Goal: Task Accomplishment & Management: Complete application form

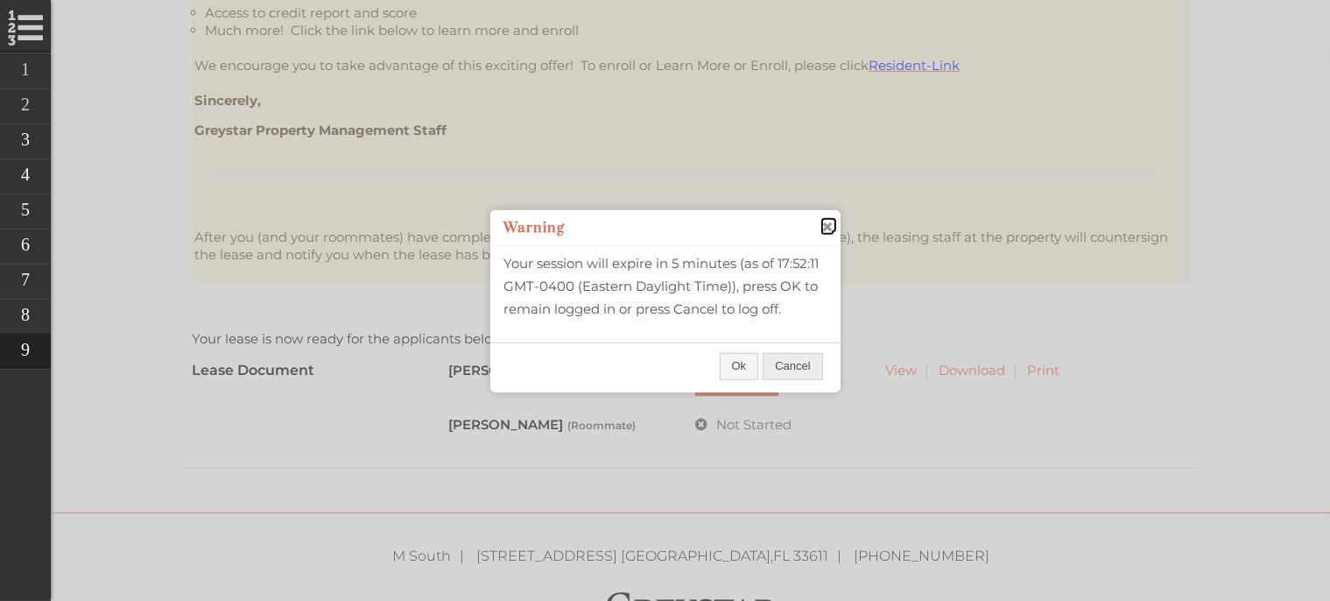
click at [821, 218] on span "close" at bounding box center [827, 226] width 14 height 18
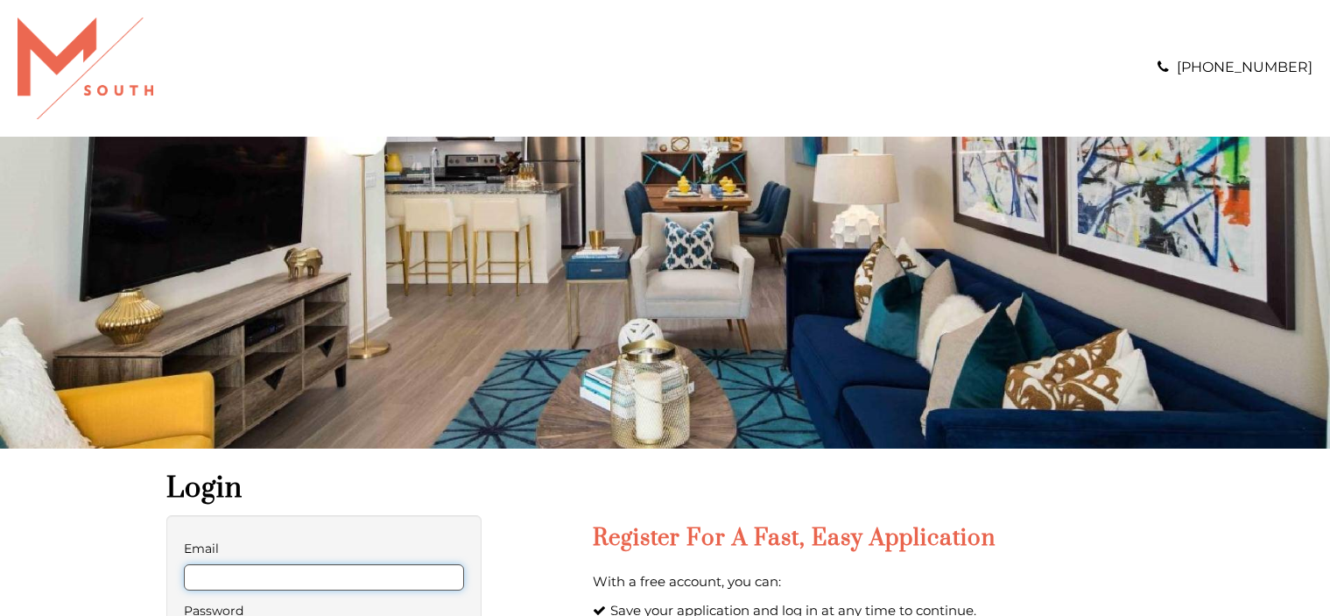
type input "**********"
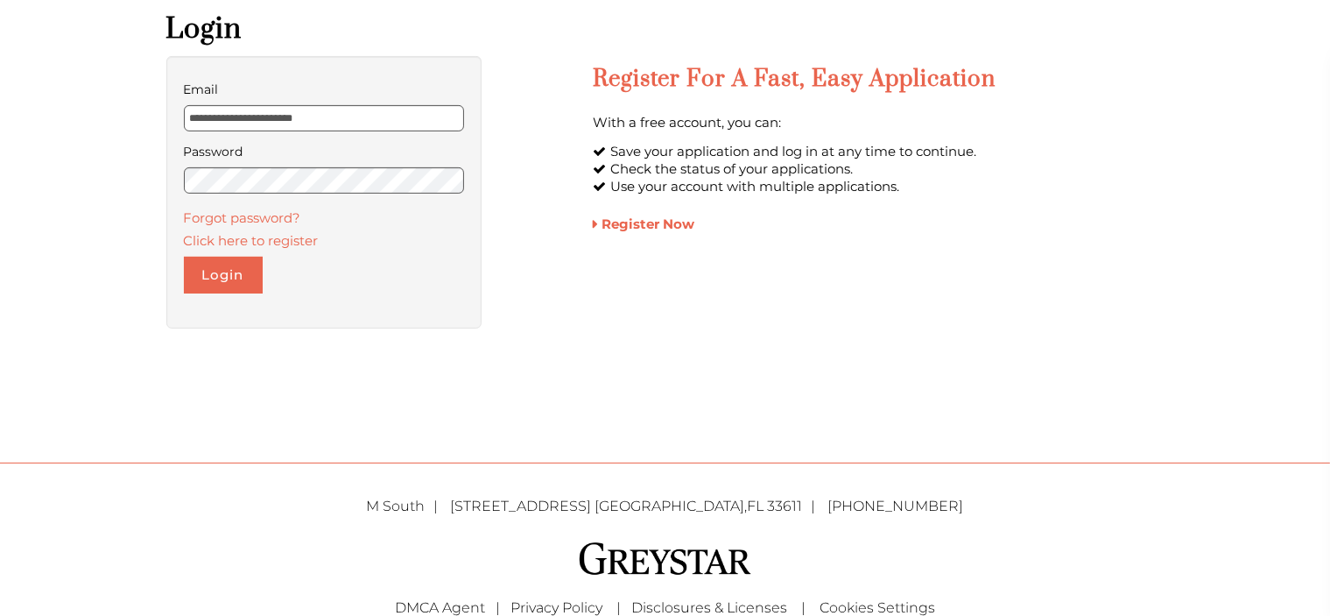
scroll to position [490, 0]
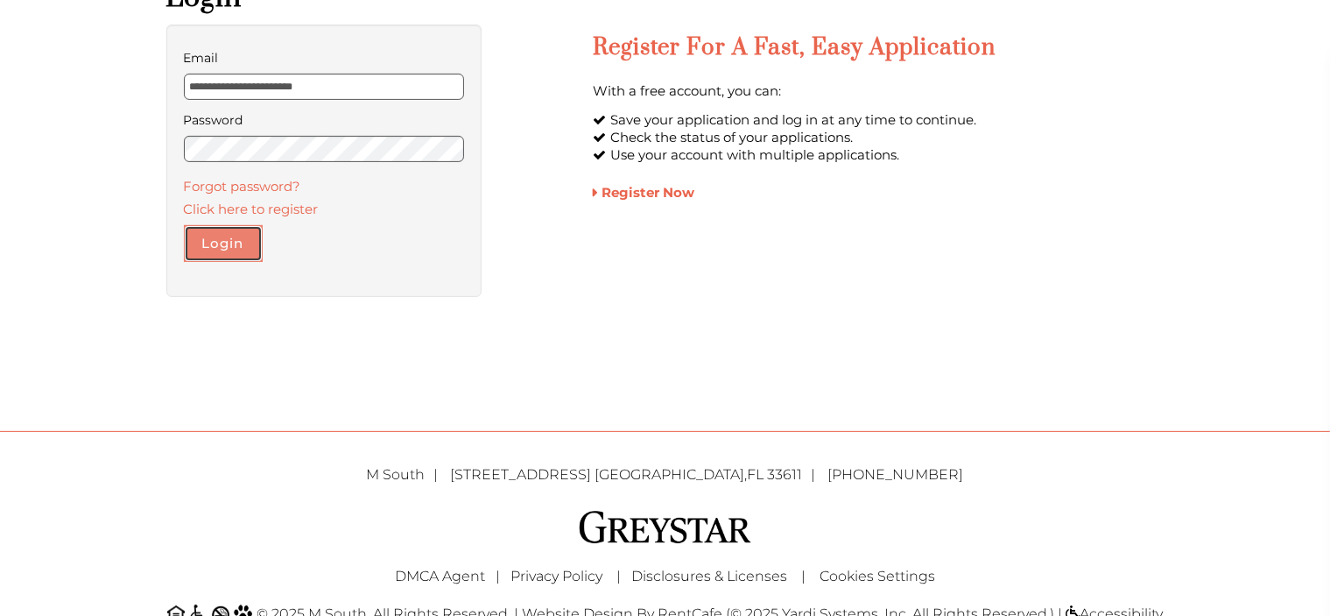
click at [243, 248] on button "Login" at bounding box center [223, 243] width 79 height 37
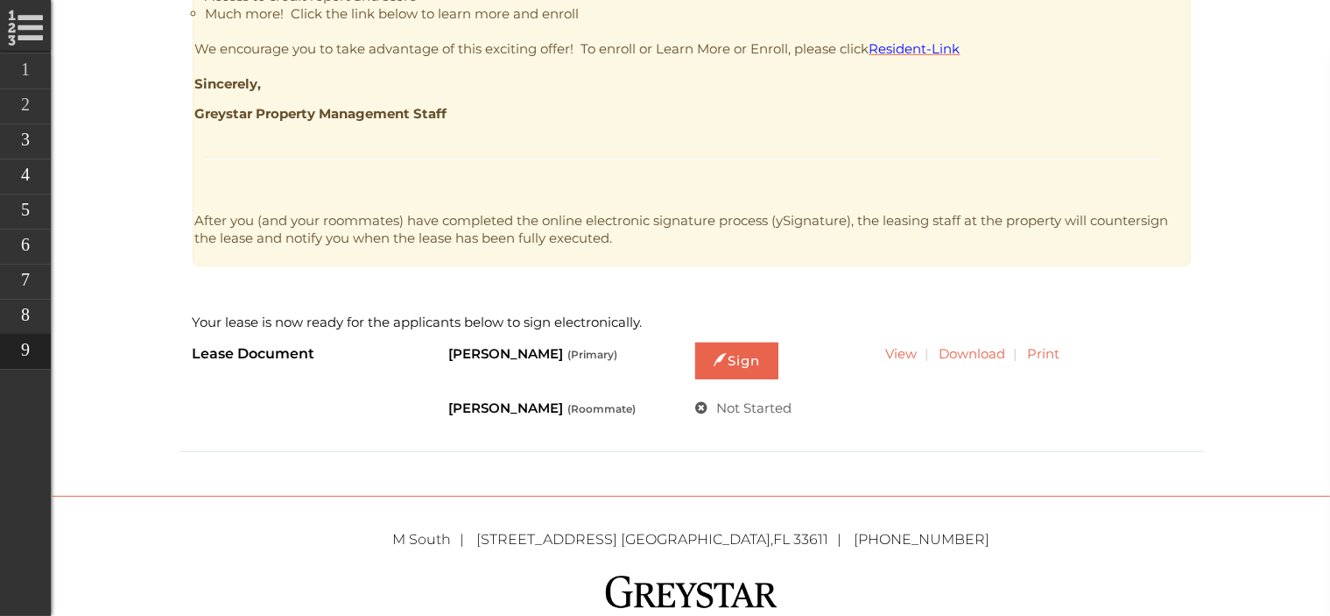
scroll to position [860, 0]
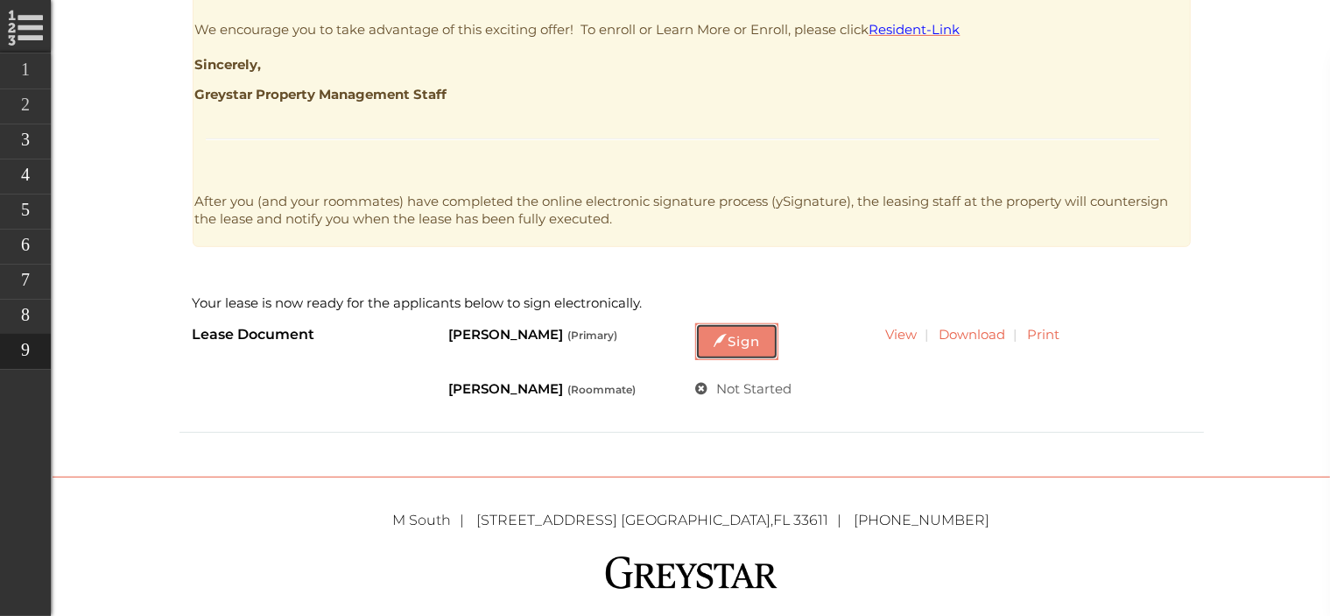
click at [754, 356] on link "Sign" at bounding box center [736, 341] width 83 height 37
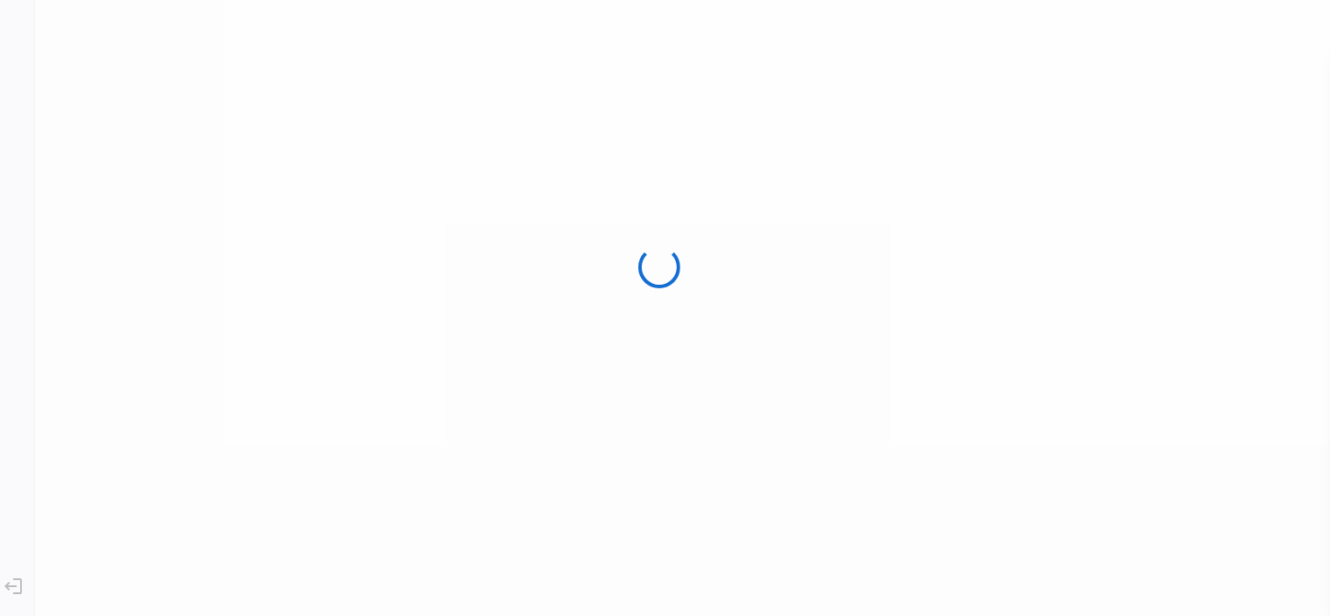
scroll to position [0, 0]
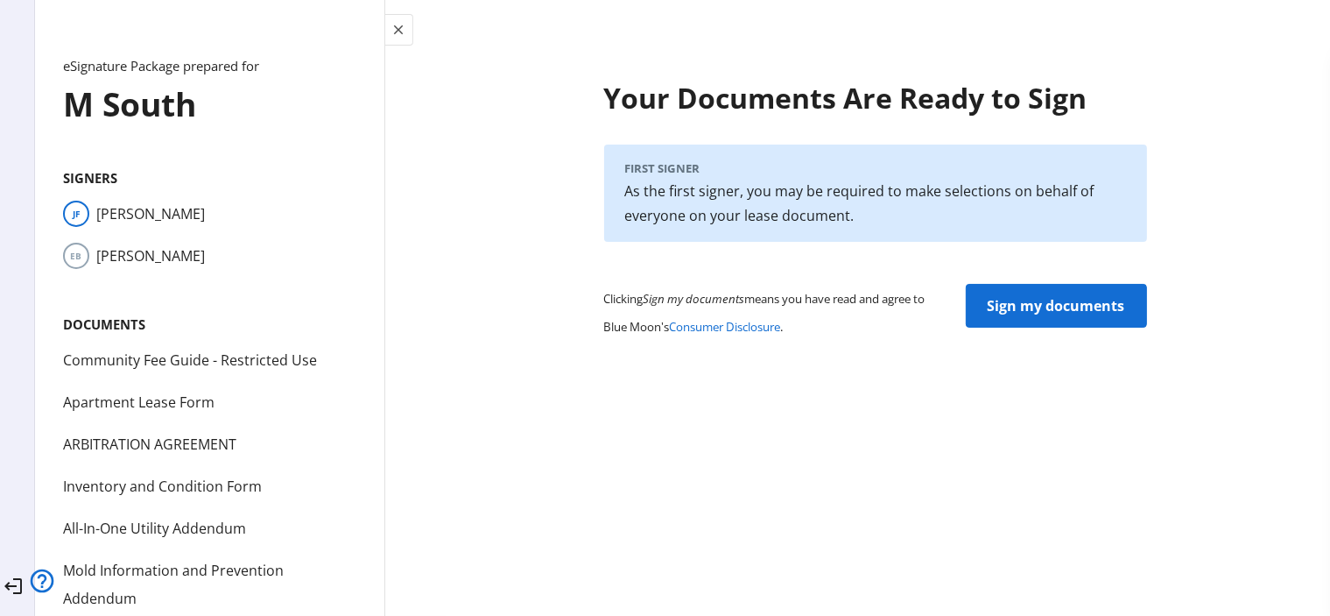
click at [1007, 300] on span "Sign my documents" at bounding box center [1056, 306] width 137 height 42
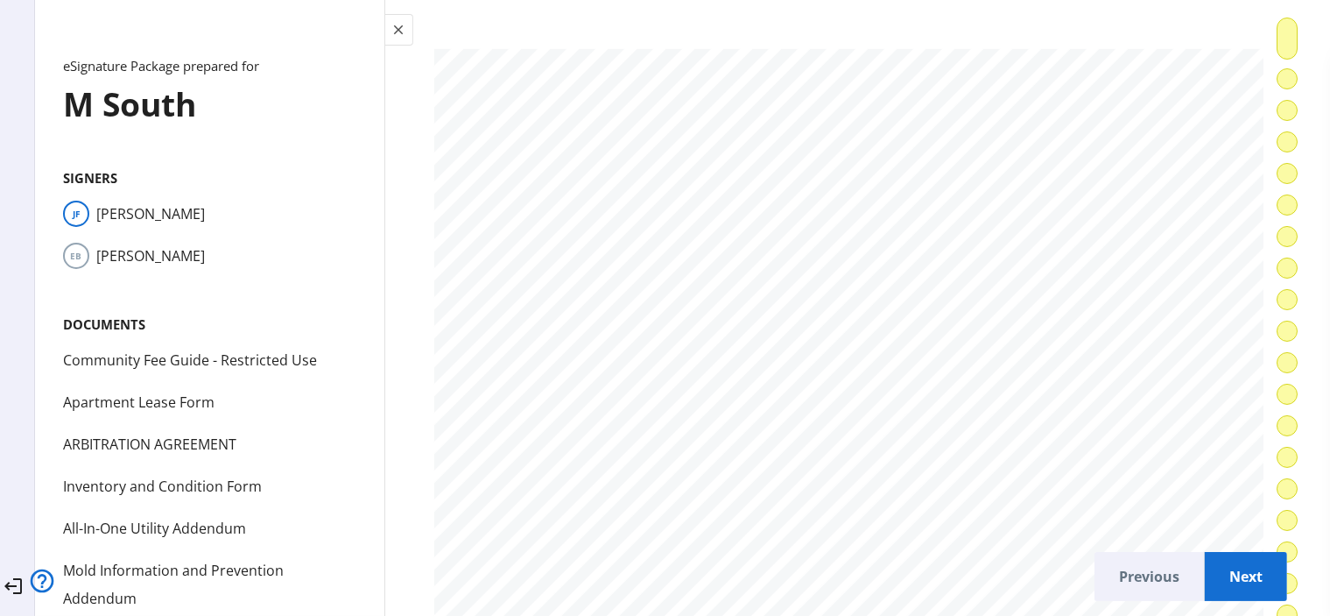
click at [1241, 559] on span "Next" at bounding box center [1246, 576] width 54 height 42
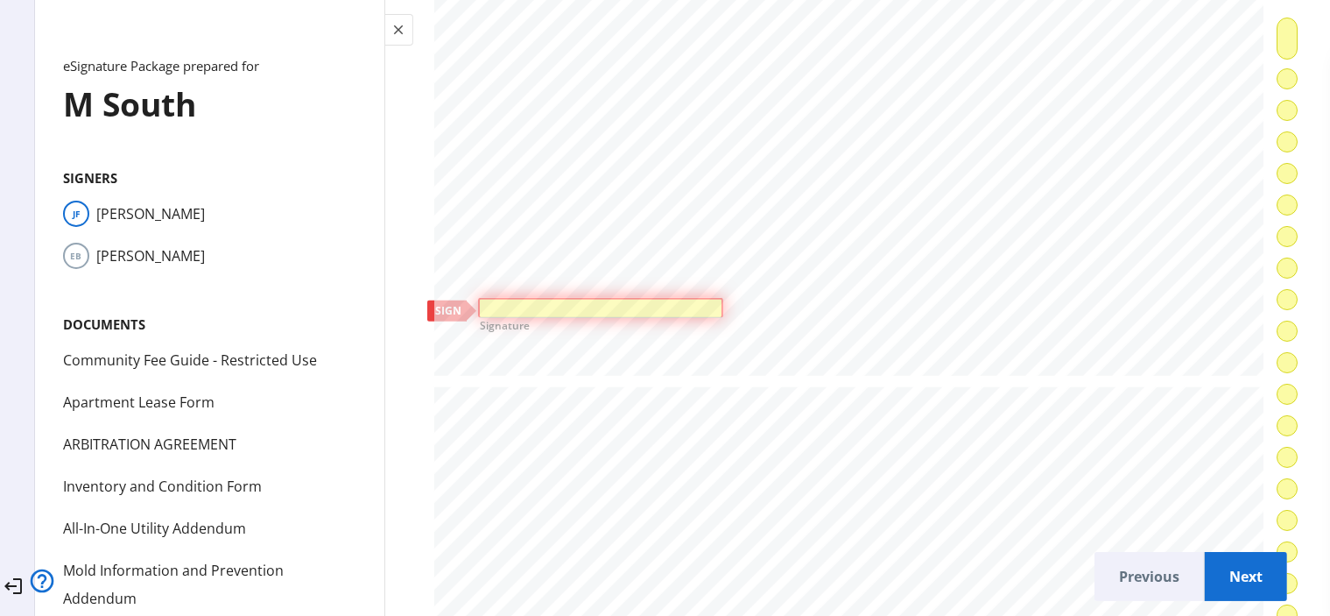
click at [651, 299] on div at bounding box center [601, 308] width 242 height 18
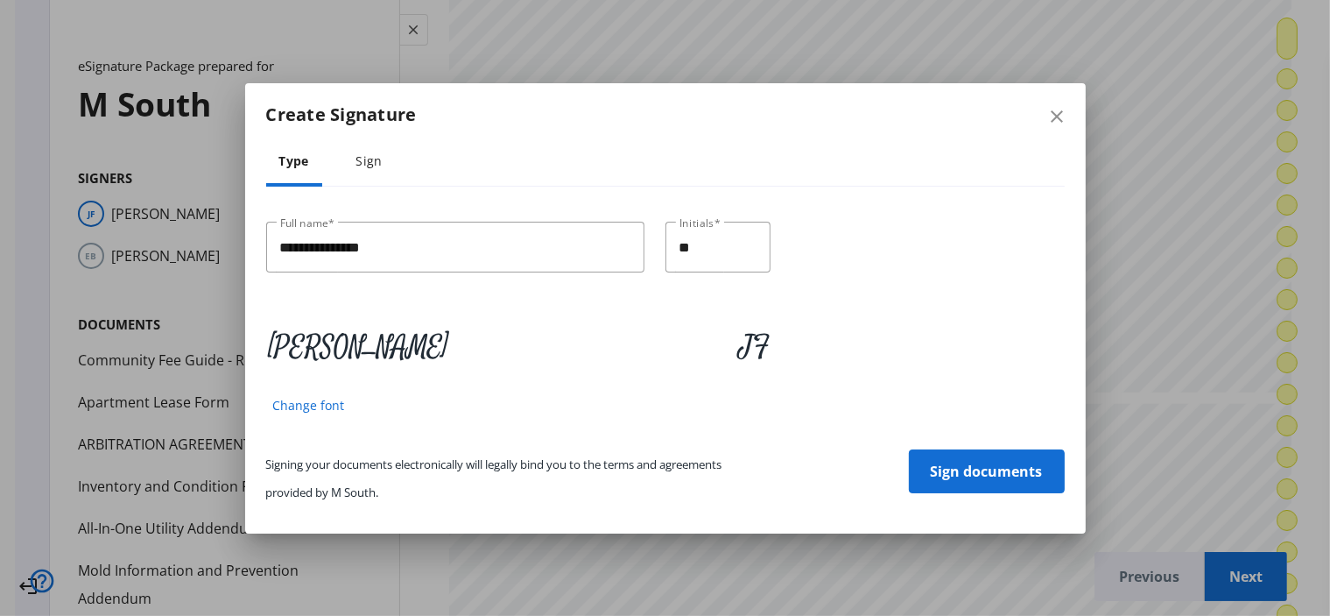
click at [963, 478] on span "Sign documents" at bounding box center [987, 471] width 112 height 42
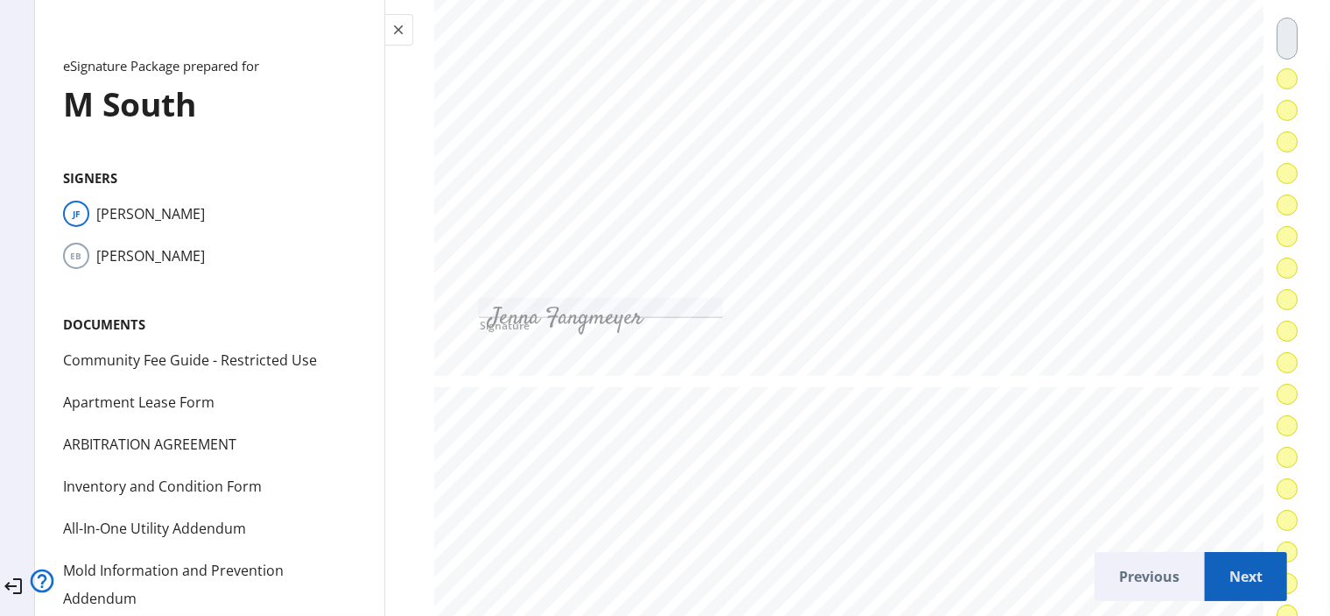
click at [1219, 579] on span "Next" at bounding box center [1246, 576] width 54 height 42
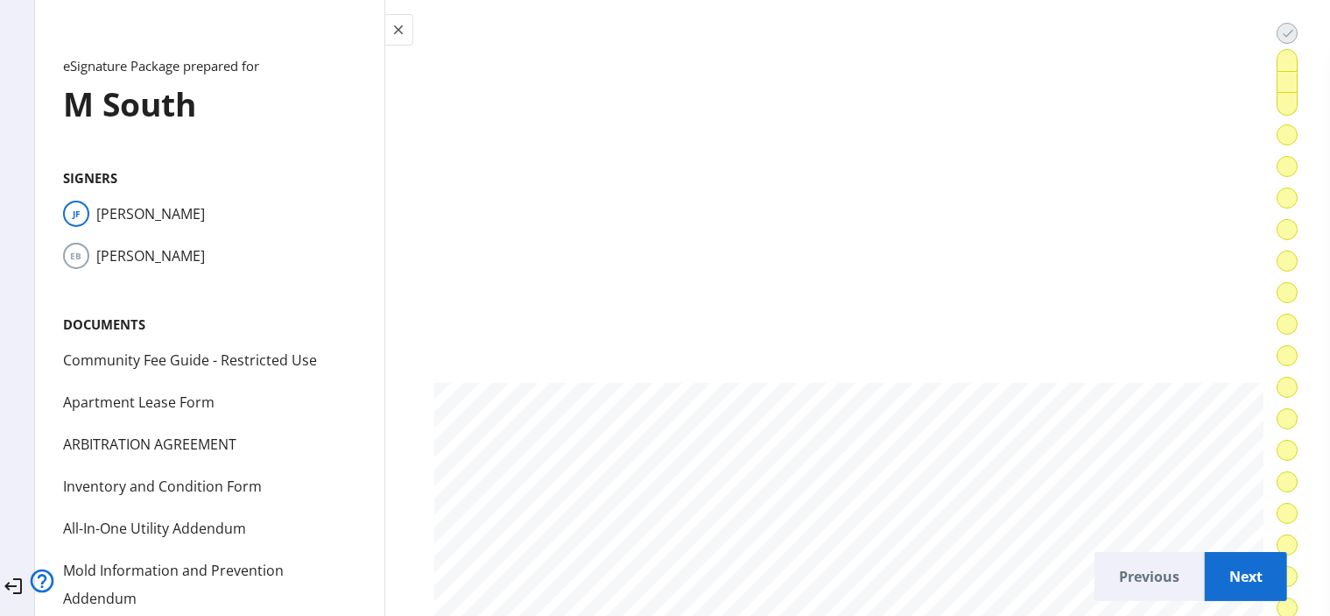
scroll to position [2262, 0]
click at [512, 301] on div at bounding box center [518, 311] width 26 height 20
click at [1225, 573] on span "Next" at bounding box center [1246, 576] width 54 height 42
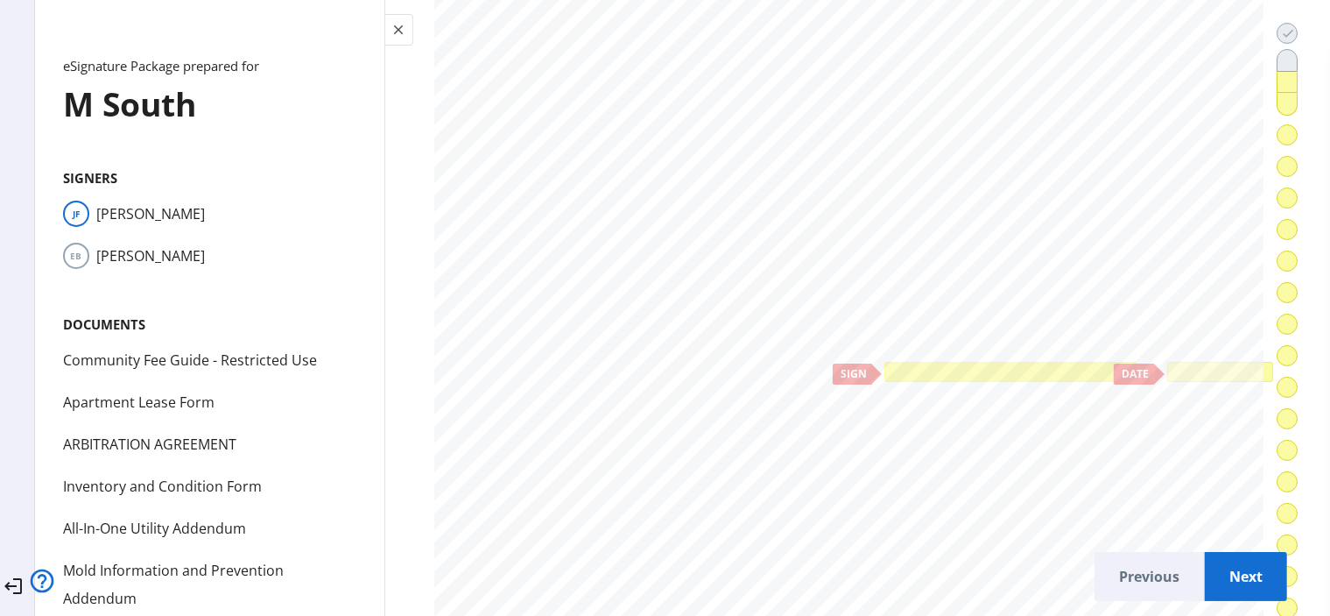
click at [1023, 362] on div at bounding box center [1010, 372] width 252 height 20
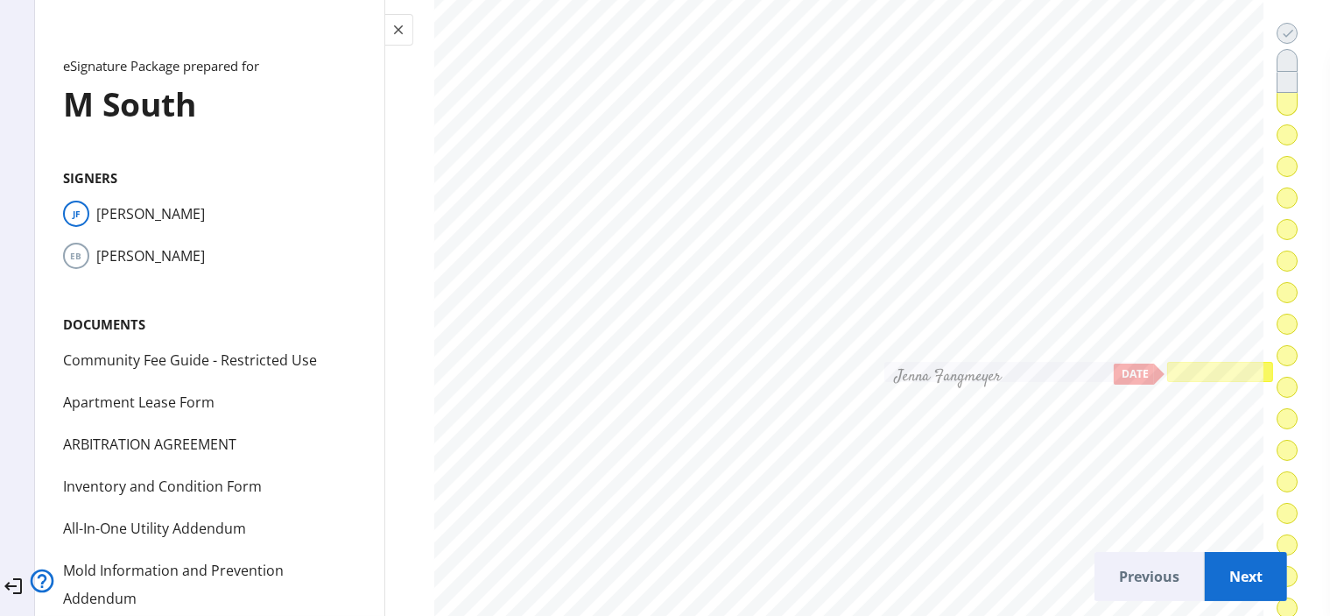
click at [1171, 365] on div at bounding box center [1220, 371] width 98 height 12
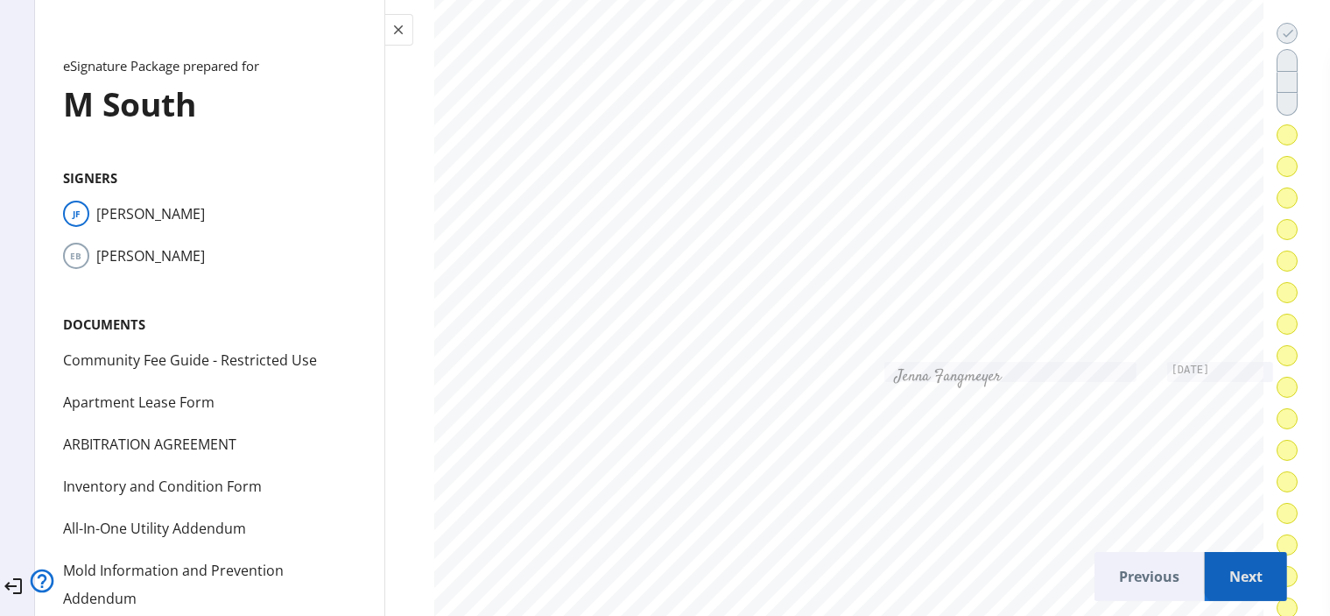
click at [1241, 555] on span "Next" at bounding box center [1246, 576] width 54 height 42
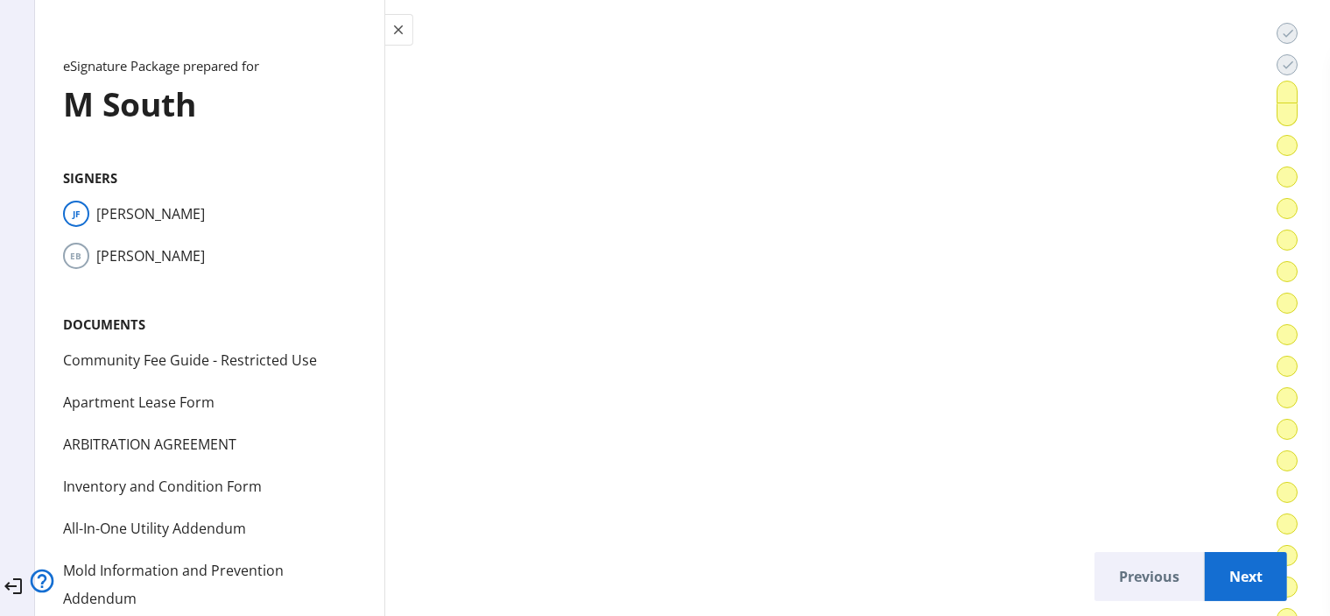
scroll to position [19752, 0]
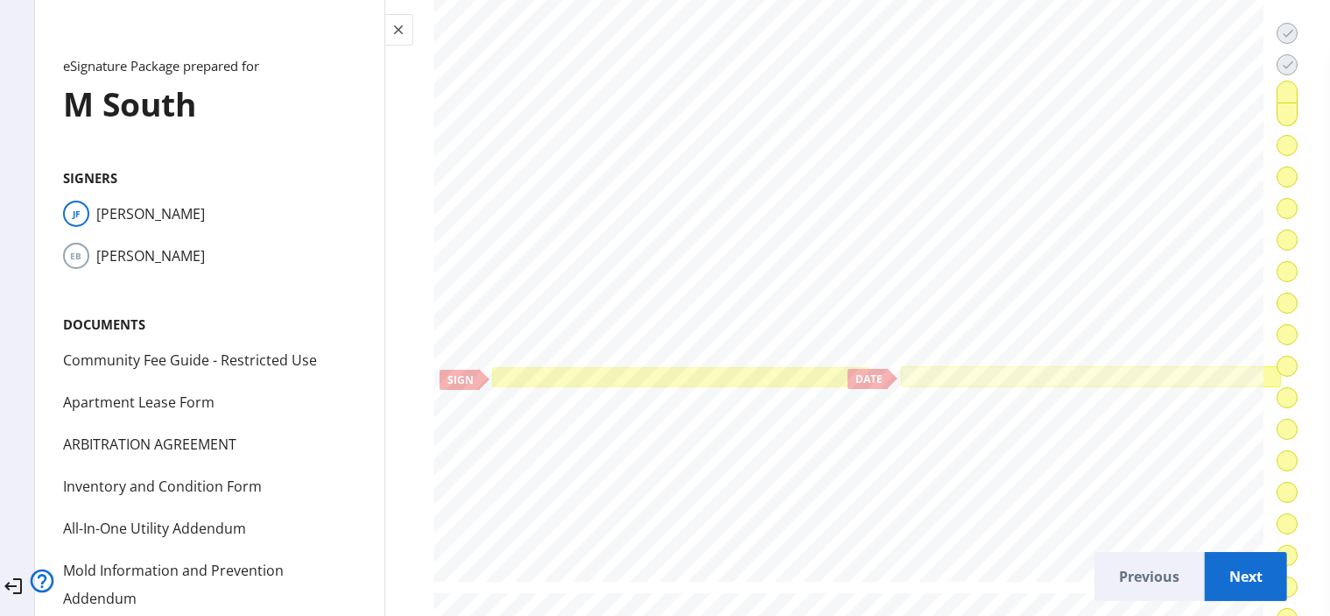
click at [724, 367] on div at bounding box center [680, 377] width 377 height 20
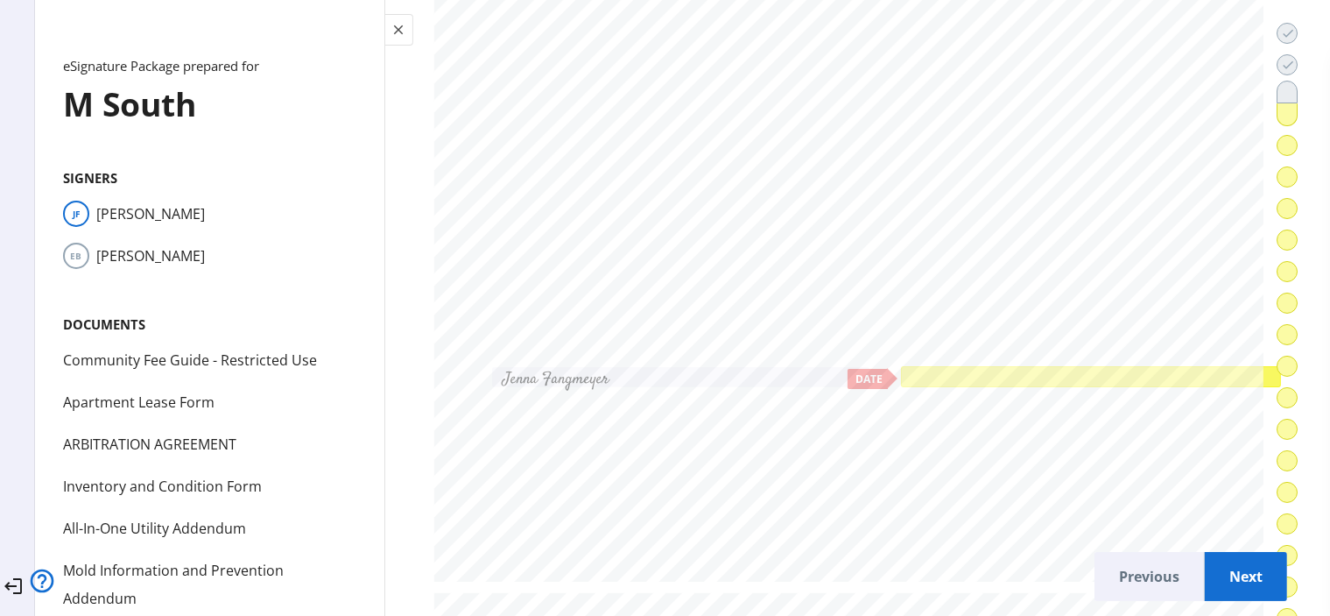
click at [976, 370] on div at bounding box center [1090, 376] width 372 height 13
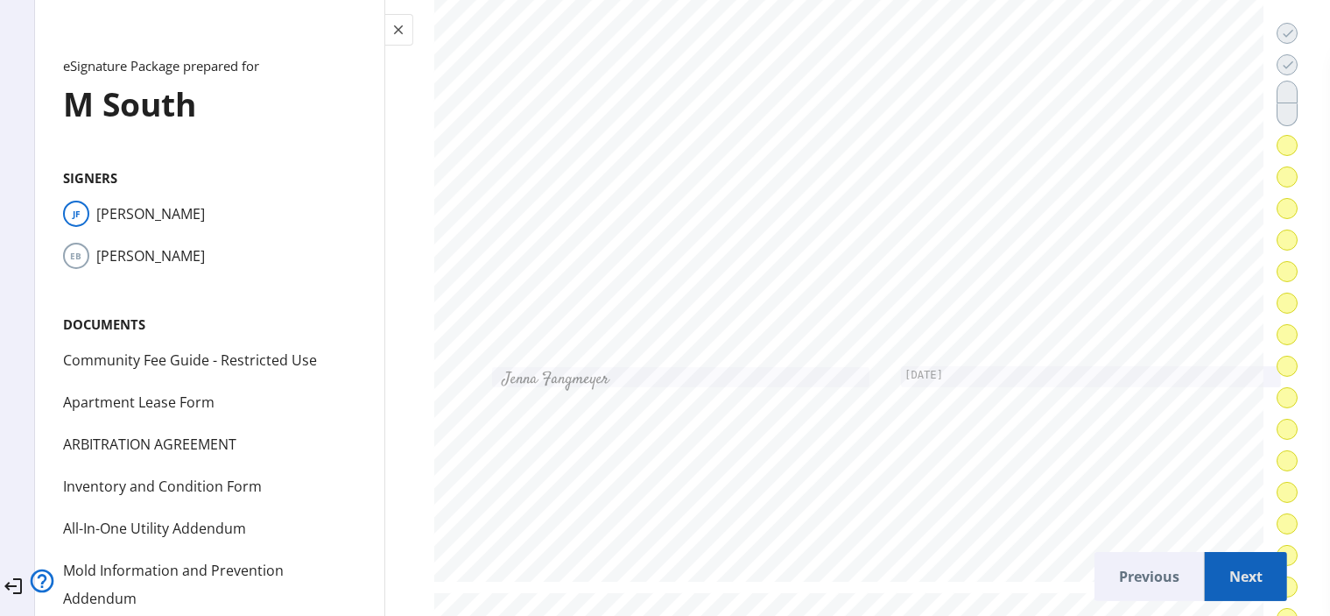
click at [1224, 568] on span "Next" at bounding box center [1246, 576] width 54 height 42
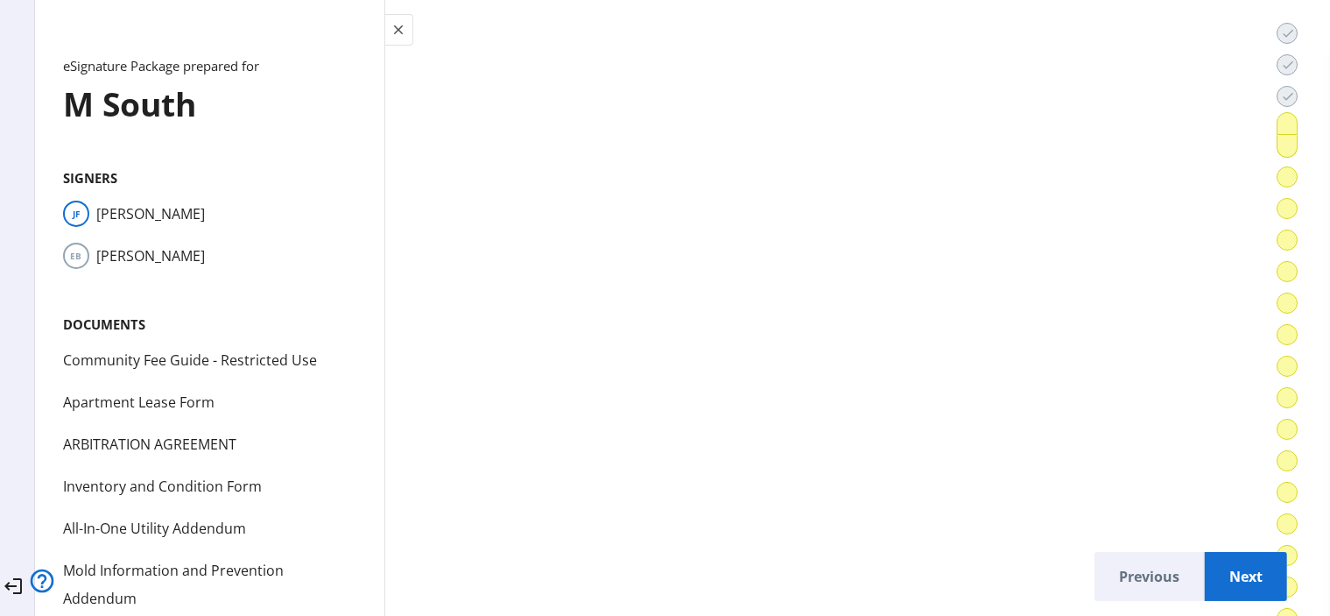
scroll to position [23242, 0]
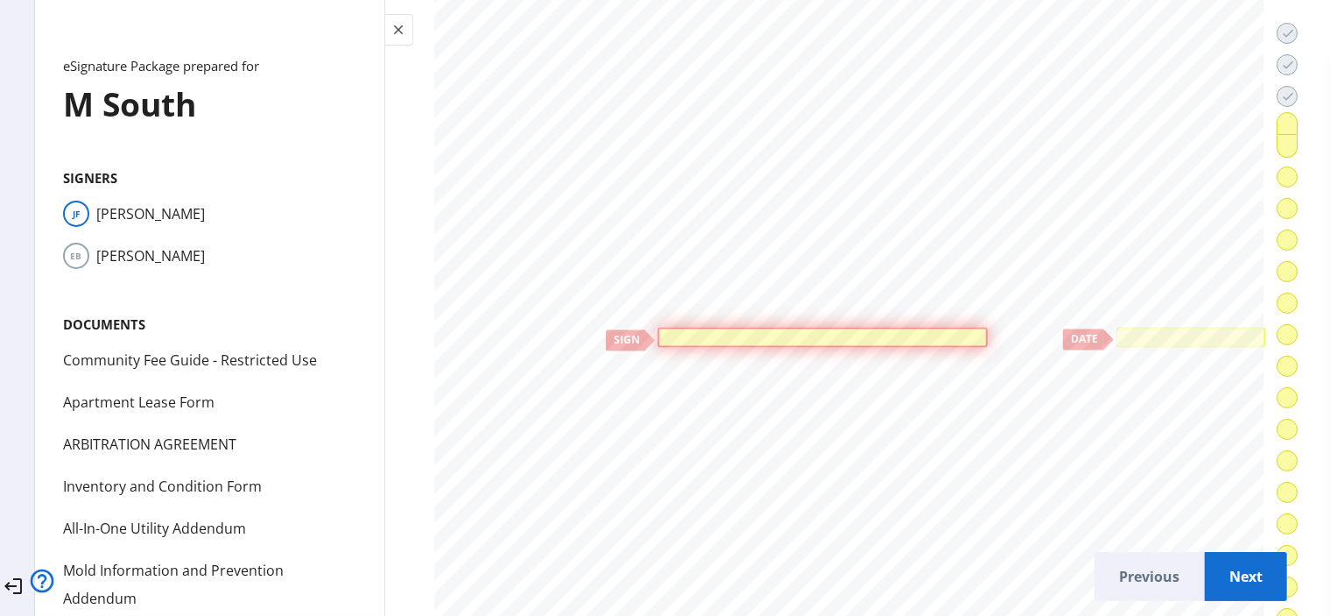
click at [714, 327] on div at bounding box center [823, 337] width 330 height 20
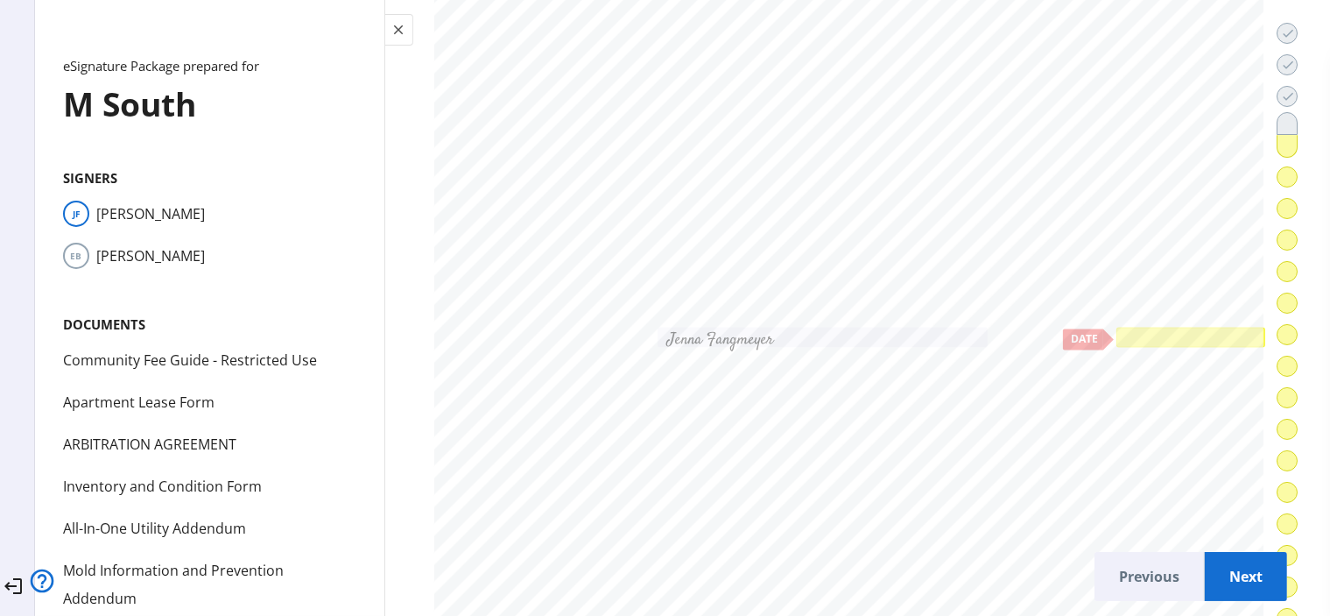
click at [1116, 327] on div at bounding box center [1190, 337] width 149 height 20
click at [1248, 566] on span "Next" at bounding box center [1246, 576] width 54 height 42
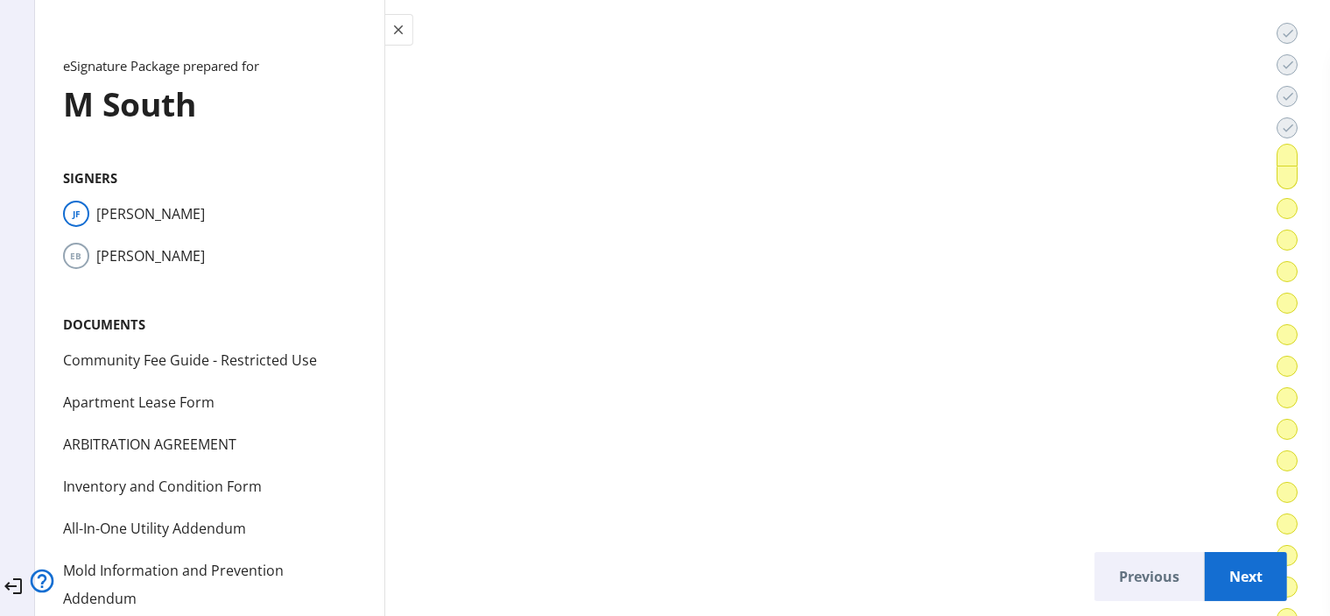
scroll to position [27125, 0]
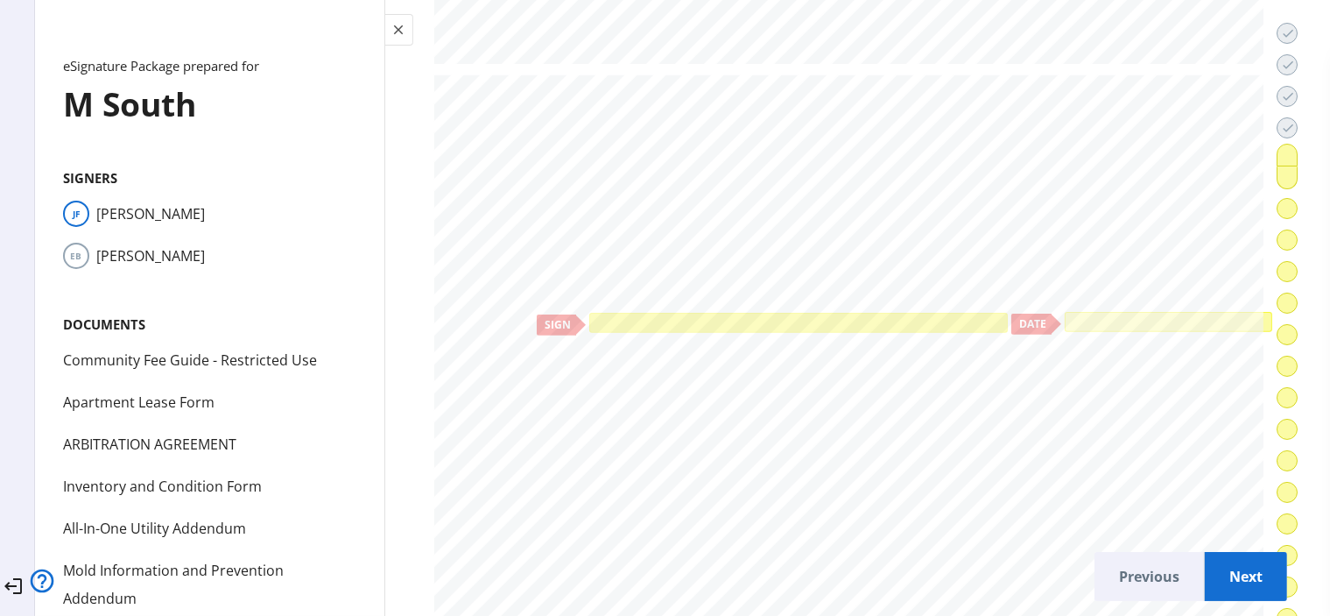
click at [888, 316] on div at bounding box center [798, 322] width 411 height 12
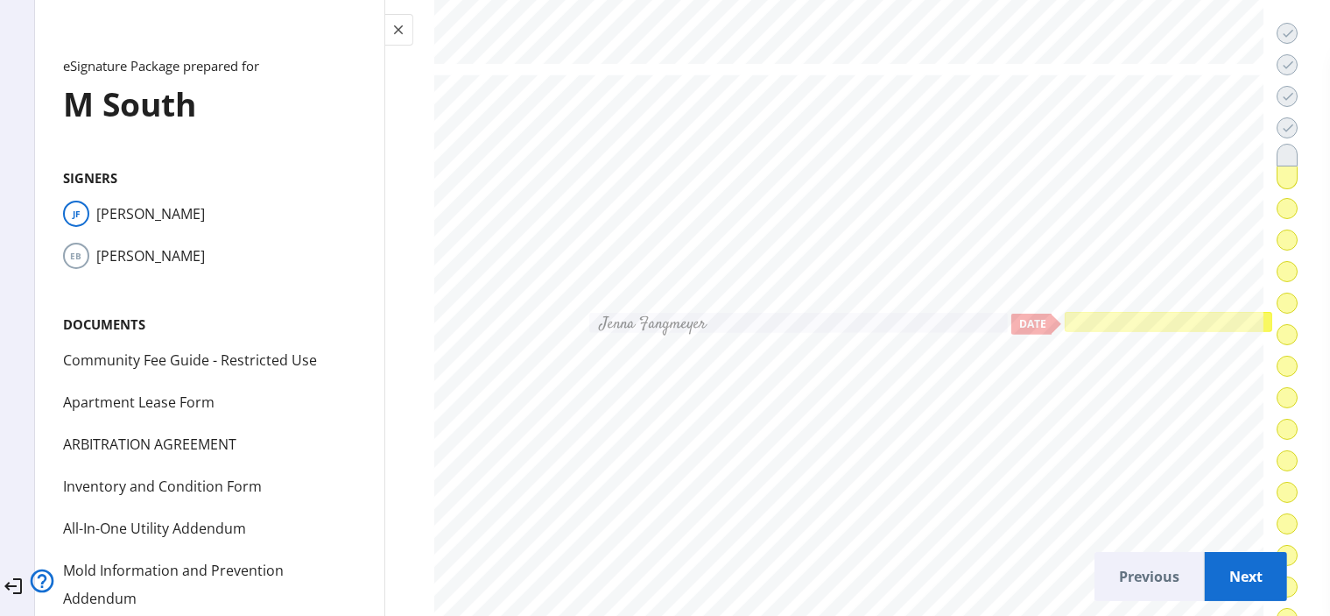
click at [1075, 316] on div at bounding box center [1168, 322] width 200 height 12
click at [1219, 563] on span "Next" at bounding box center [1246, 576] width 54 height 42
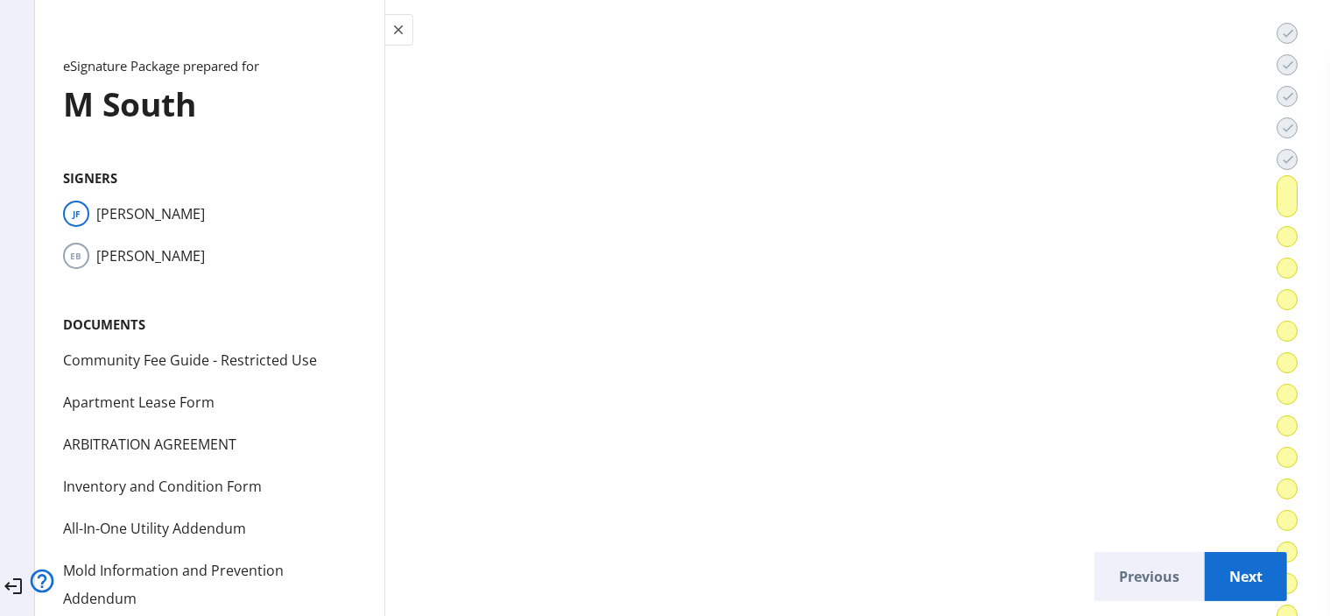
scroll to position [30418, 0]
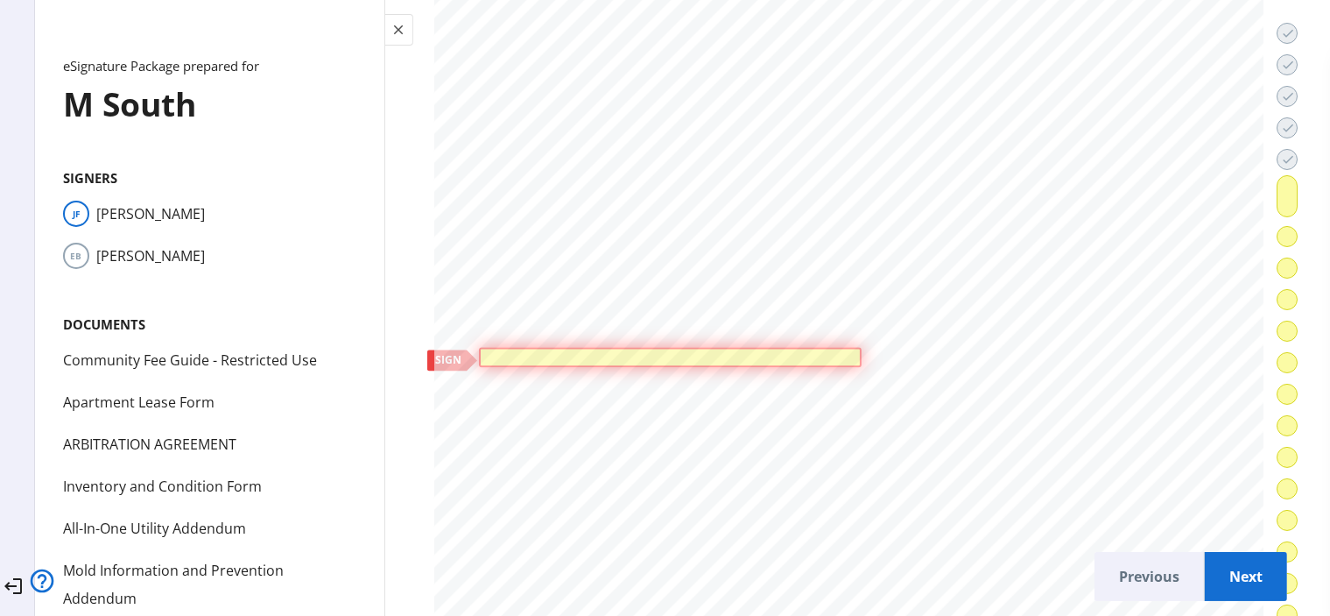
click at [741, 351] on div at bounding box center [670, 356] width 374 height 11
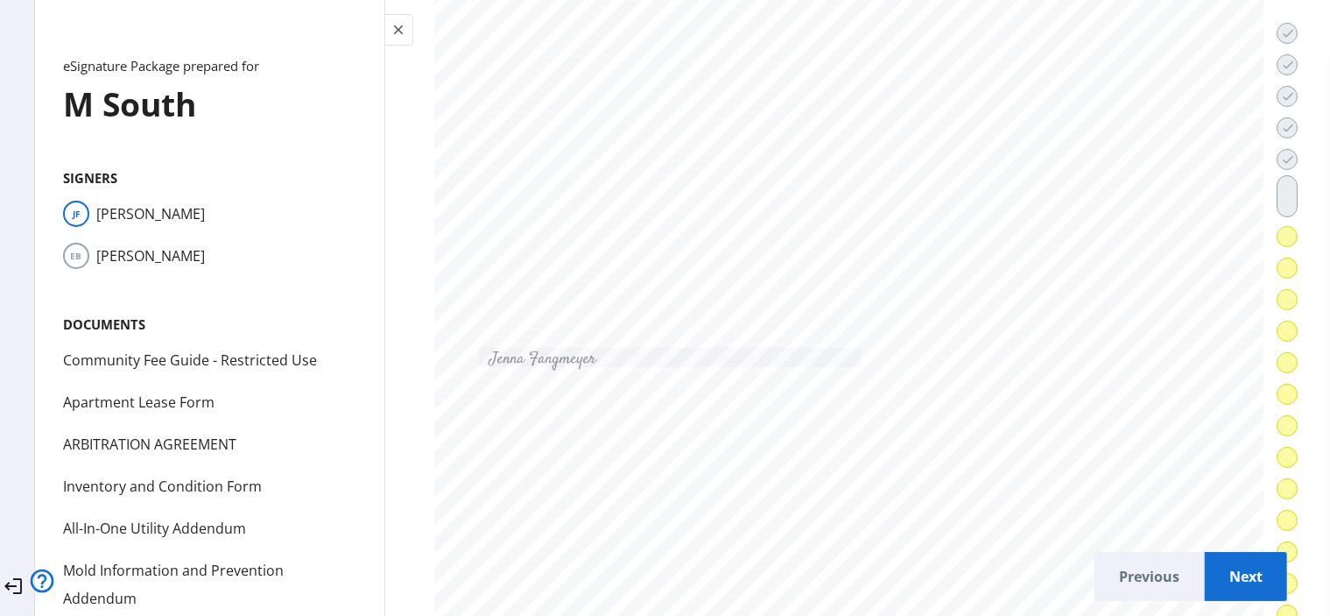
click at [1247, 556] on span "Next" at bounding box center [1246, 576] width 54 height 42
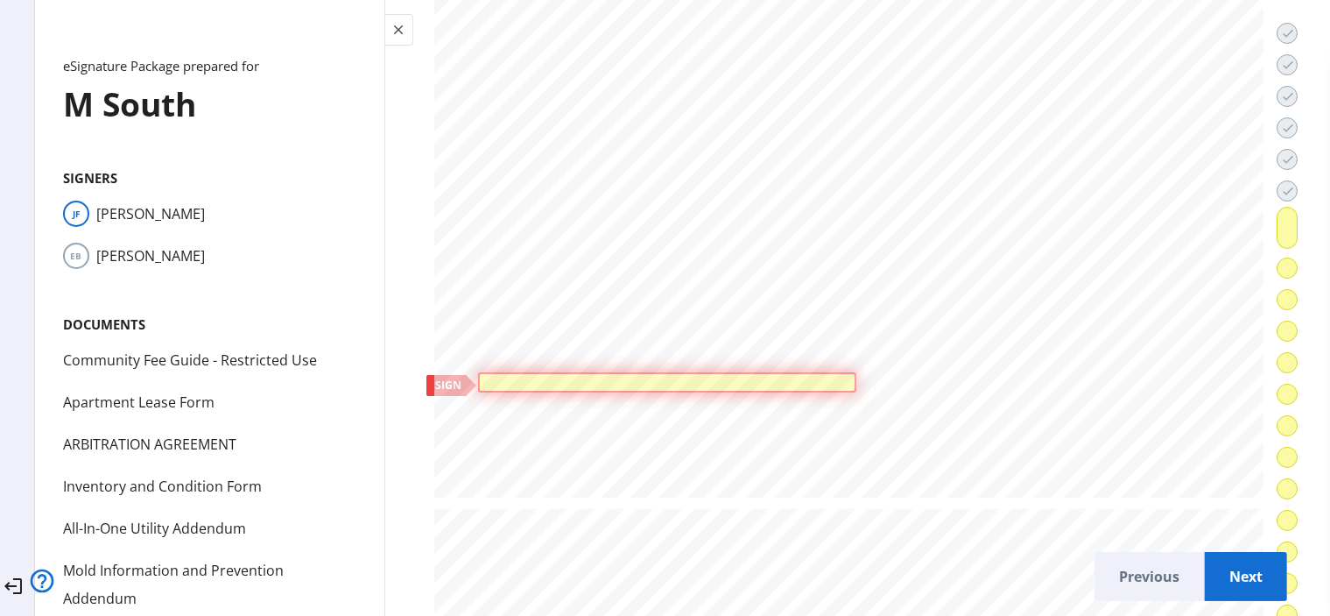
click at [793, 376] on div at bounding box center [667, 381] width 369 height 11
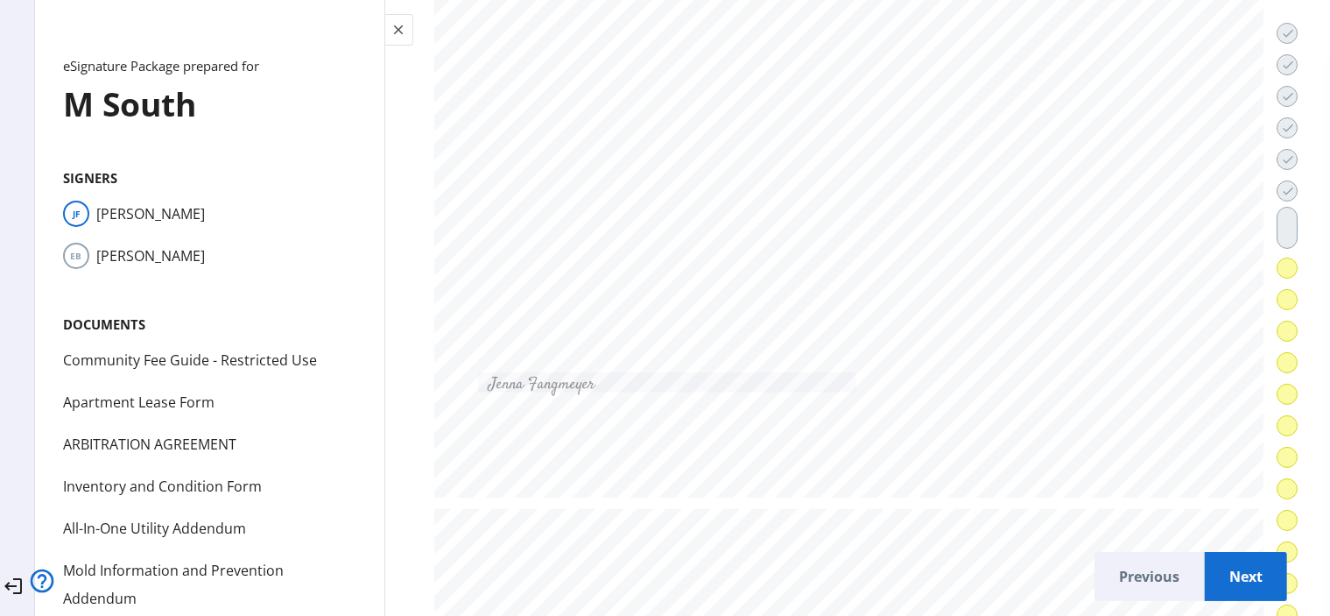
click at [1221, 555] on span "Next" at bounding box center [1246, 576] width 54 height 42
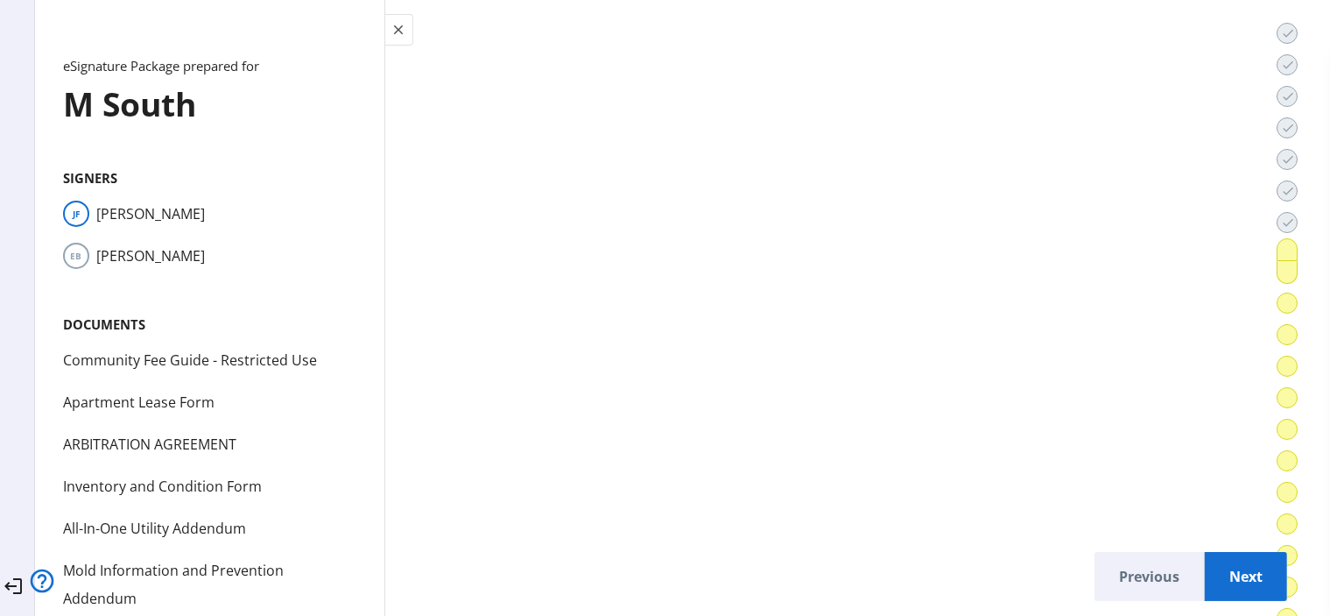
scroll to position [44454, 0]
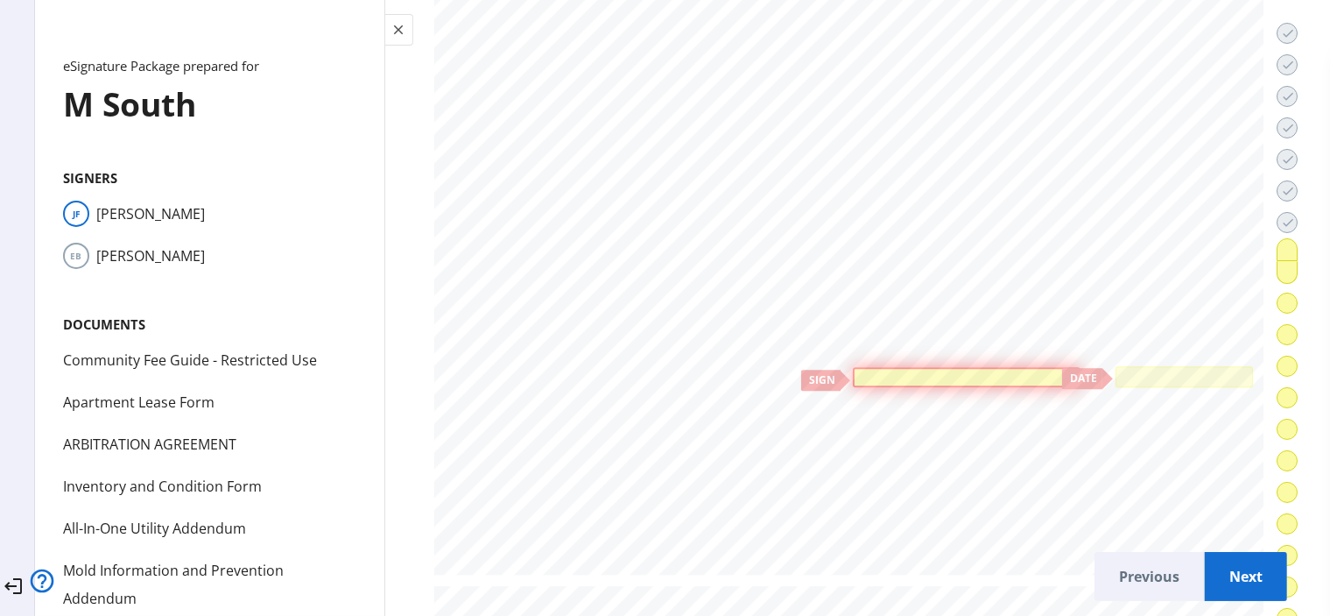
click at [873, 371] on div at bounding box center [966, 376] width 219 height 11
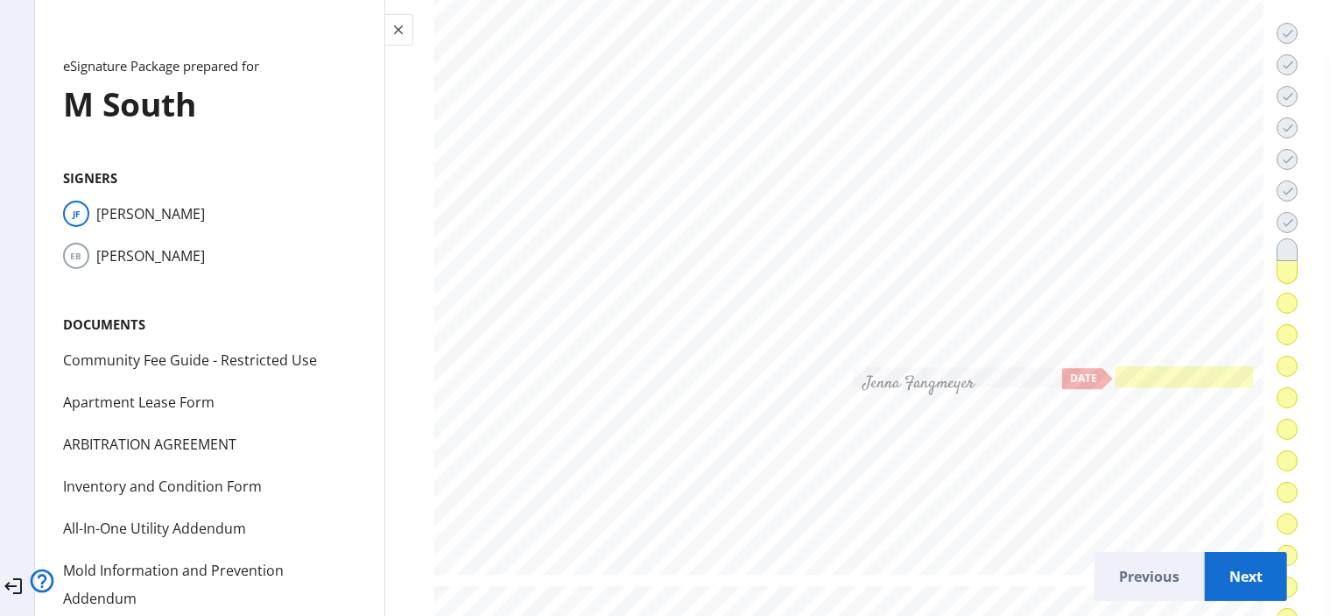
click at [1161, 369] on div at bounding box center [1184, 375] width 130 height 13
click at [1236, 558] on span "Next" at bounding box center [1246, 576] width 54 height 42
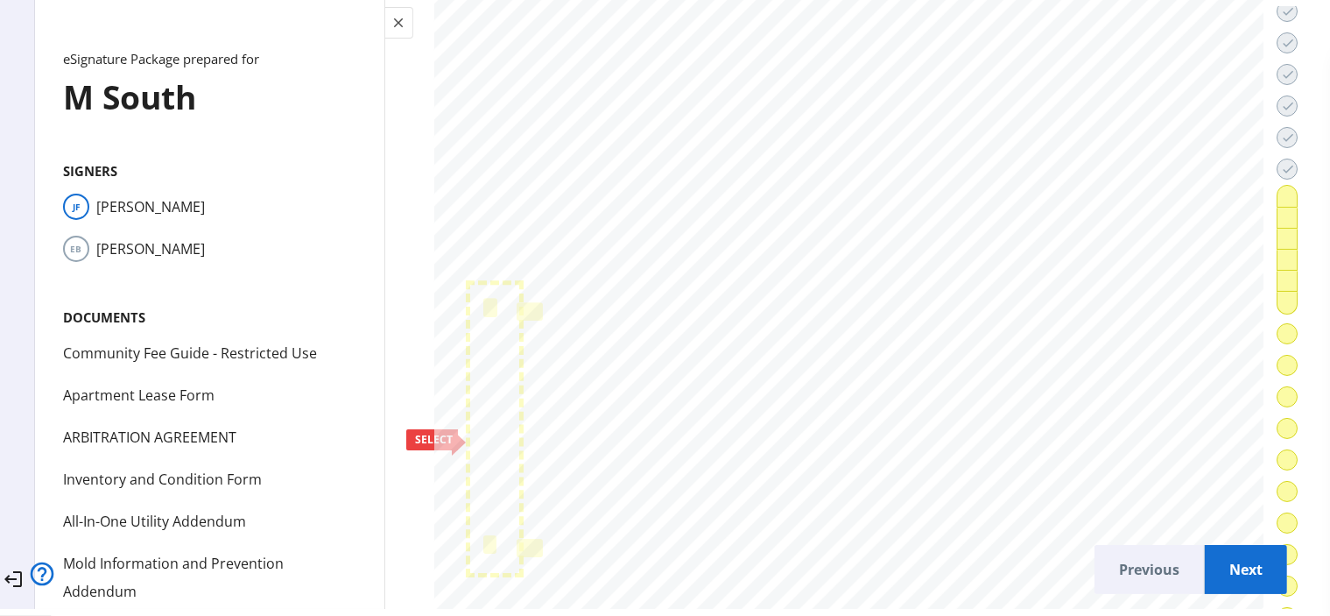
scroll to position [45465, 0]
click at [494, 263] on div at bounding box center [490, 272] width 14 height 18
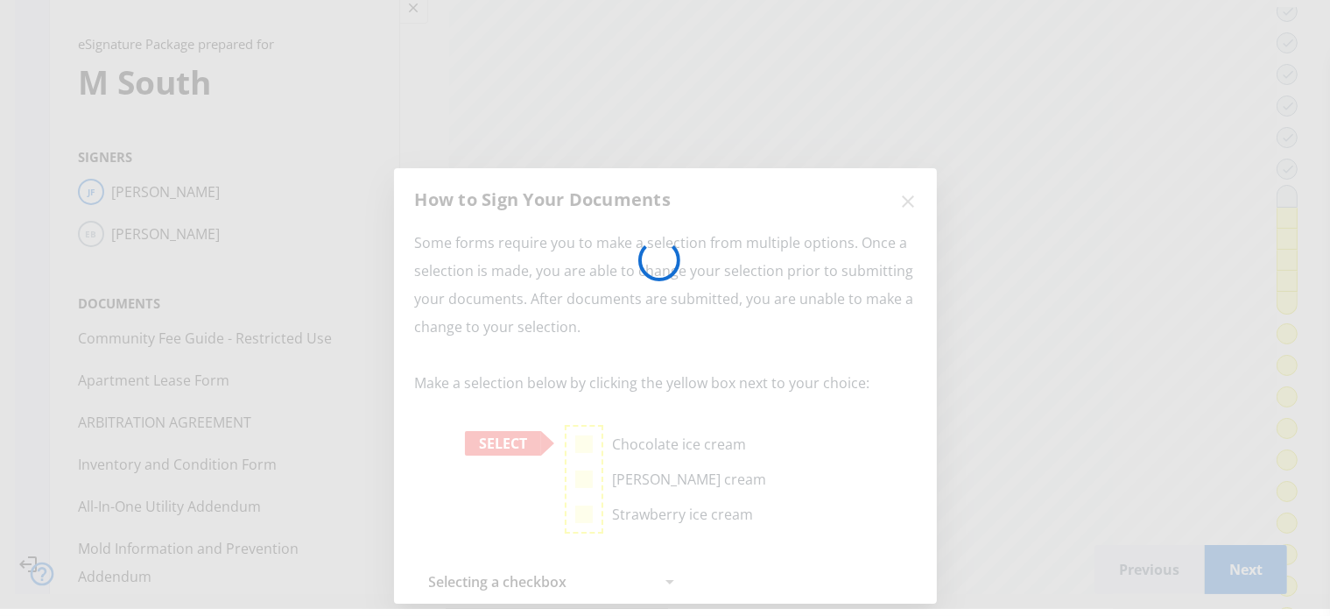
scroll to position [45487, 0]
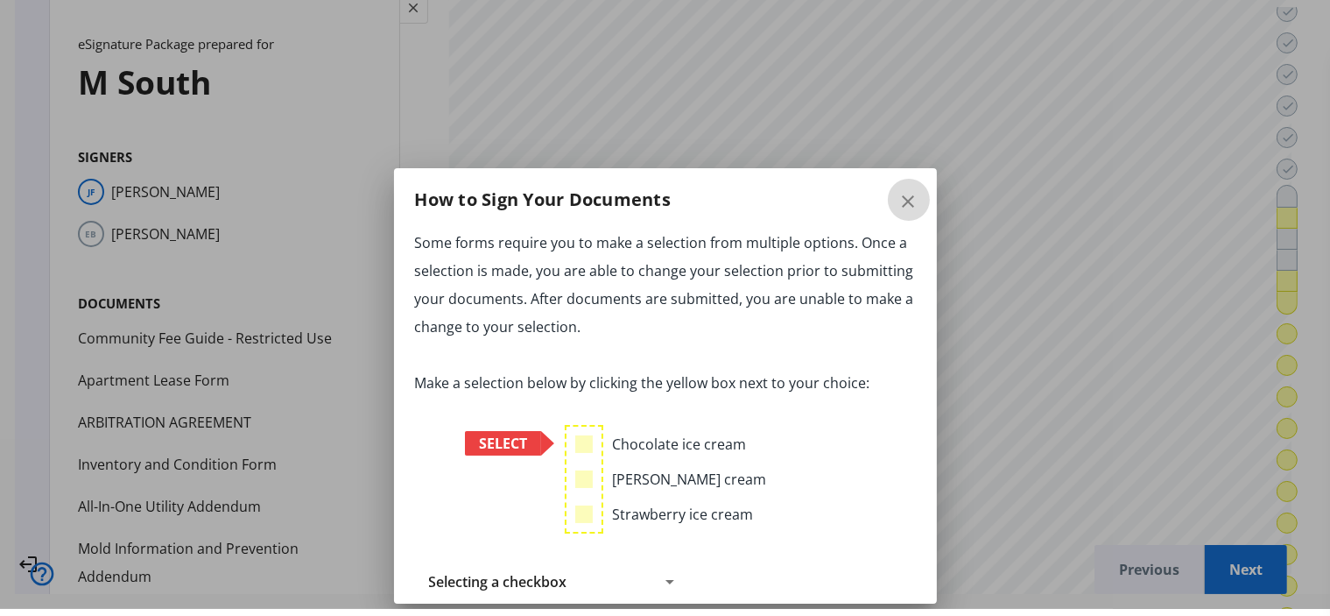
click at [902, 194] on mat-icon "close" at bounding box center [908, 201] width 21 height 21
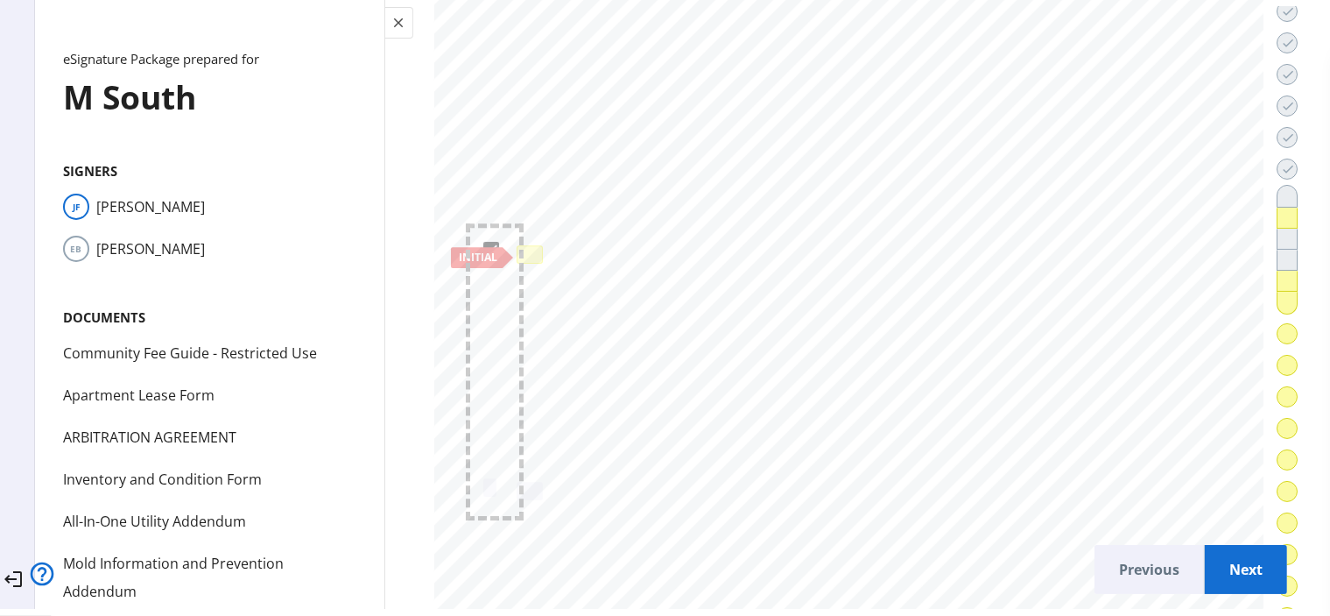
scroll to position [45465, 0]
click at [539, 271] on div at bounding box center [529, 276] width 19 height 11
click at [1248, 558] on span "Next" at bounding box center [1246, 569] width 54 height 42
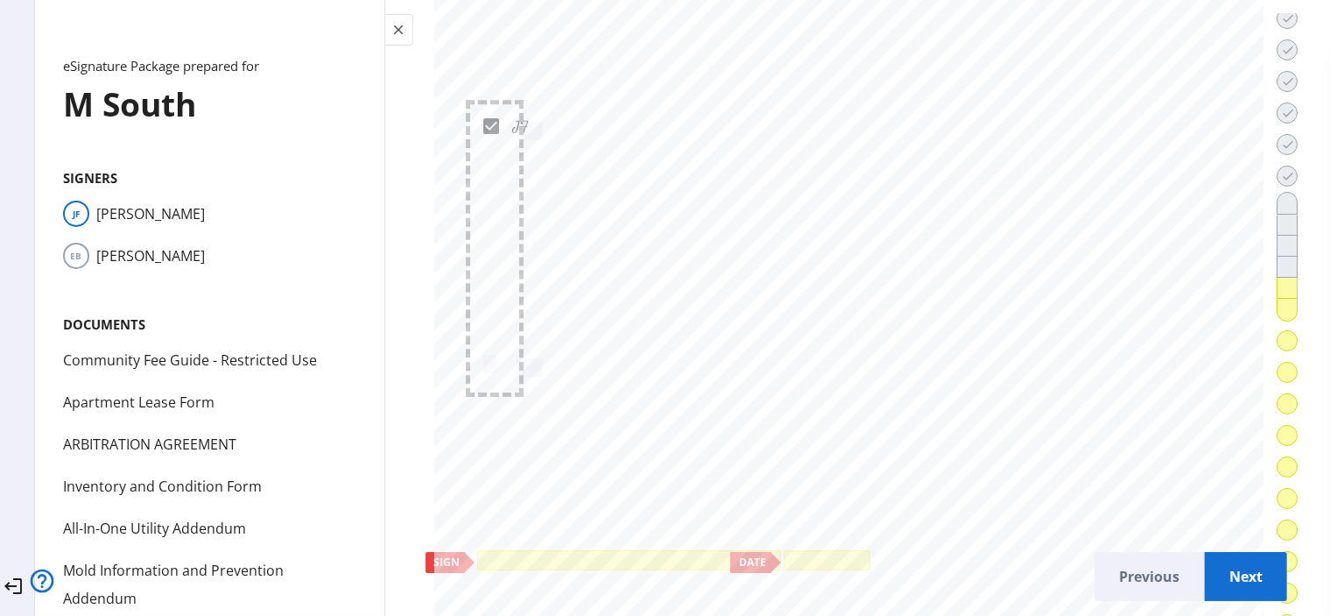
click at [1220, 556] on span "Next" at bounding box center [1246, 576] width 54 height 42
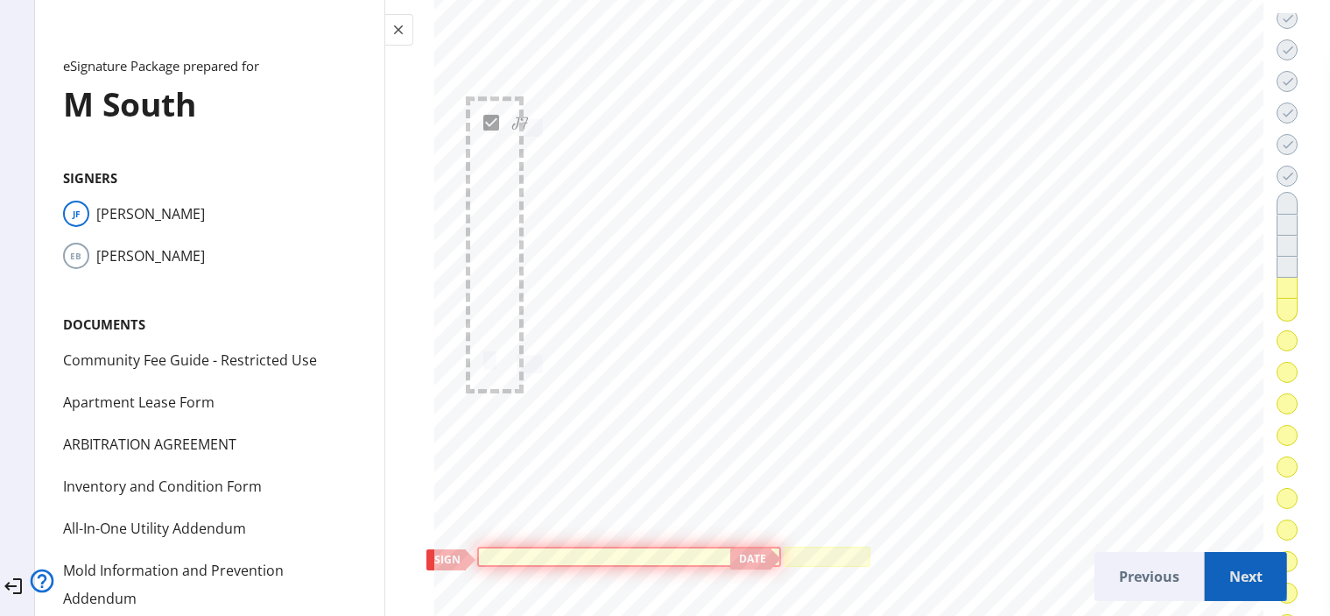
scroll to position [45801, 0]
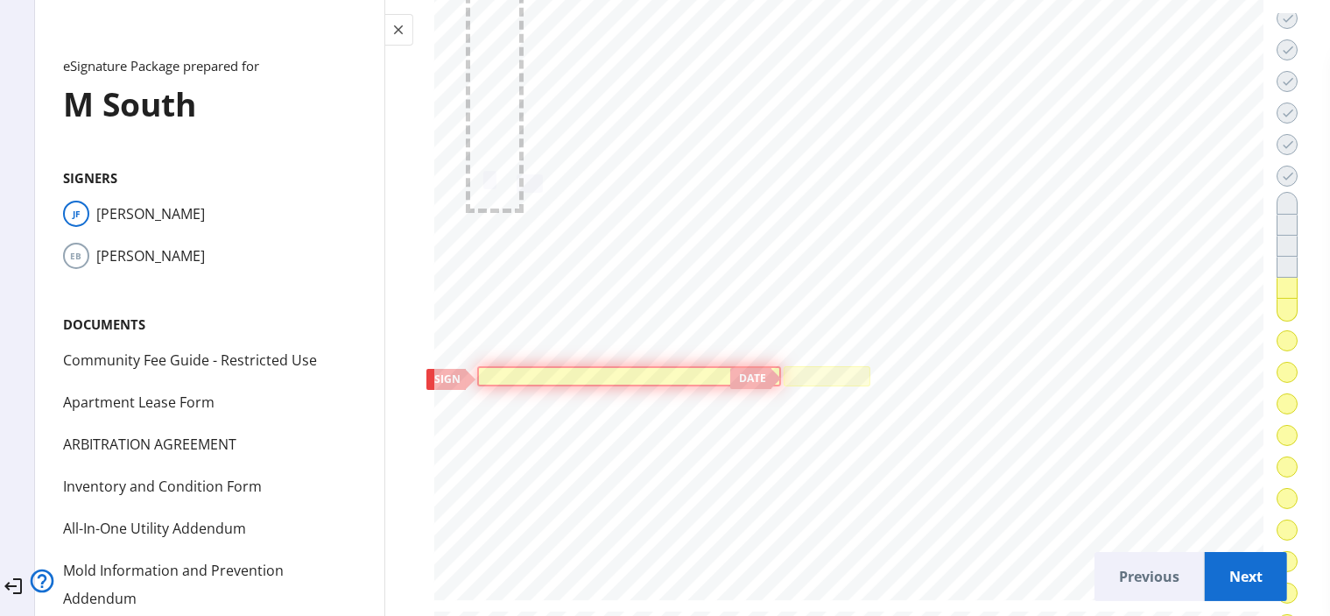
click at [666, 370] on div at bounding box center [629, 375] width 294 height 11
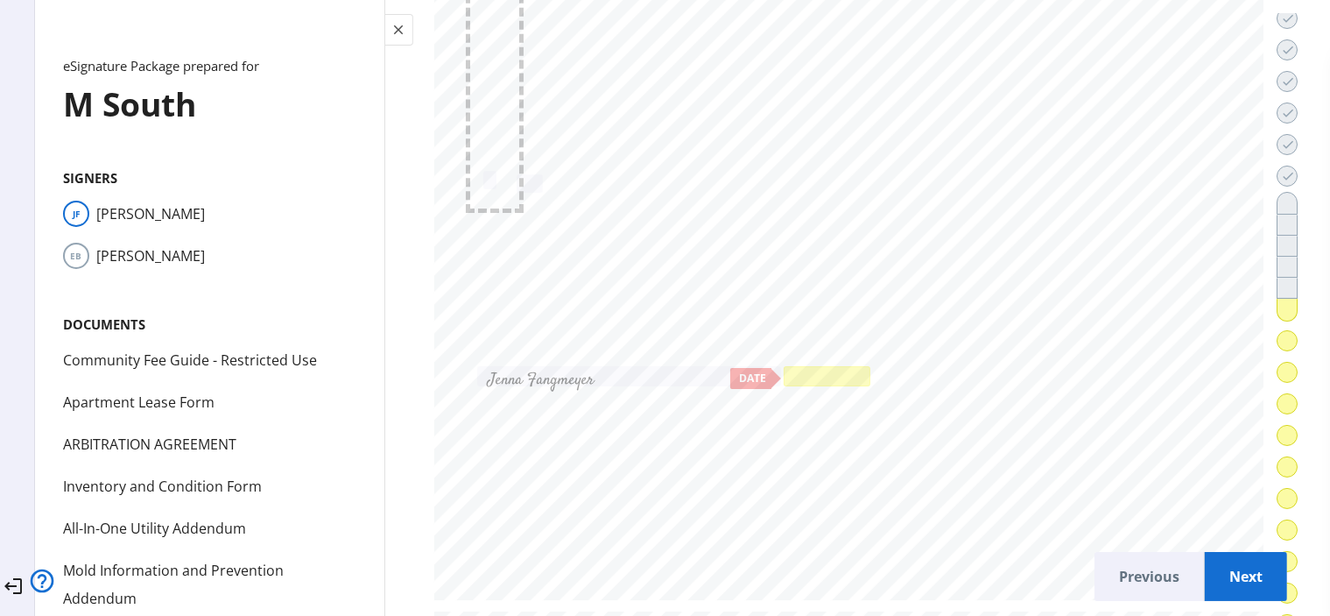
click at [791, 369] on div at bounding box center [827, 375] width 79 height 12
click at [1219, 563] on span "Next" at bounding box center [1246, 576] width 54 height 42
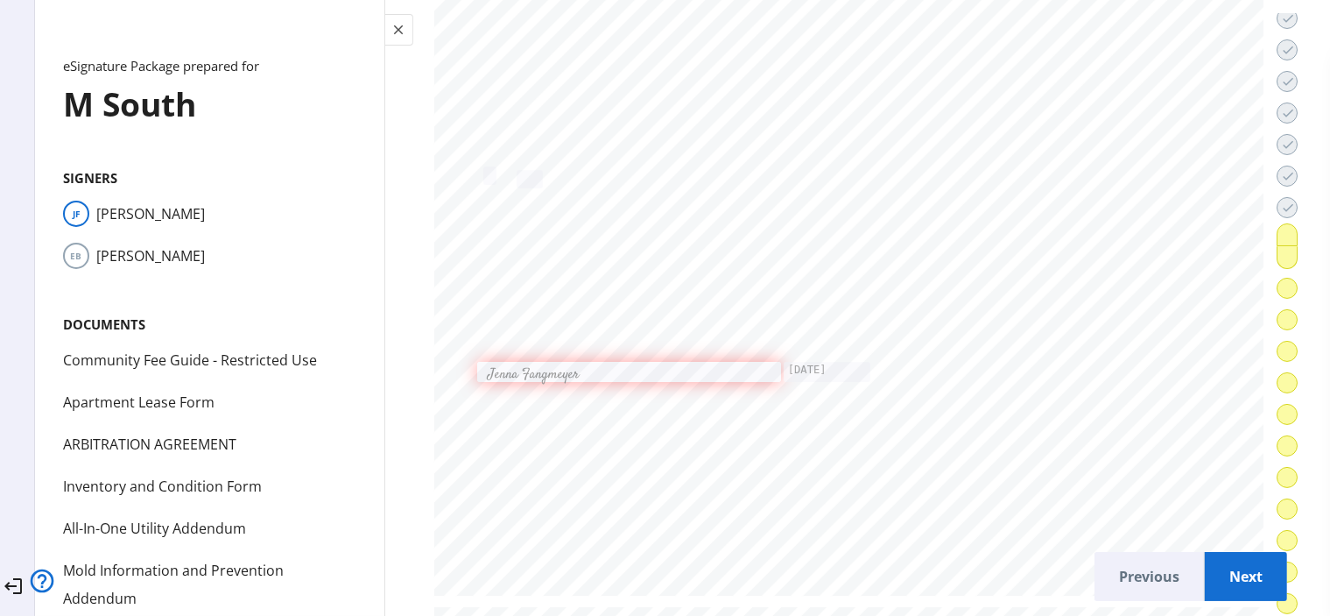
scroll to position [47227, 0]
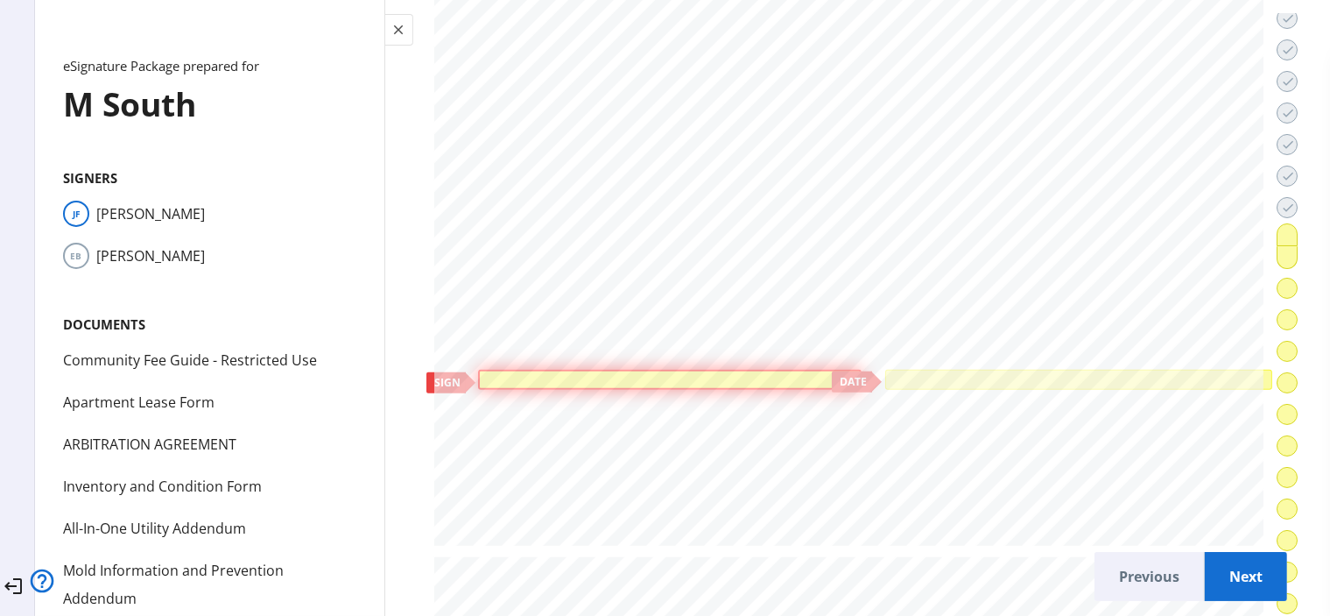
click at [711, 374] on div at bounding box center [669, 379] width 375 height 11
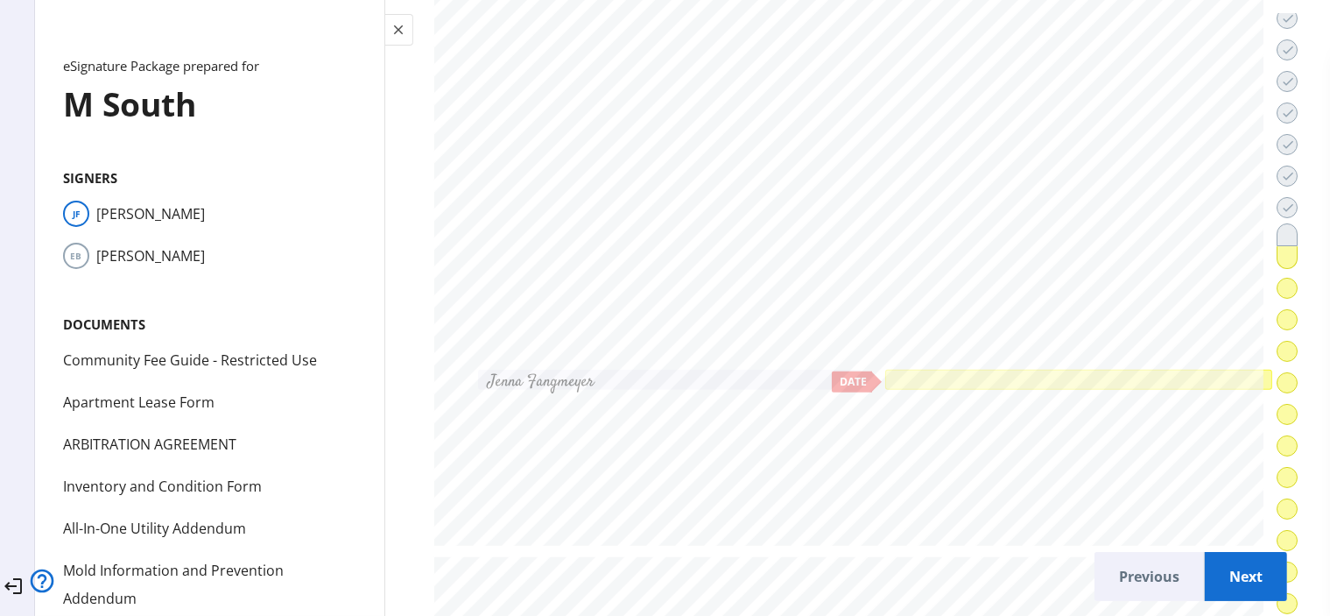
click at [1003, 369] on div at bounding box center [1079, 379] width 388 height 20
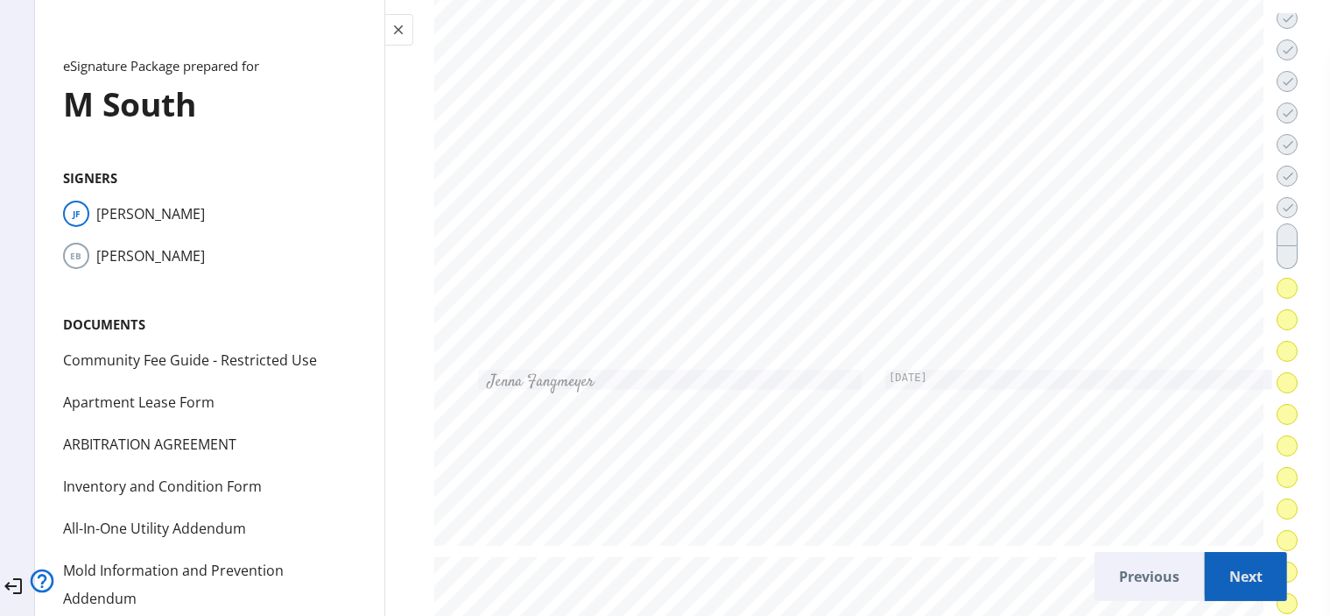
click at [1264, 566] on button "Next" at bounding box center [1246, 576] width 82 height 49
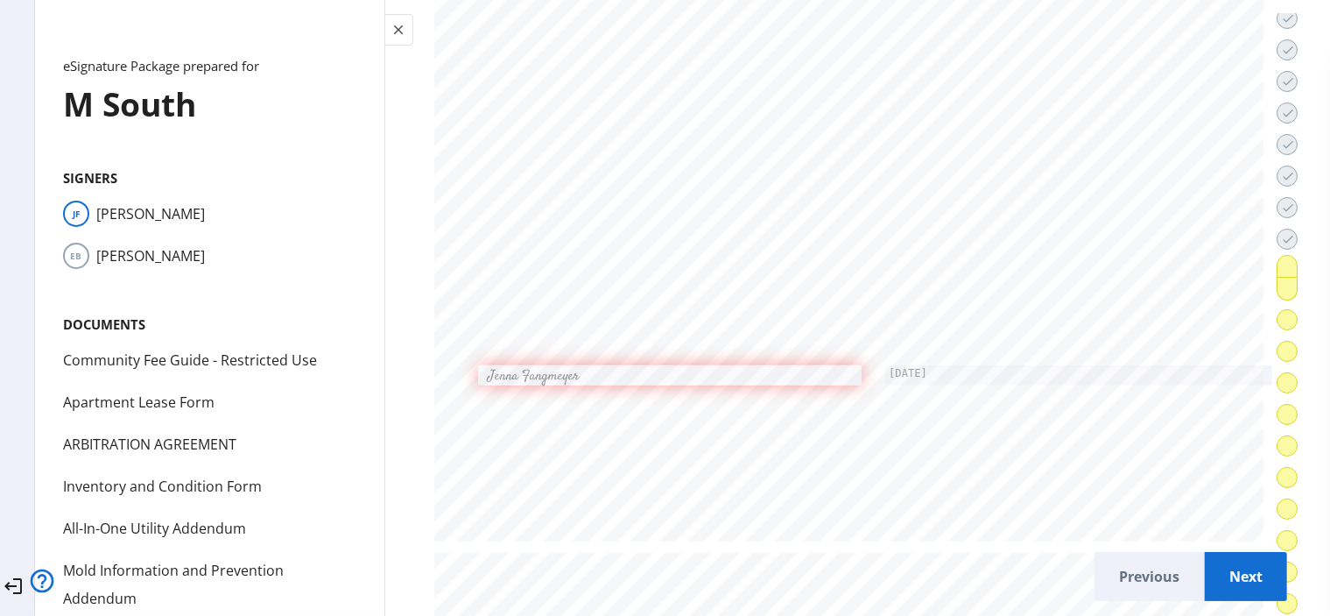
scroll to position [48569, 0]
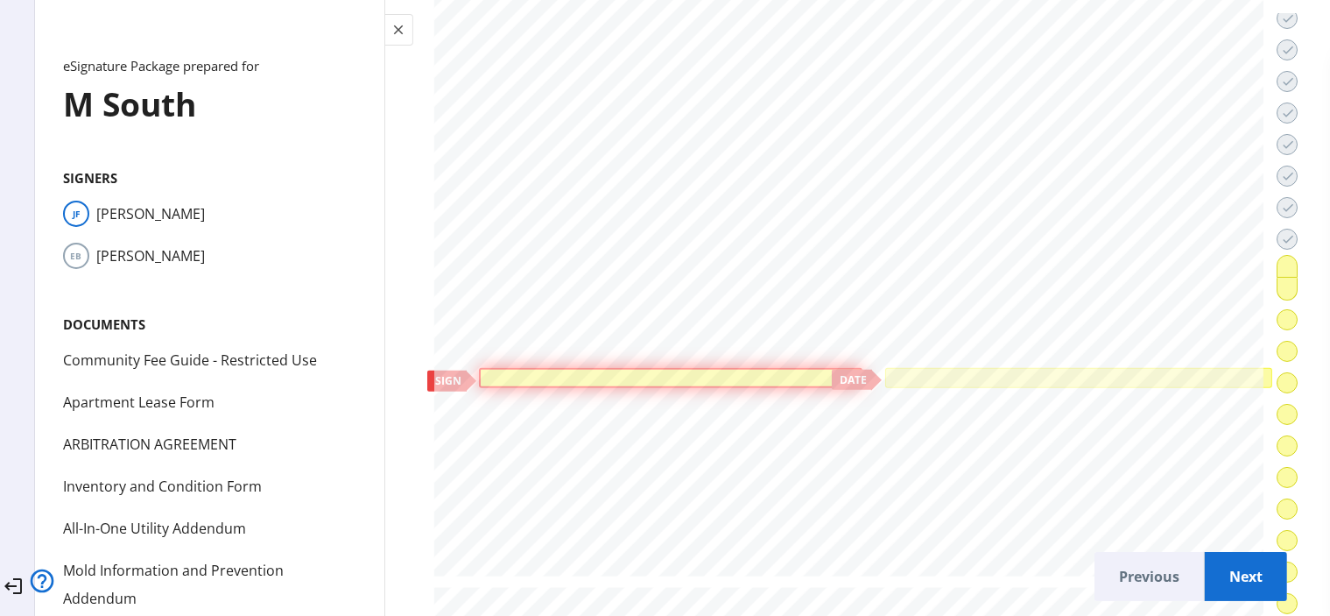
click at [801, 368] on div at bounding box center [670, 378] width 383 height 20
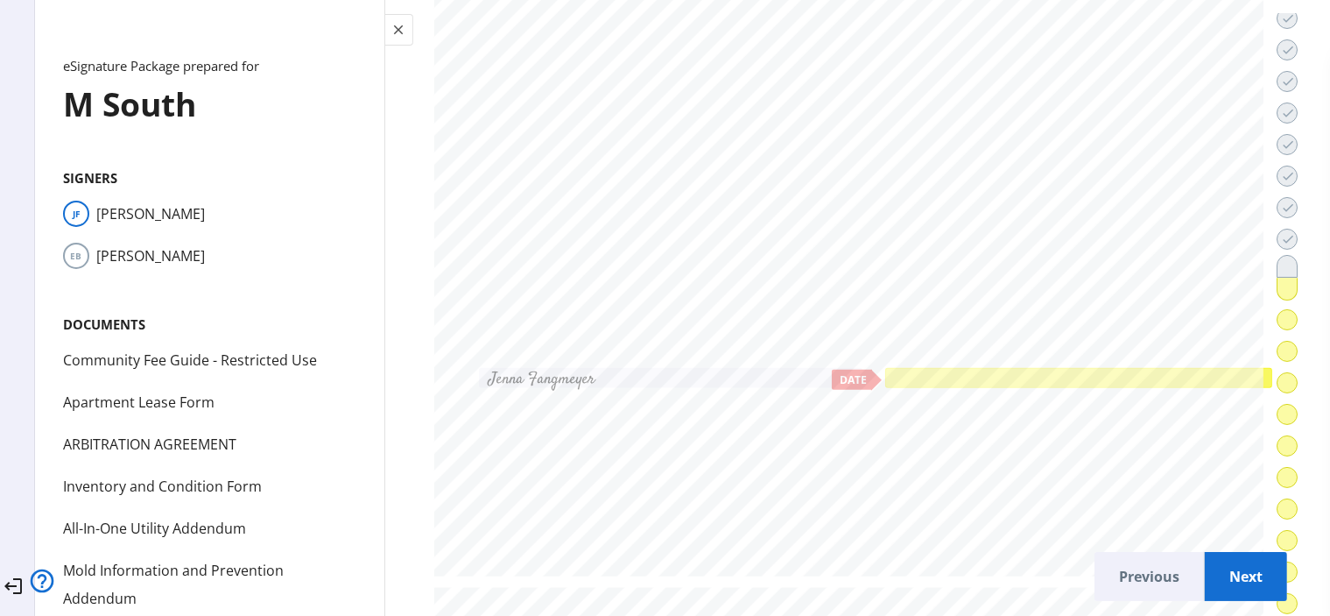
click at [921, 371] on div at bounding box center [1079, 377] width 380 height 12
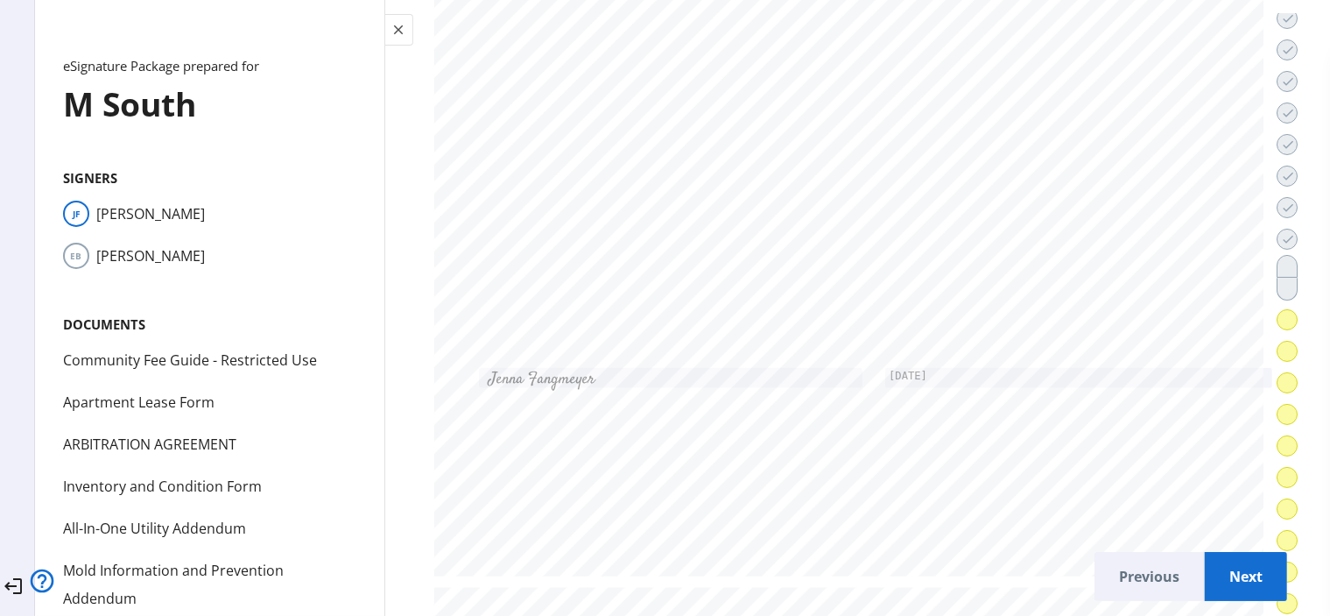
click at [1219, 565] on span "Next" at bounding box center [1246, 576] width 54 height 42
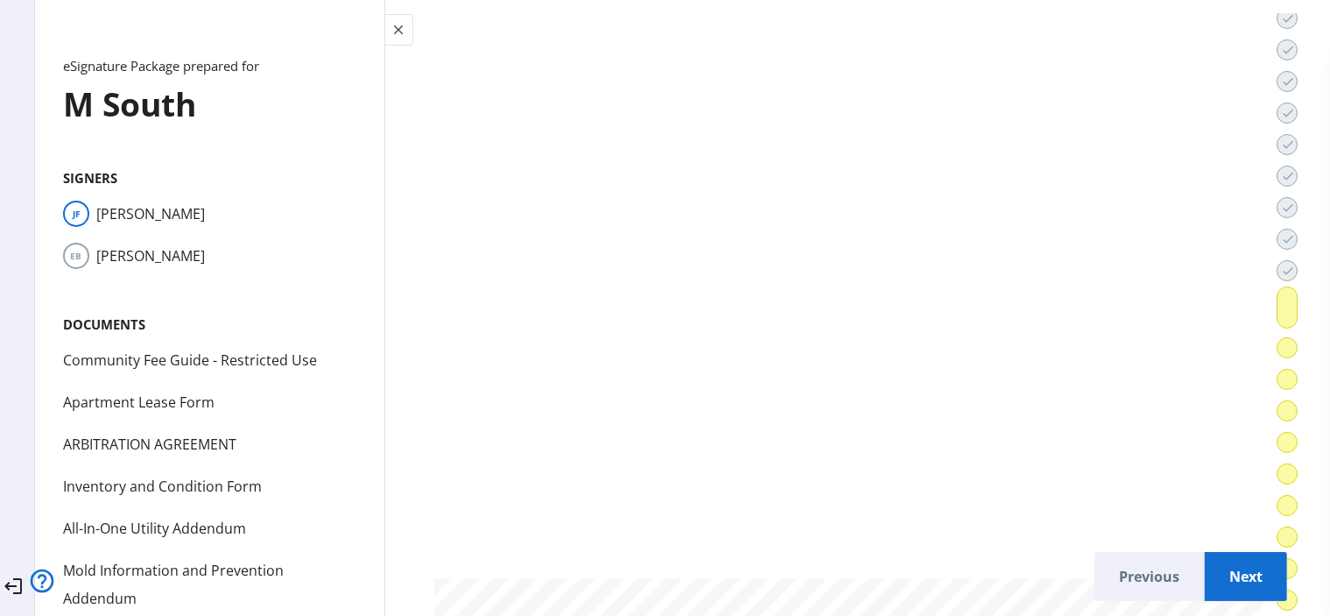
scroll to position [50716, 0]
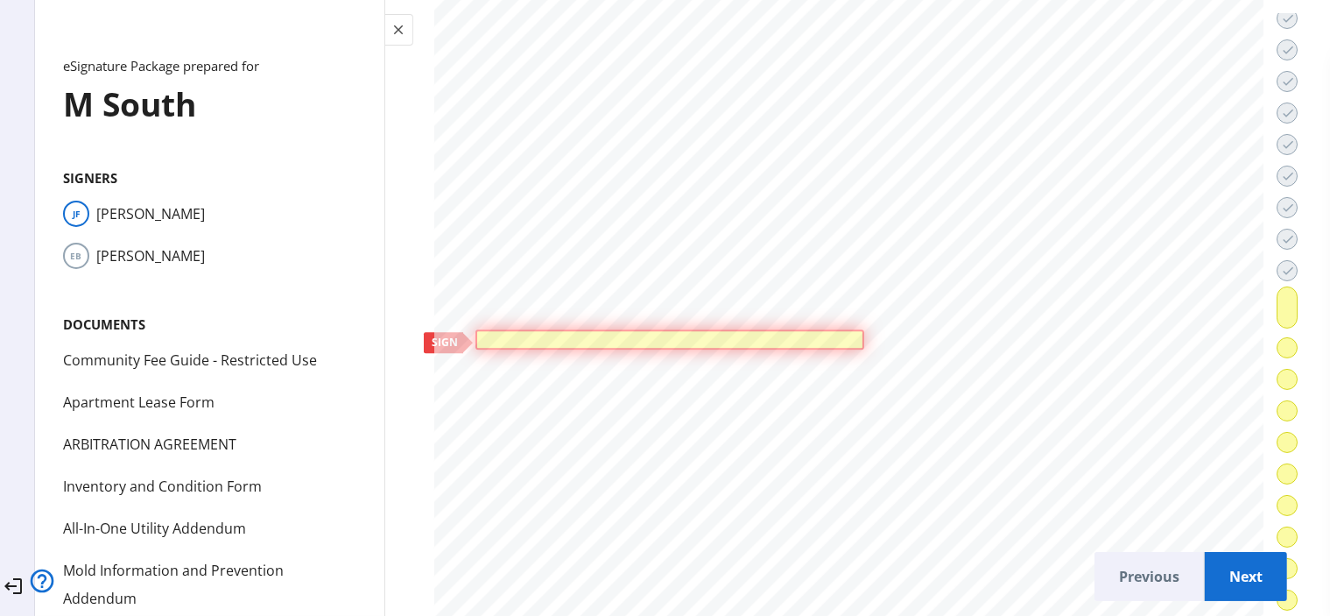
click at [643, 334] on div at bounding box center [669, 339] width 379 height 11
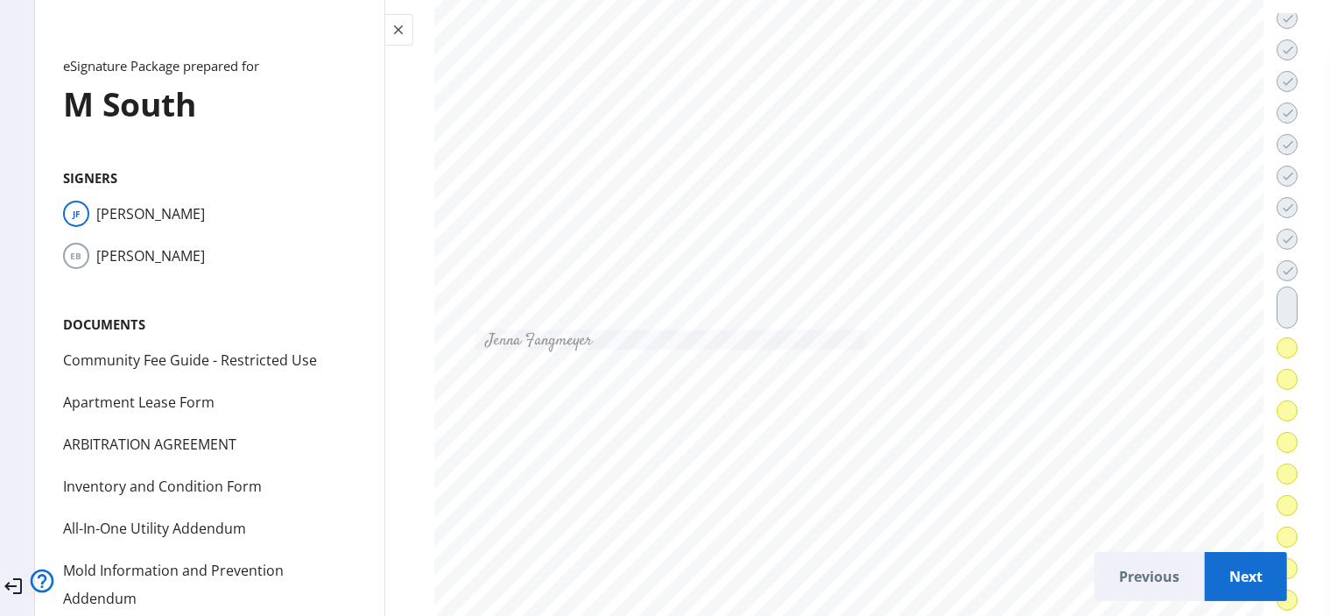
click at [1229, 569] on span "Next" at bounding box center [1246, 576] width 54 height 42
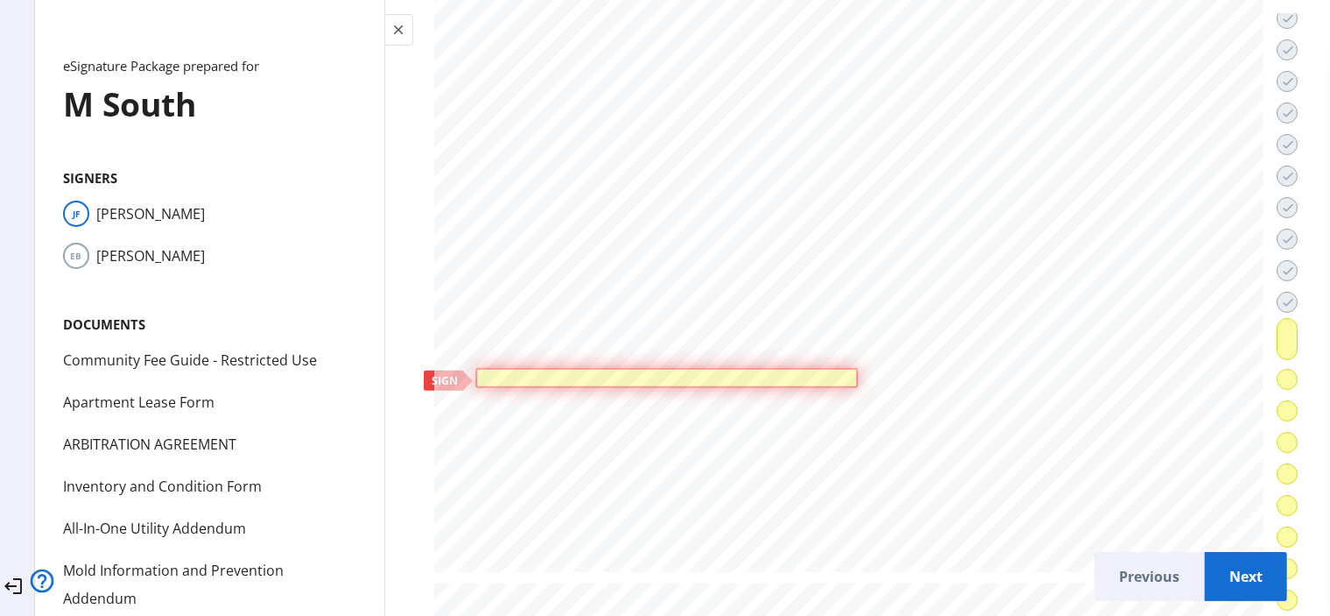
click at [632, 372] on div at bounding box center [667, 377] width 374 height 11
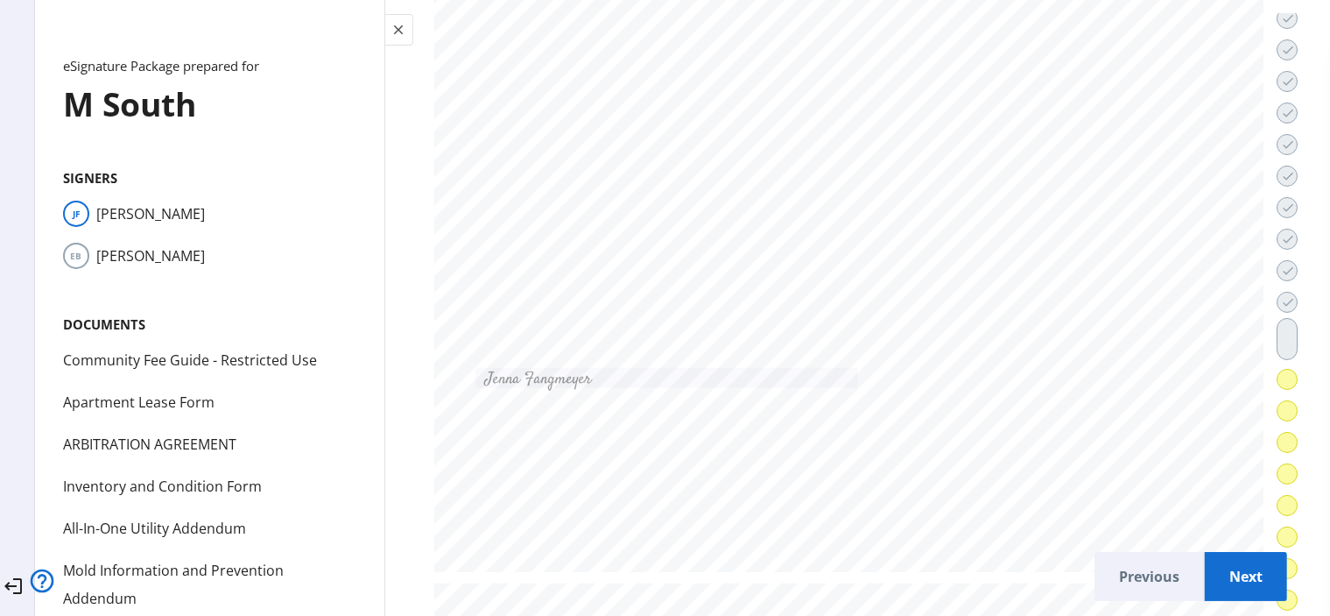
click at [1229, 559] on span "Next" at bounding box center [1246, 576] width 54 height 42
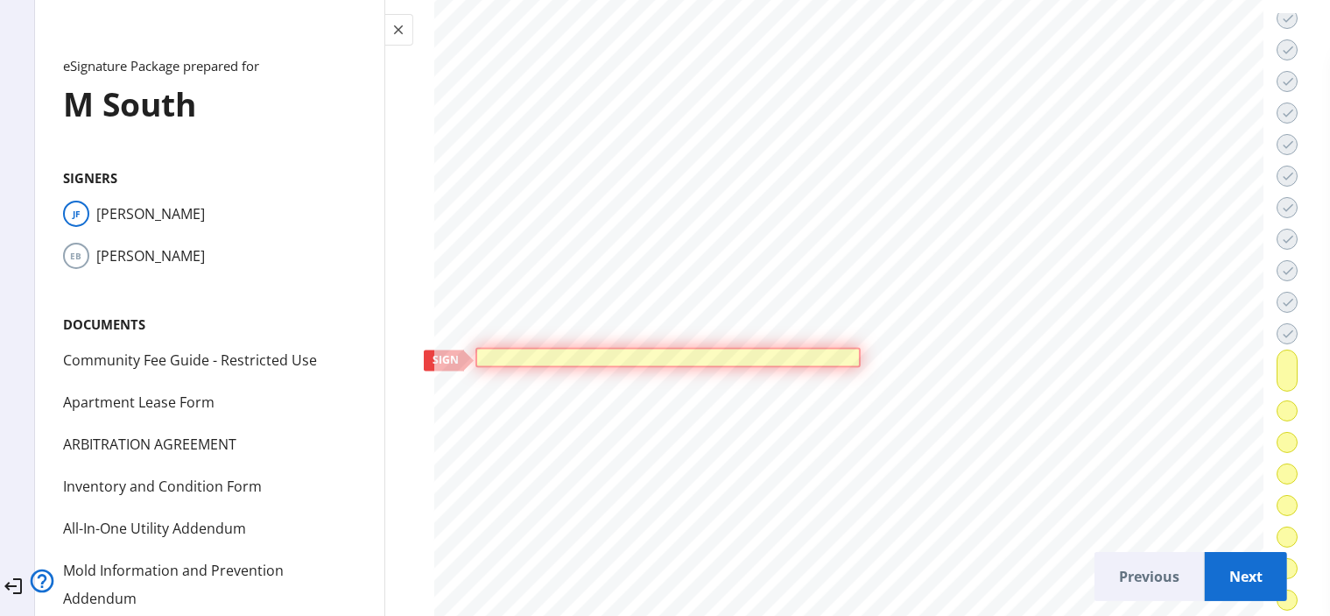
click at [753, 352] on div at bounding box center [668, 357] width 376 height 11
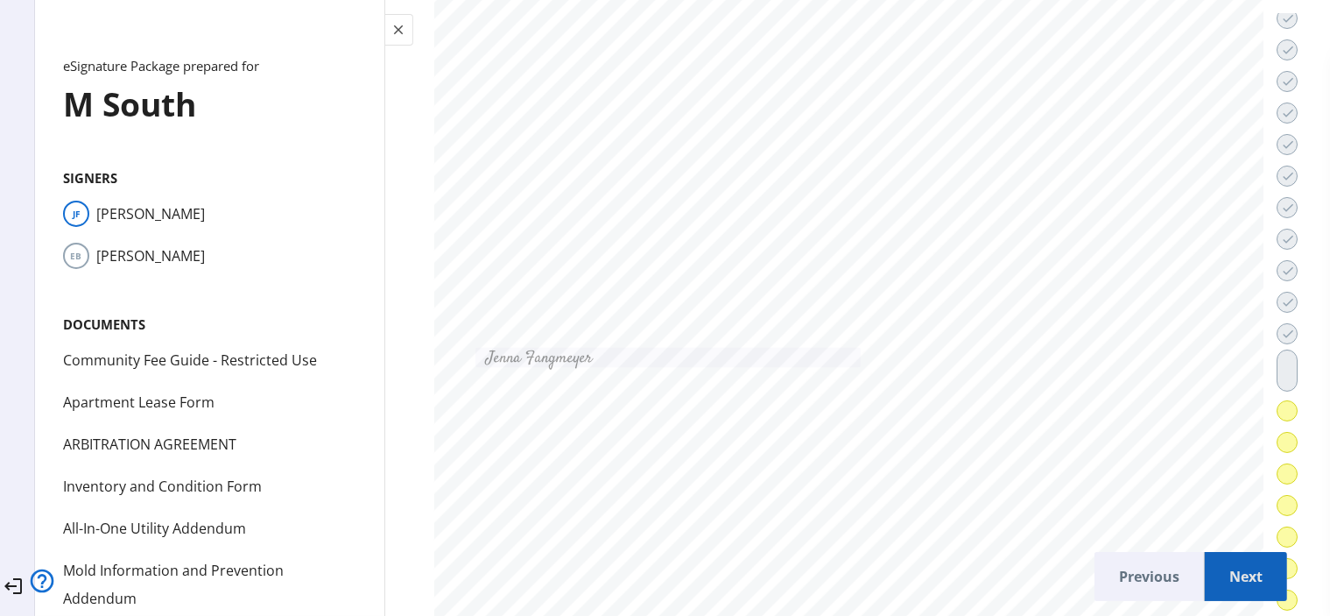
click at [1225, 573] on span "Next" at bounding box center [1246, 576] width 54 height 42
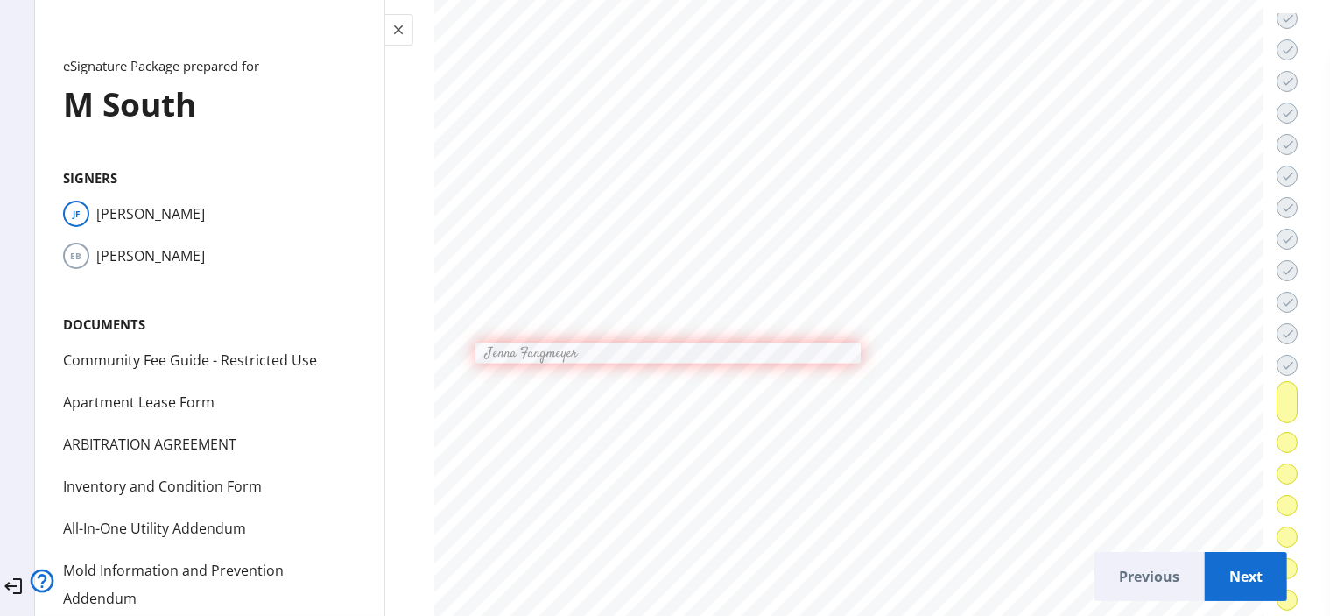
scroll to position [58244, 0]
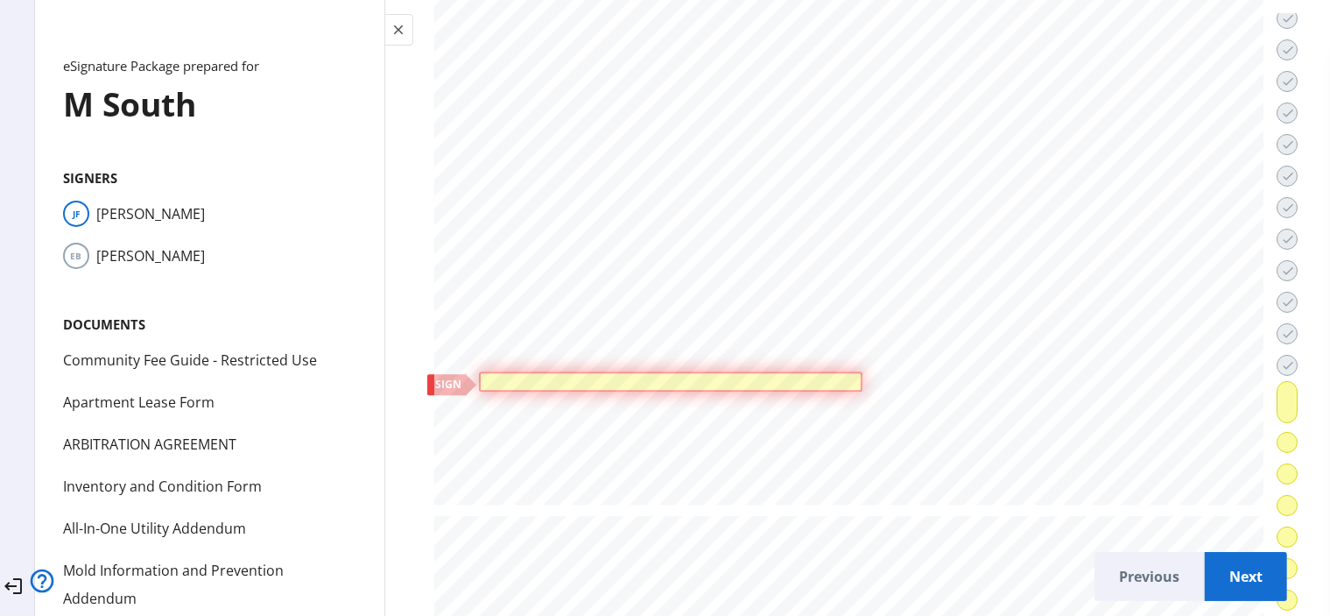
click at [693, 371] on div at bounding box center [670, 381] width 383 height 20
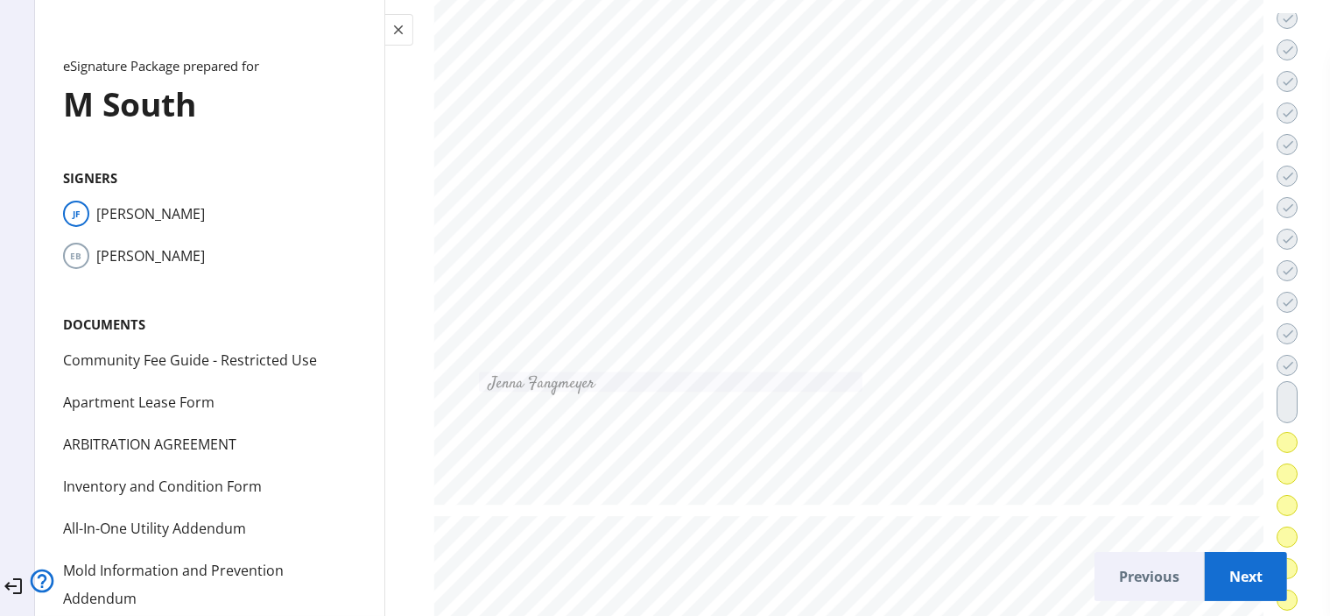
click at [1242, 569] on span "Next" at bounding box center [1246, 576] width 54 height 42
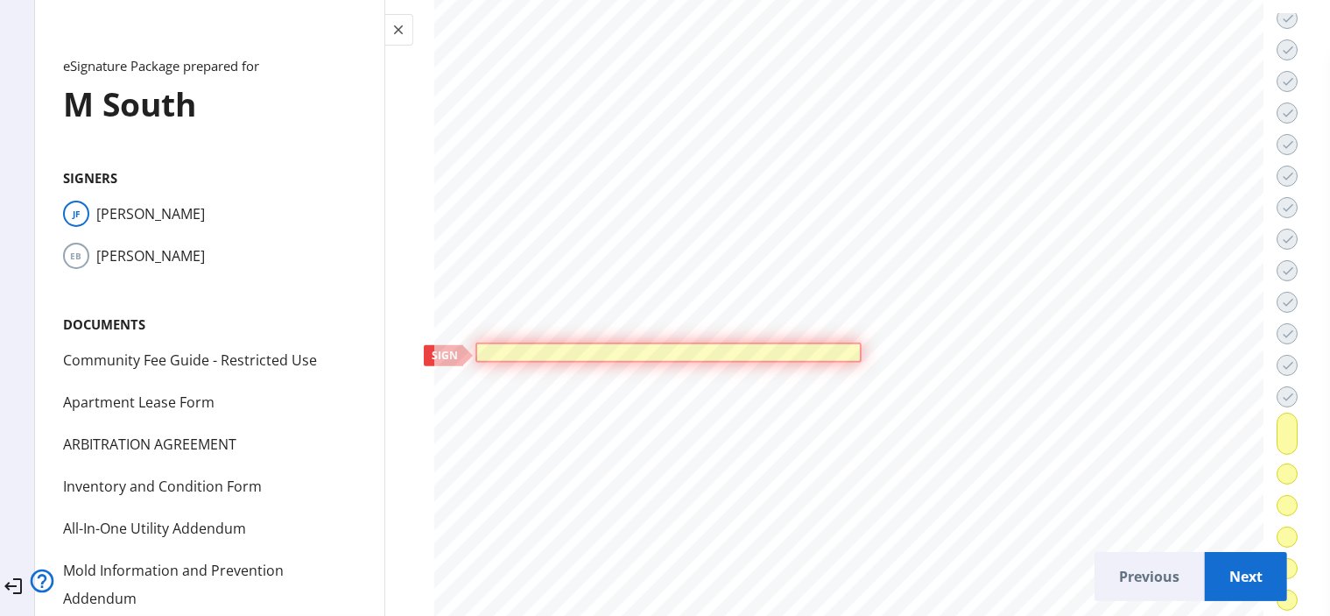
click at [701, 348] on div at bounding box center [668, 353] width 376 height 11
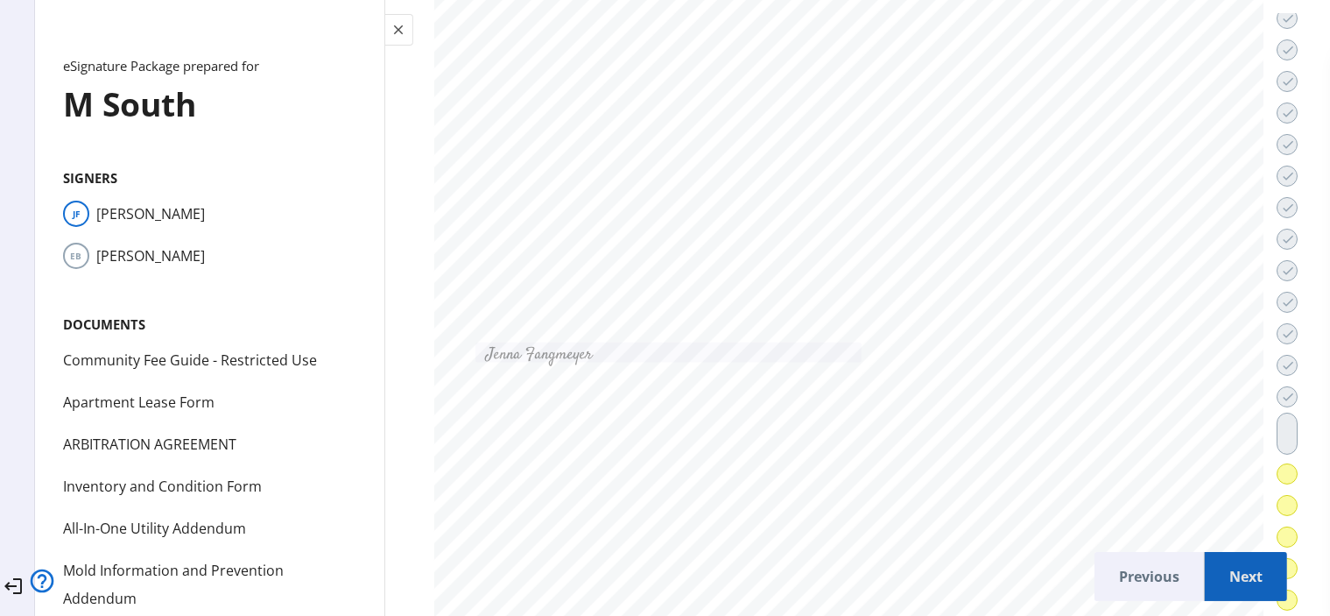
click at [1221, 579] on span "Next" at bounding box center [1246, 576] width 54 height 42
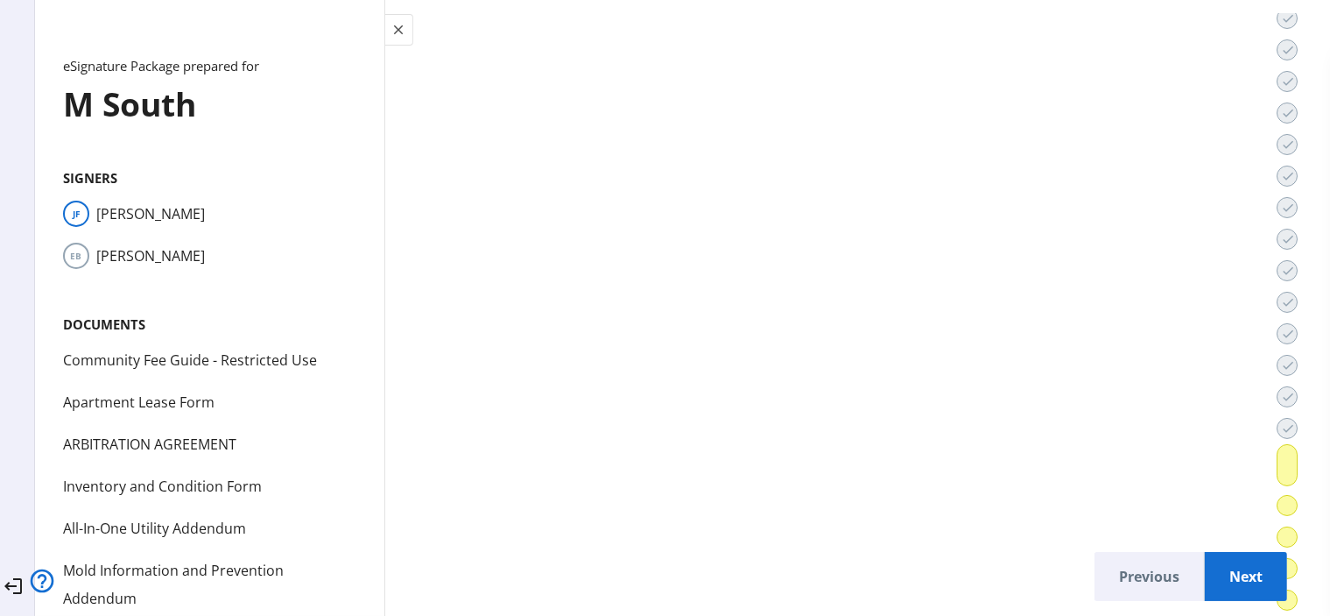
scroll to position [64473, 0]
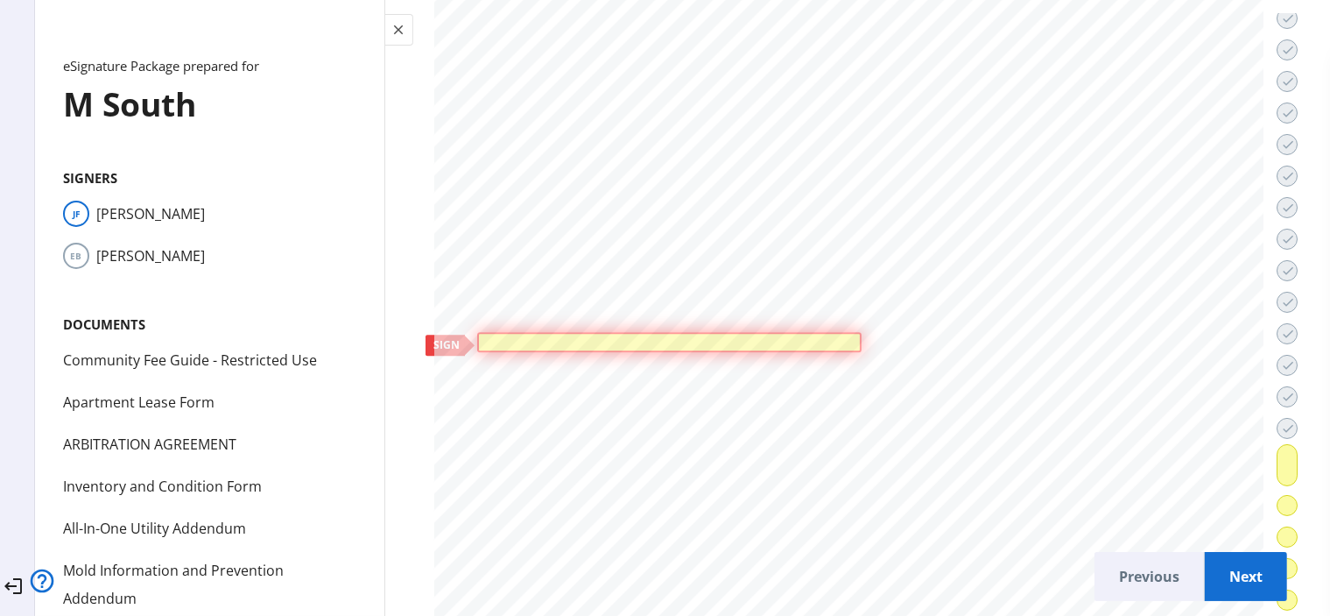
click at [735, 336] on div at bounding box center [670, 341] width 376 height 11
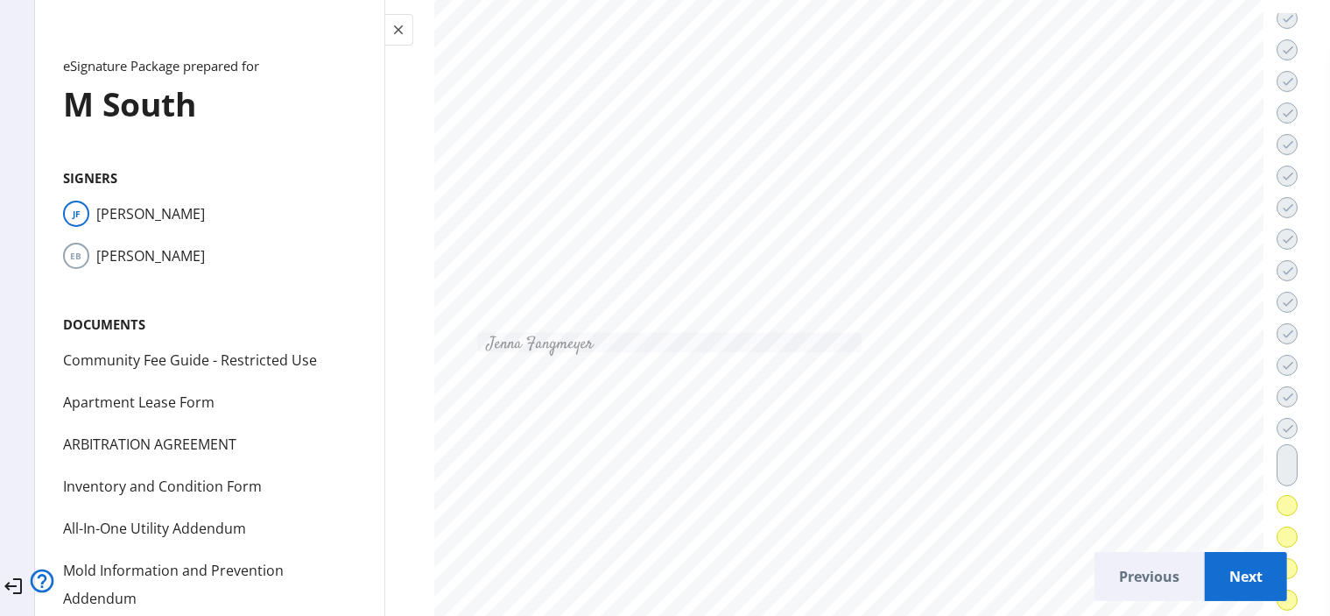
click at [1227, 563] on span "Next" at bounding box center [1246, 576] width 54 height 42
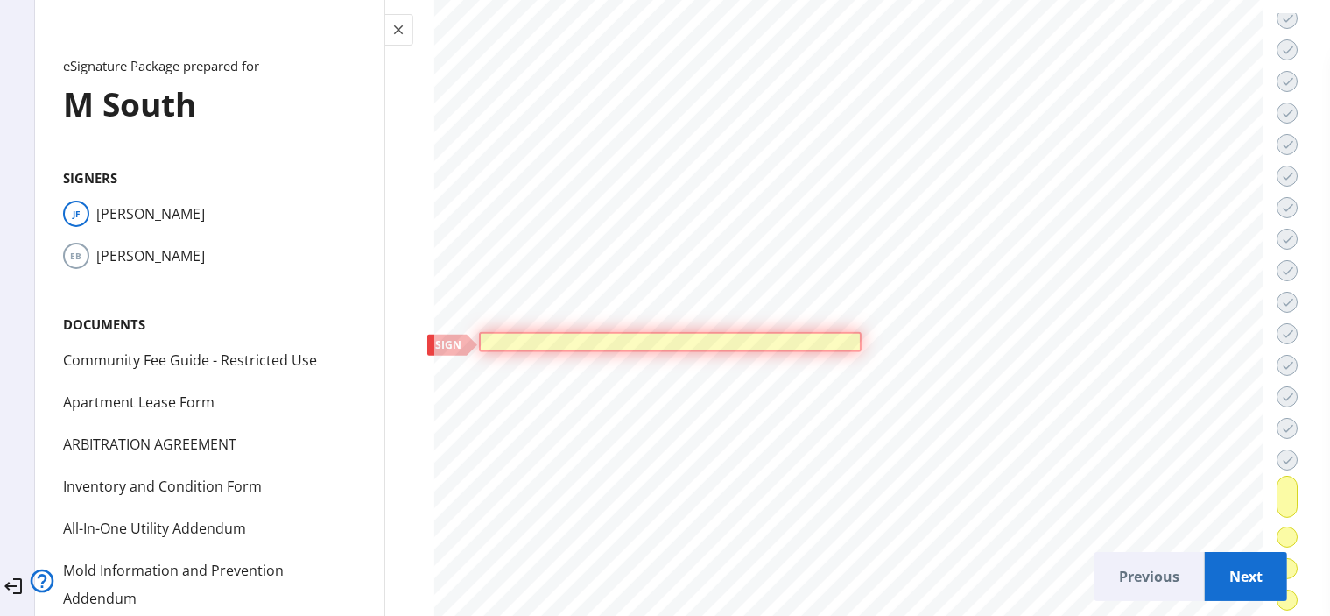
click at [834, 336] on div at bounding box center [670, 341] width 374 height 11
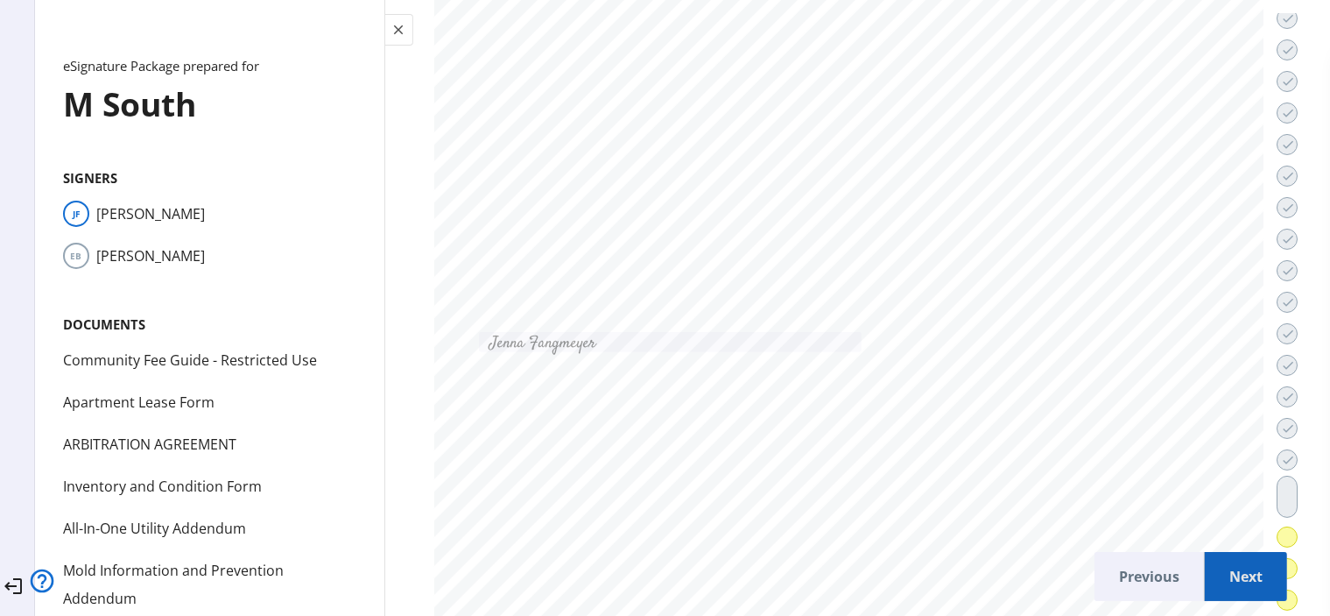
click at [1227, 566] on span "Next" at bounding box center [1246, 576] width 54 height 42
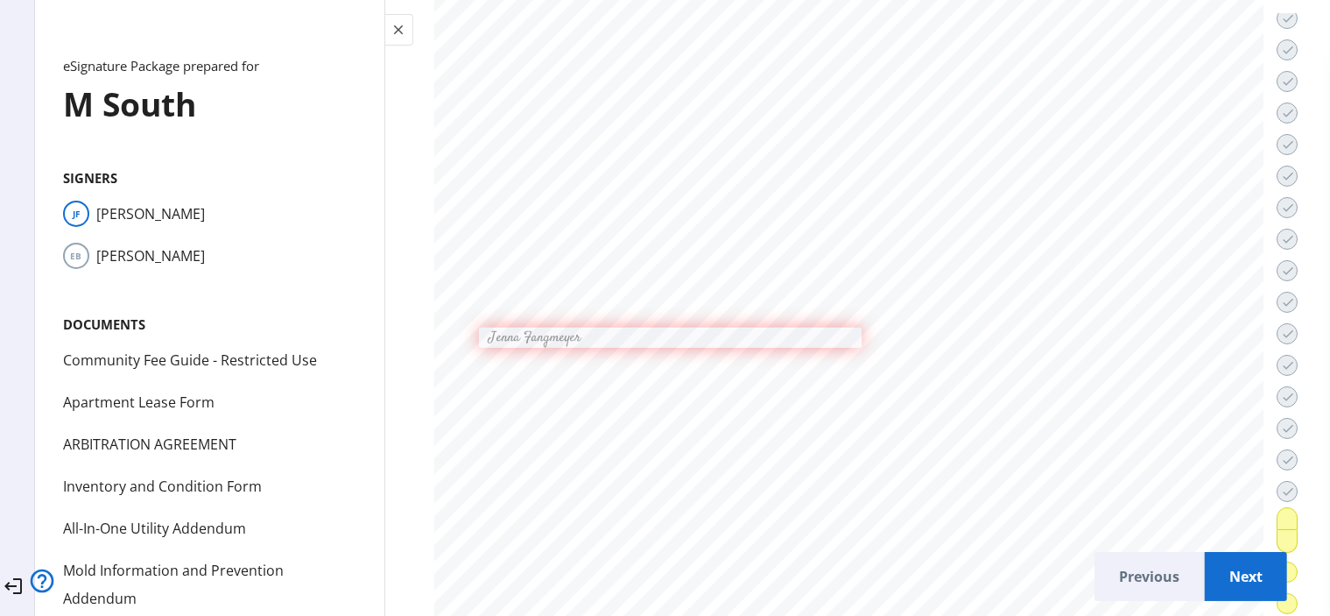
scroll to position [68609, 0]
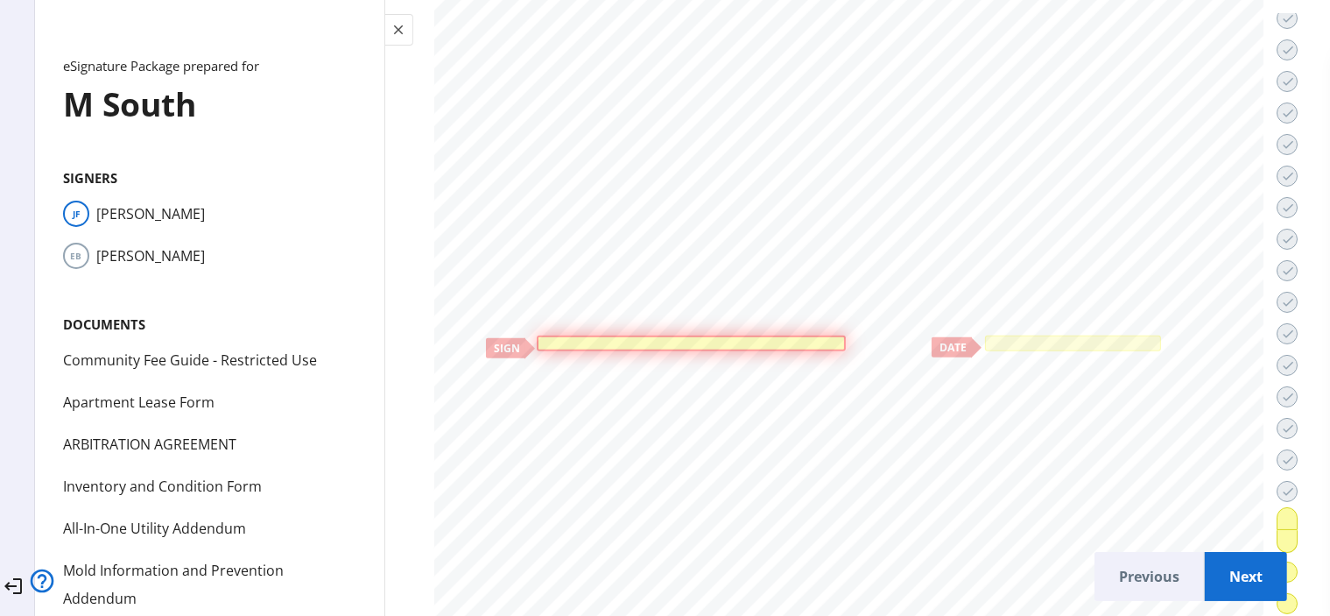
click at [709, 335] on div at bounding box center [691, 343] width 309 height 17
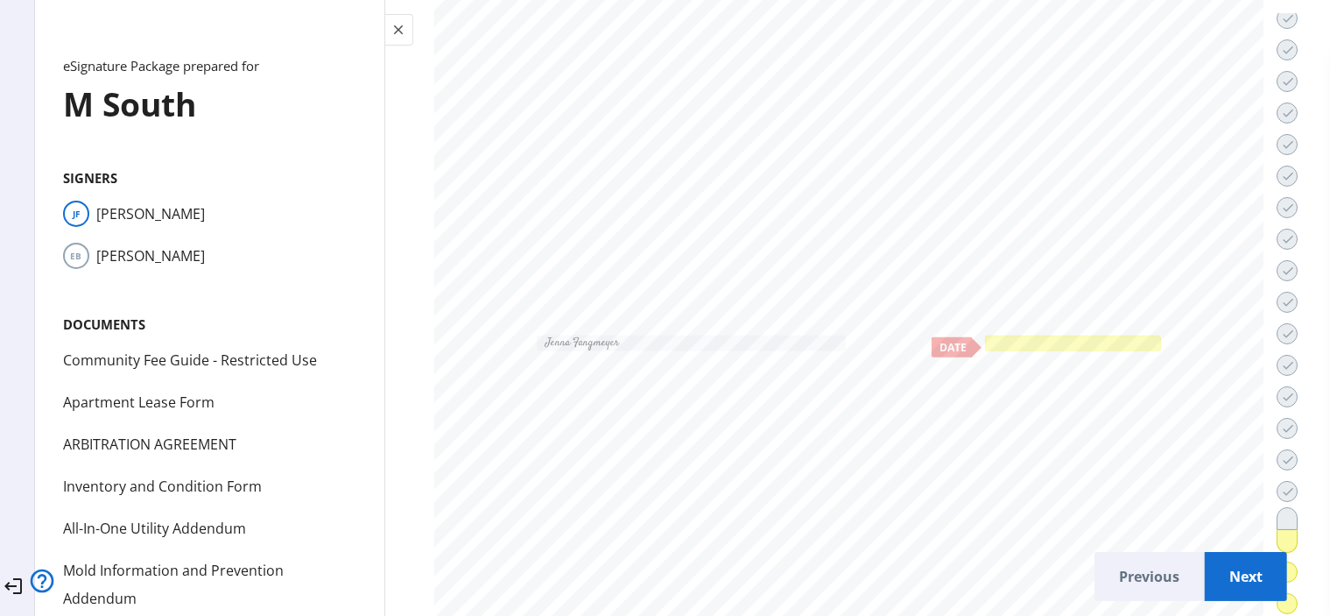
click at [1004, 339] on div at bounding box center [1072, 343] width 169 height 9
click at [1249, 564] on span "Next" at bounding box center [1246, 576] width 54 height 42
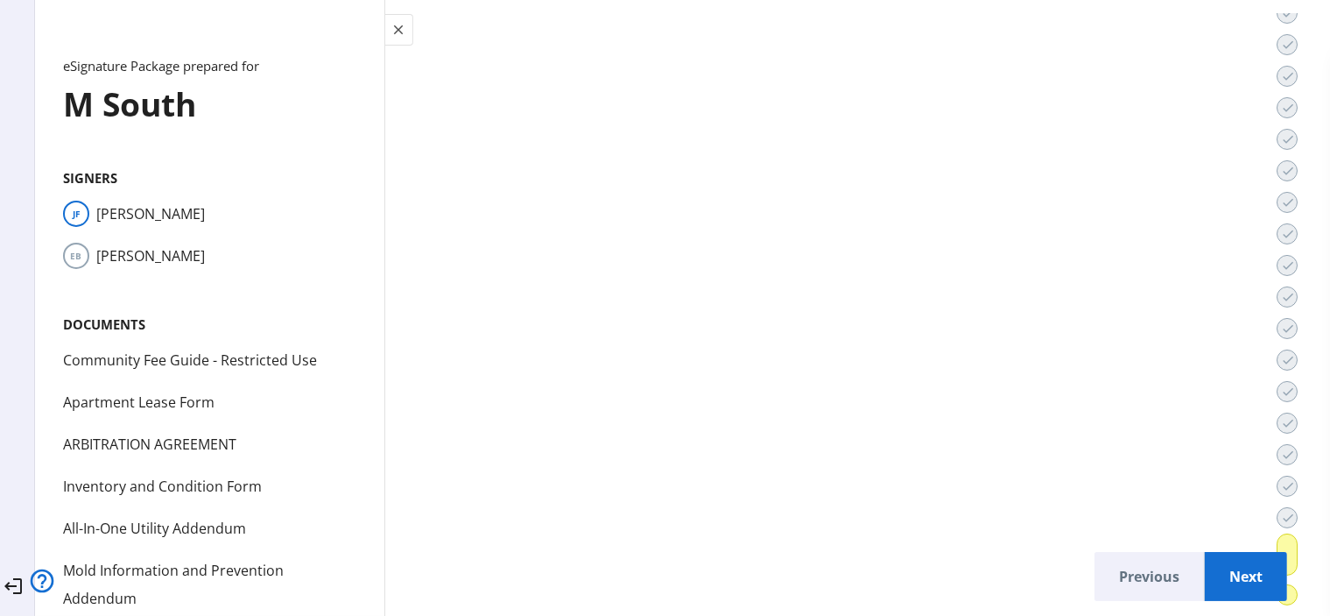
scroll to position [71403, 0]
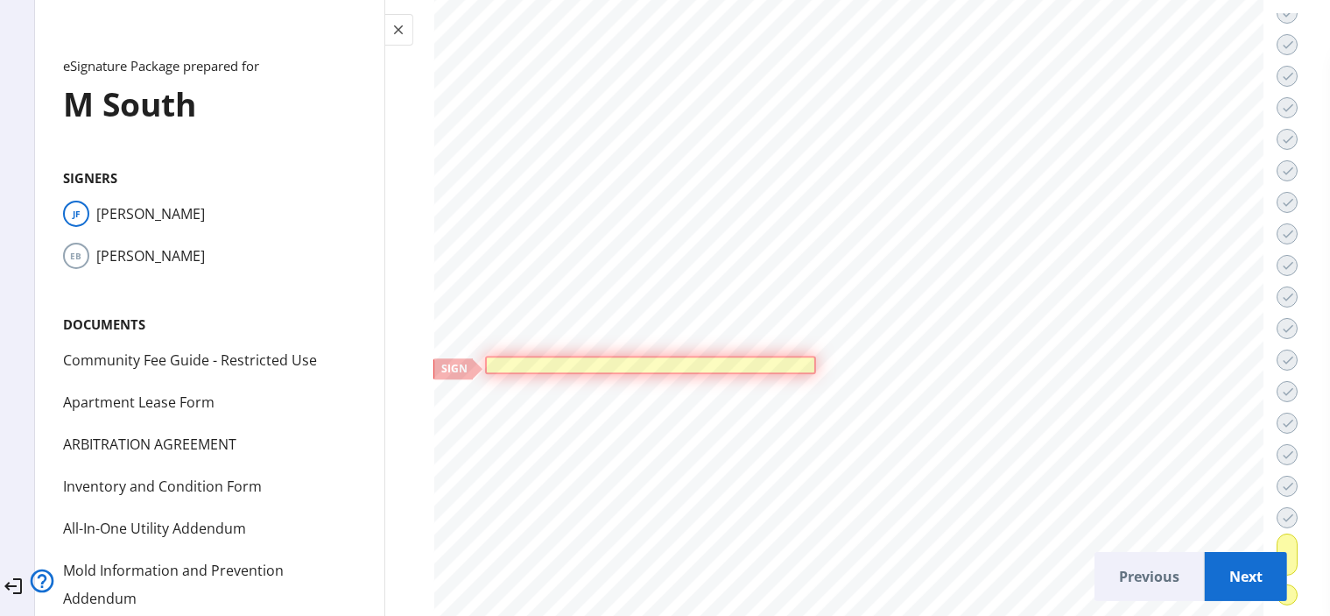
click at [690, 360] on div at bounding box center [649, 364] width 321 height 9
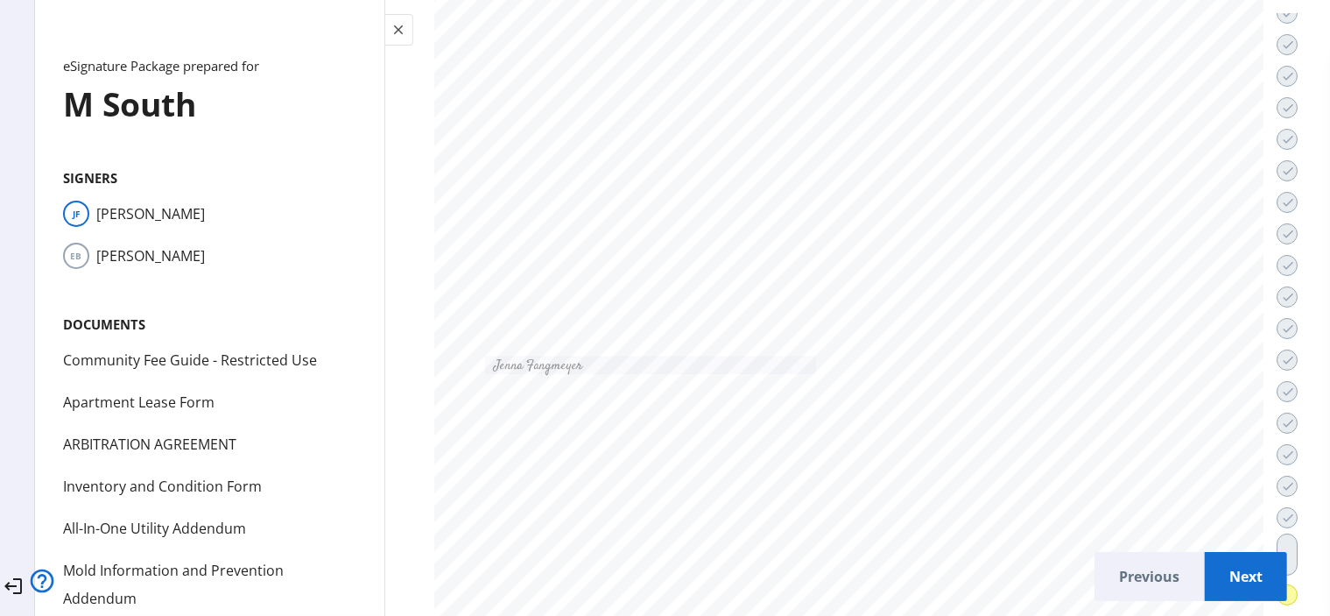
click at [1238, 561] on span "Next" at bounding box center [1246, 576] width 54 height 42
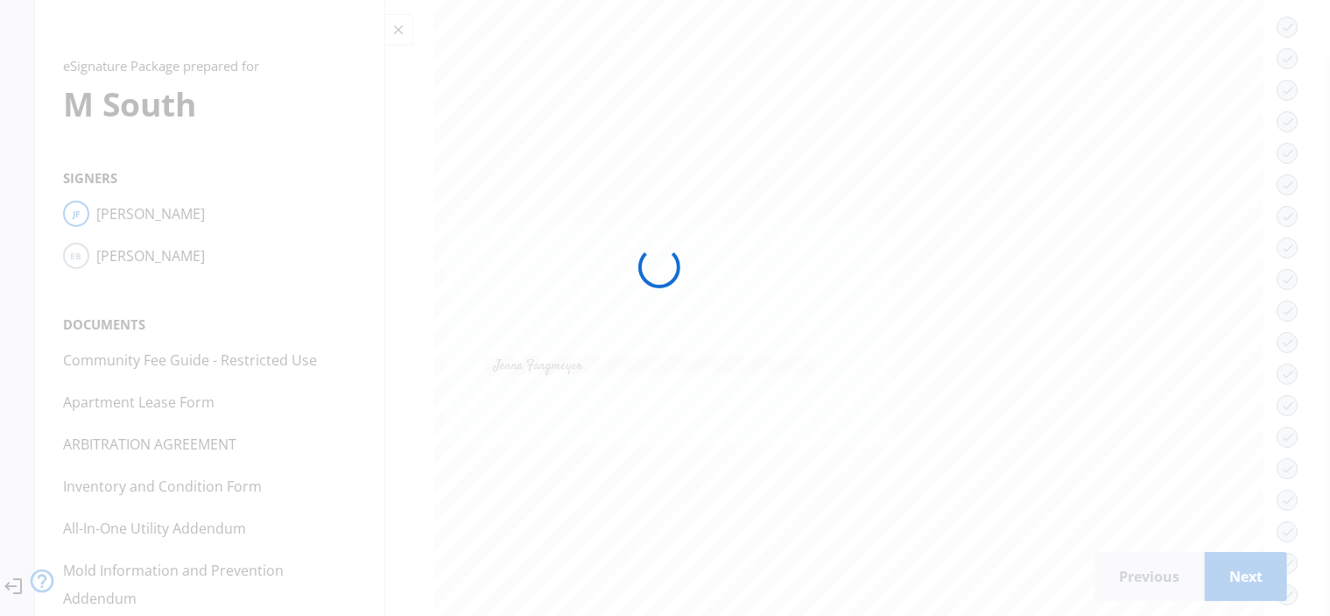
scroll to position [0, 0]
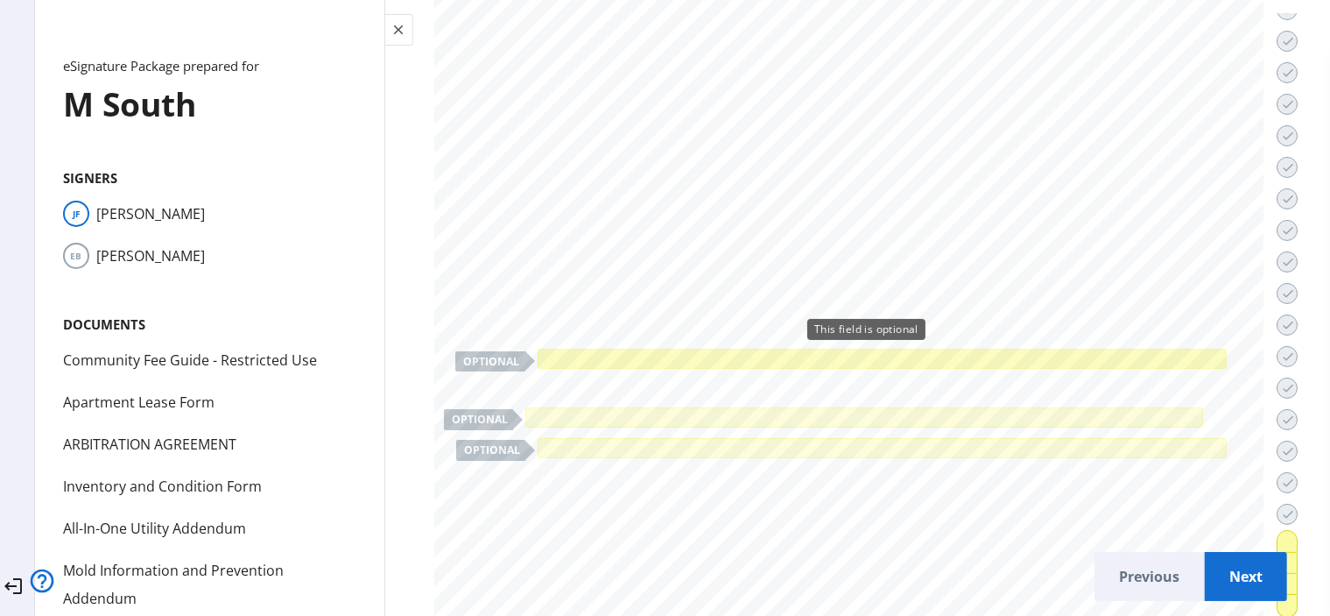
click at [905, 353] on div at bounding box center [881, 359] width 681 height 12
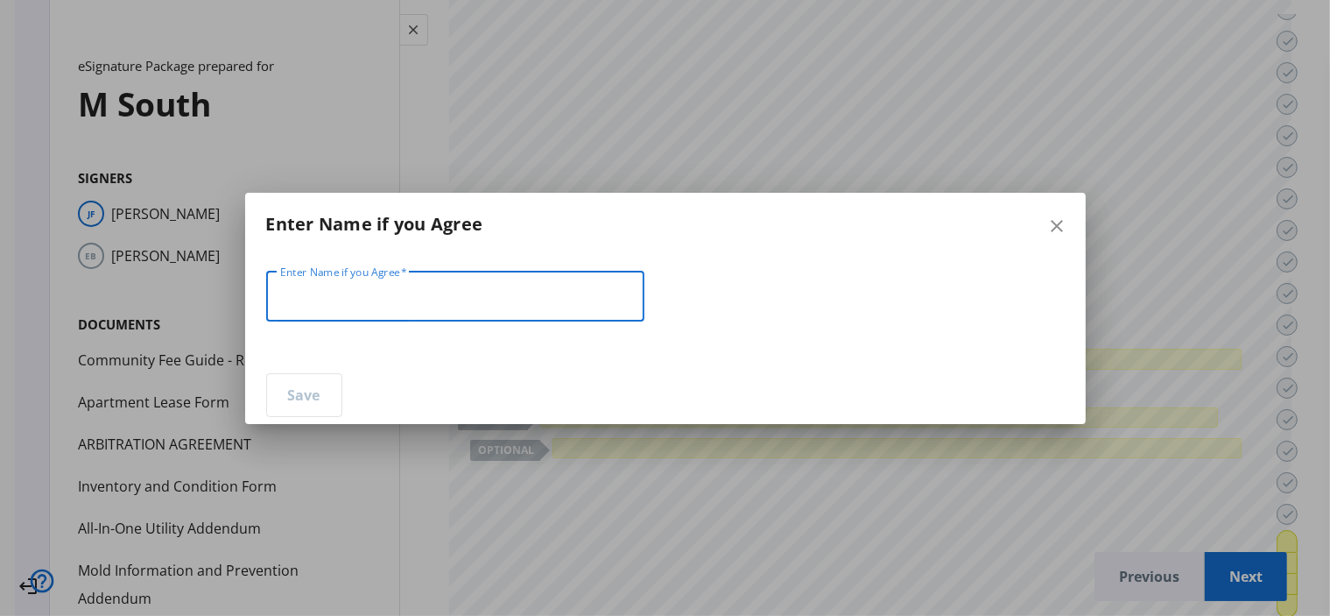
click at [518, 300] on input "Enter Name if you Agree" at bounding box center [455, 296] width 350 height 21
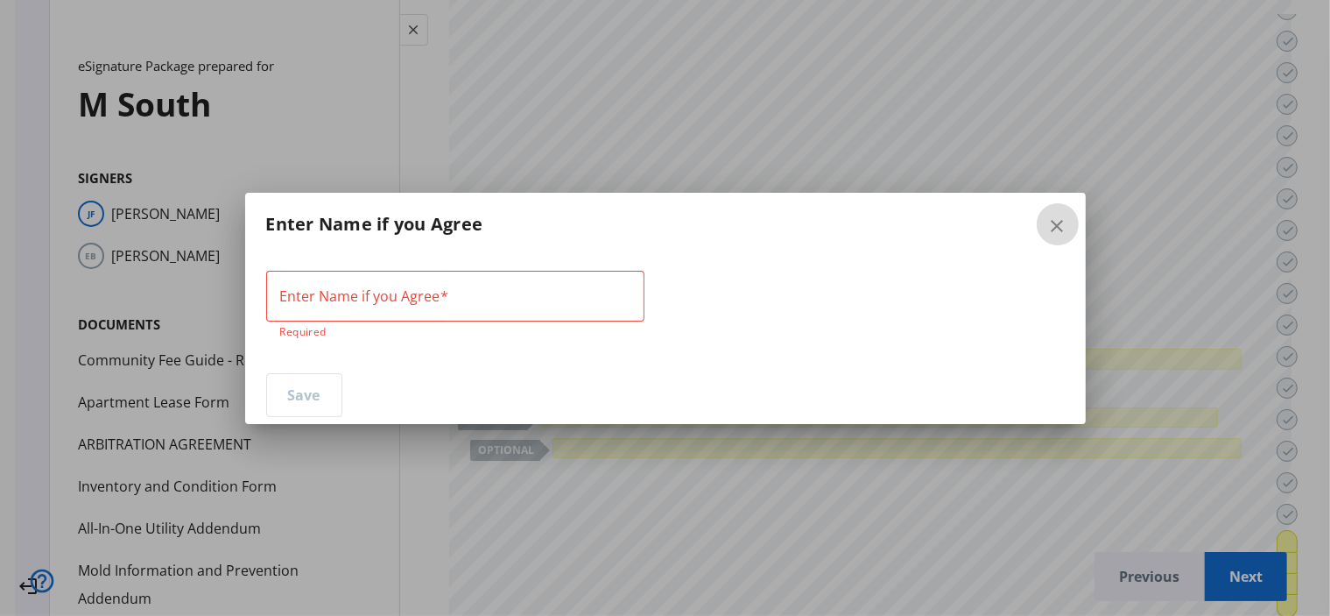
click at [1069, 216] on span "button" at bounding box center [1058, 224] width 42 height 42
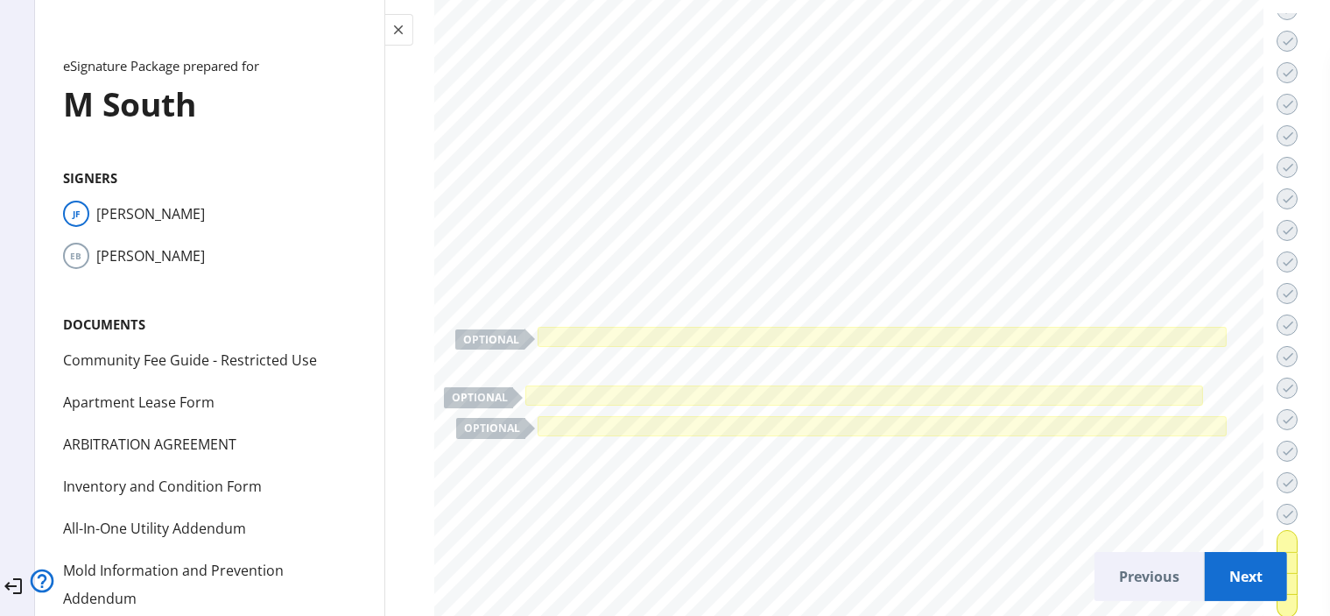
scroll to position [72682, 0]
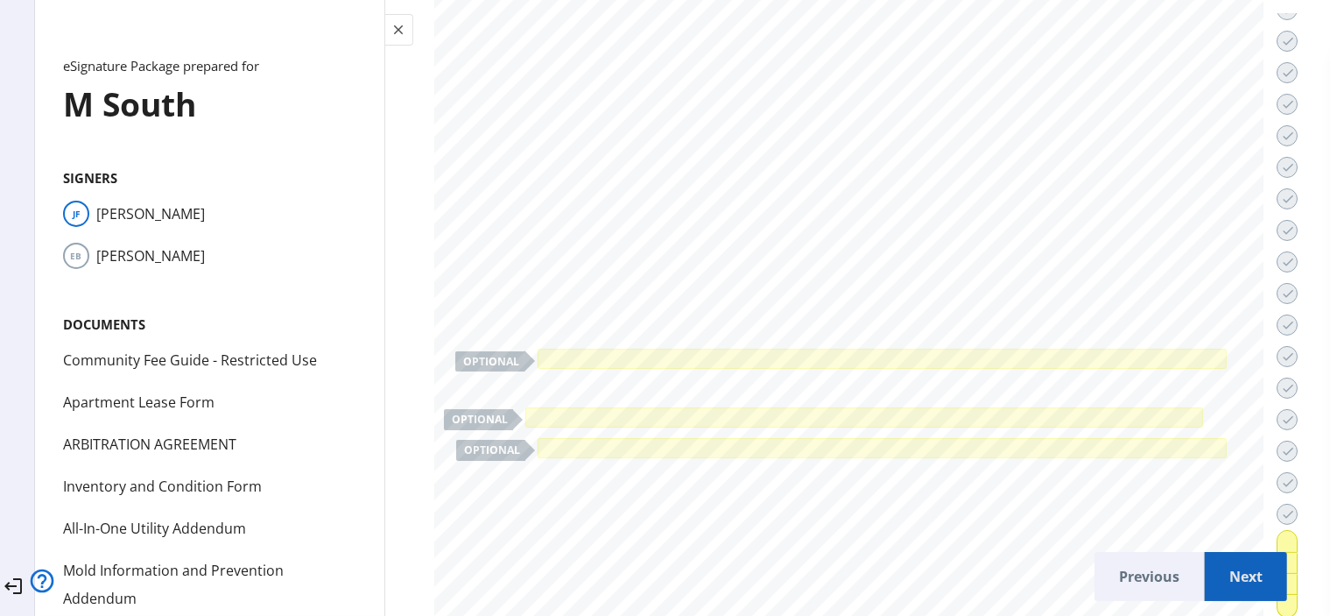
click at [1223, 571] on span "Next" at bounding box center [1246, 576] width 54 height 42
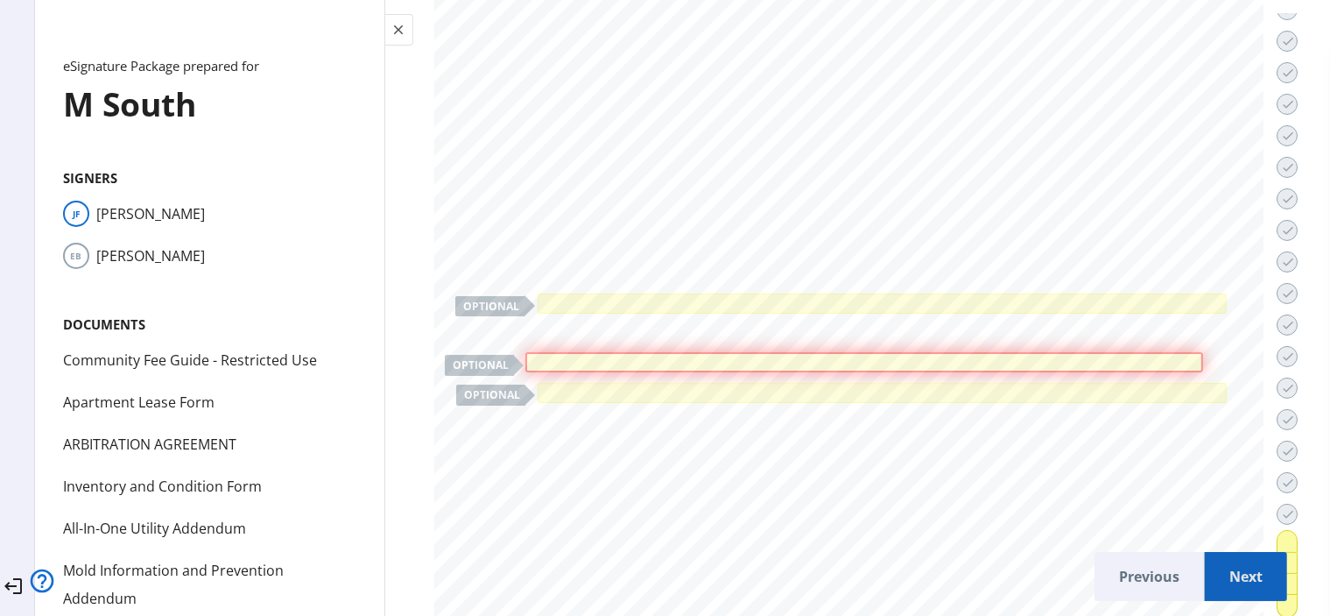
click at [1223, 571] on span "Next" at bounding box center [1246, 576] width 54 height 42
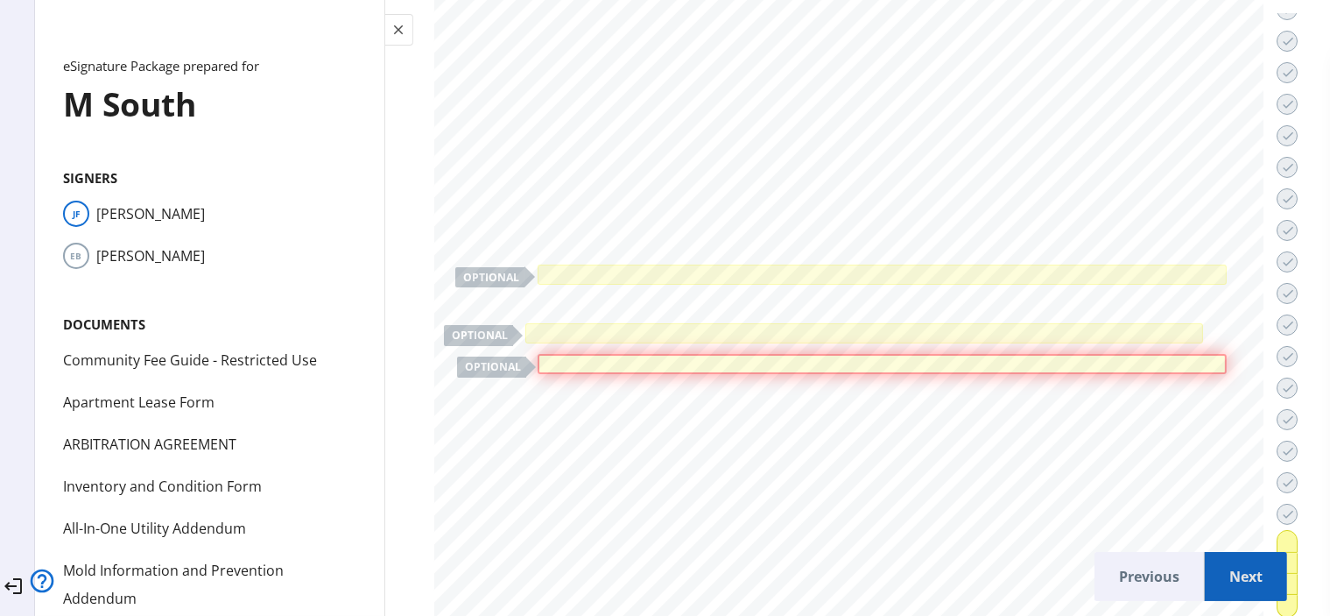
click at [1223, 571] on span "Next" at bounding box center [1246, 576] width 54 height 42
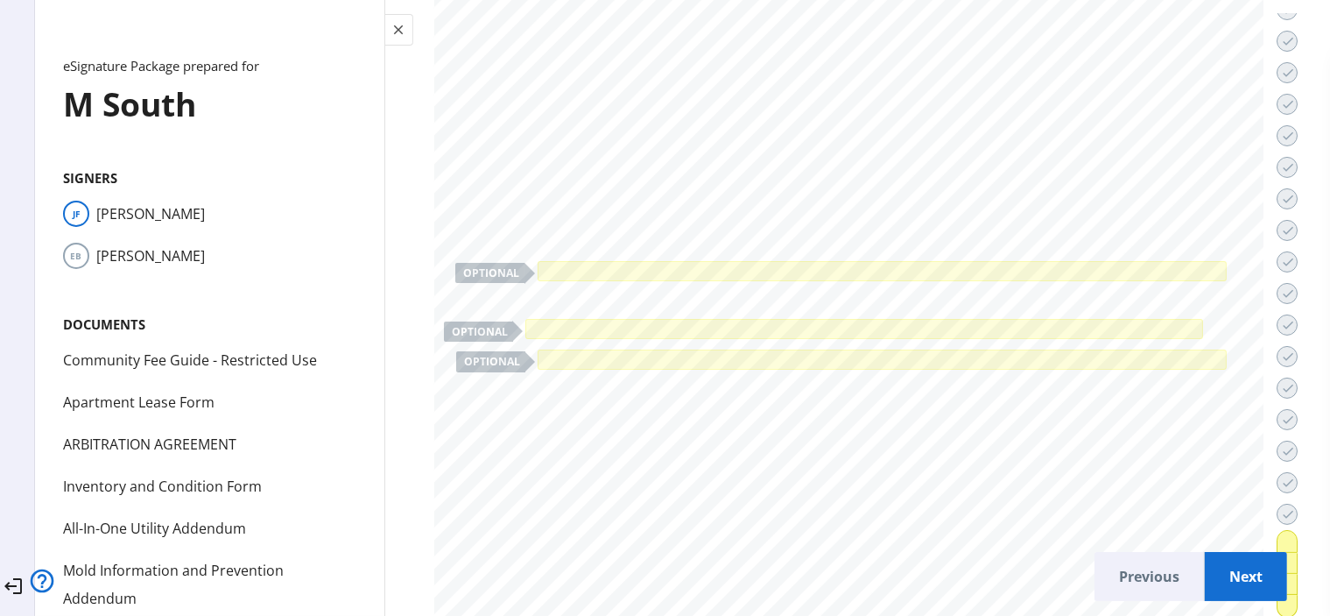
scroll to position [74003, 0]
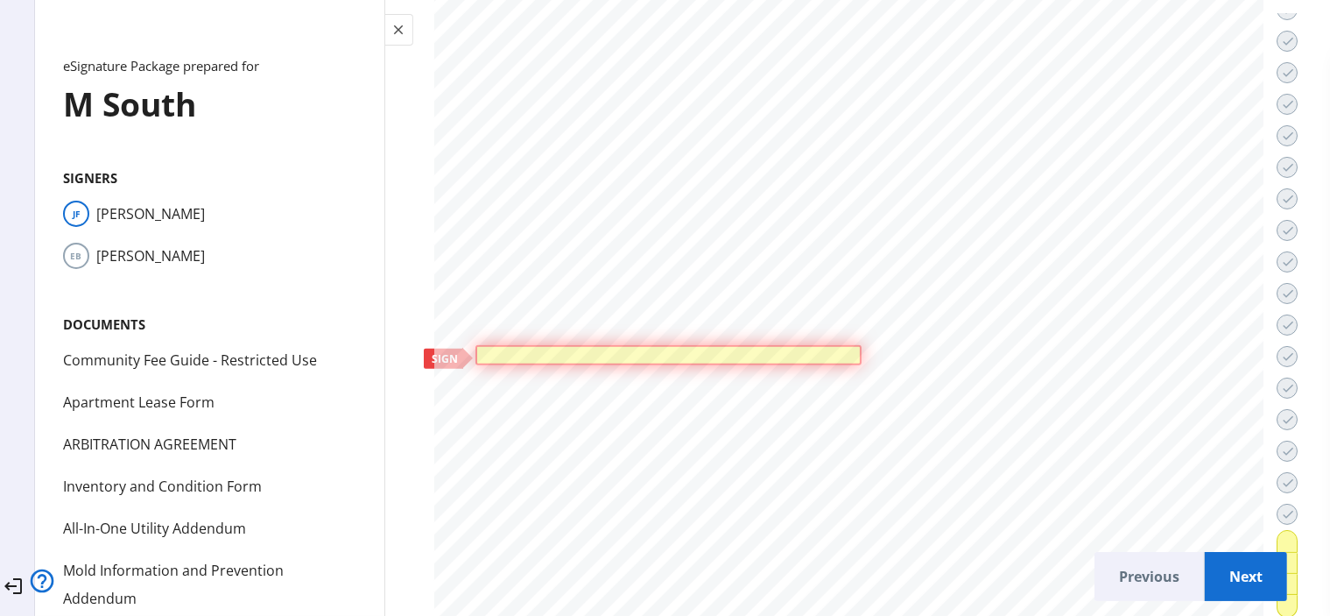
click at [813, 350] on div at bounding box center [668, 355] width 376 height 11
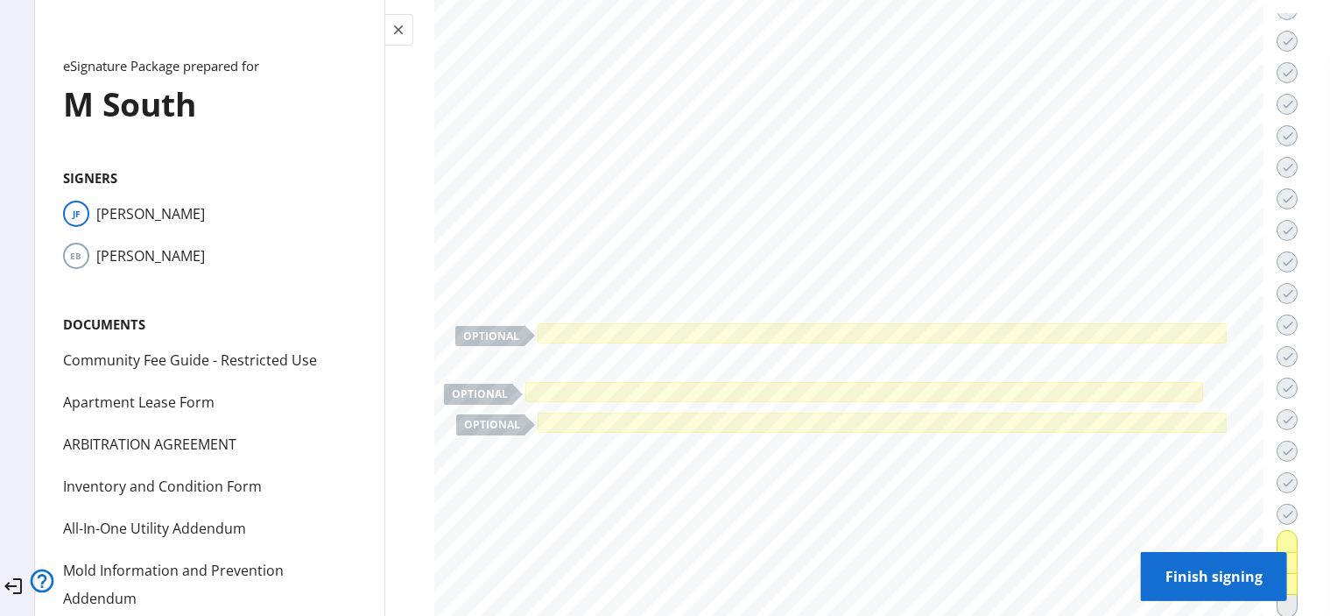
scroll to position [72742, 0]
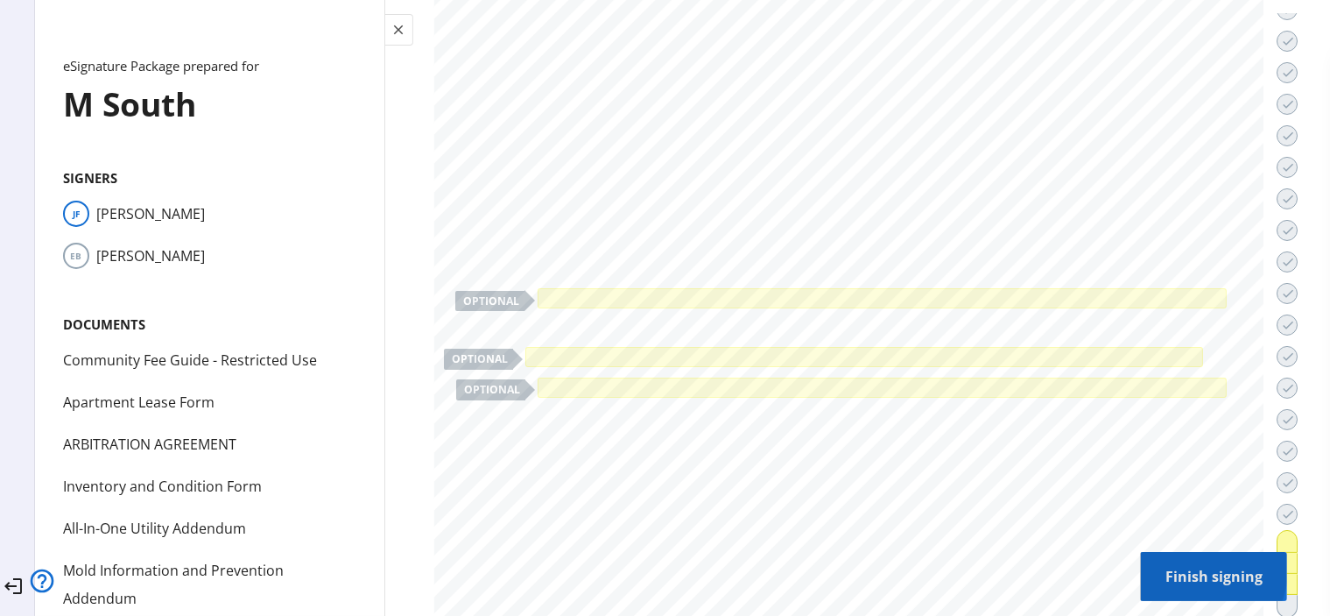
click at [1166, 556] on span "Finish signing" at bounding box center [1214, 576] width 118 height 42
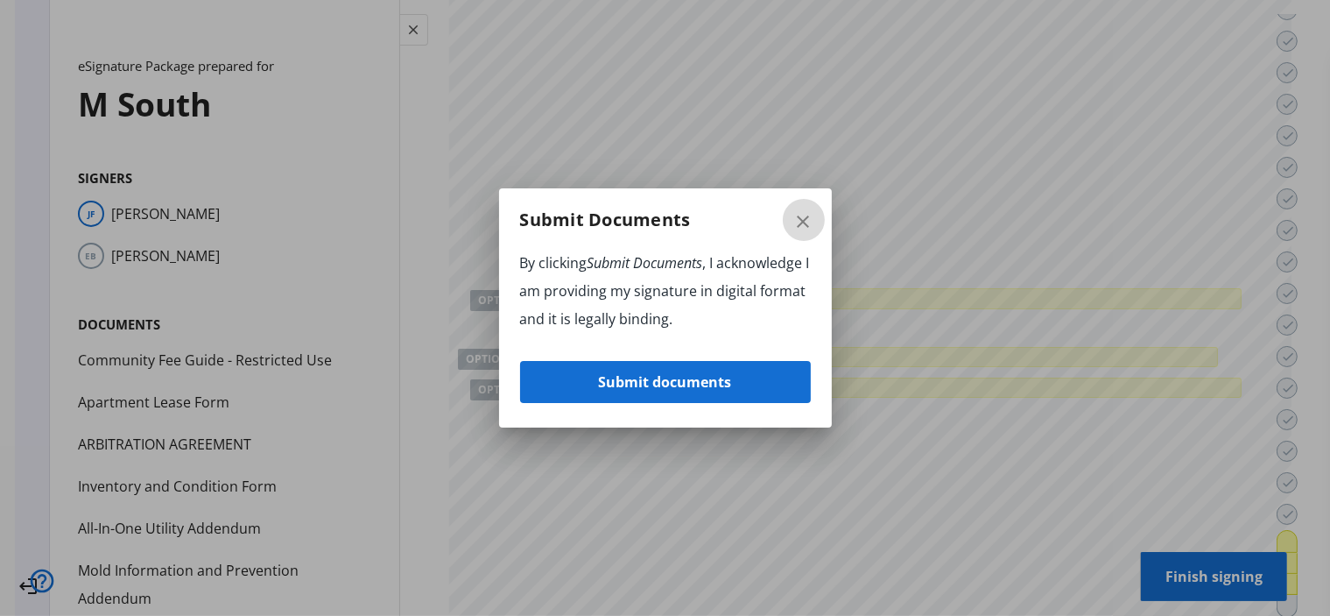
click at [809, 227] on mat-icon "close" at bounding box center [803, 221] width 21 height 21
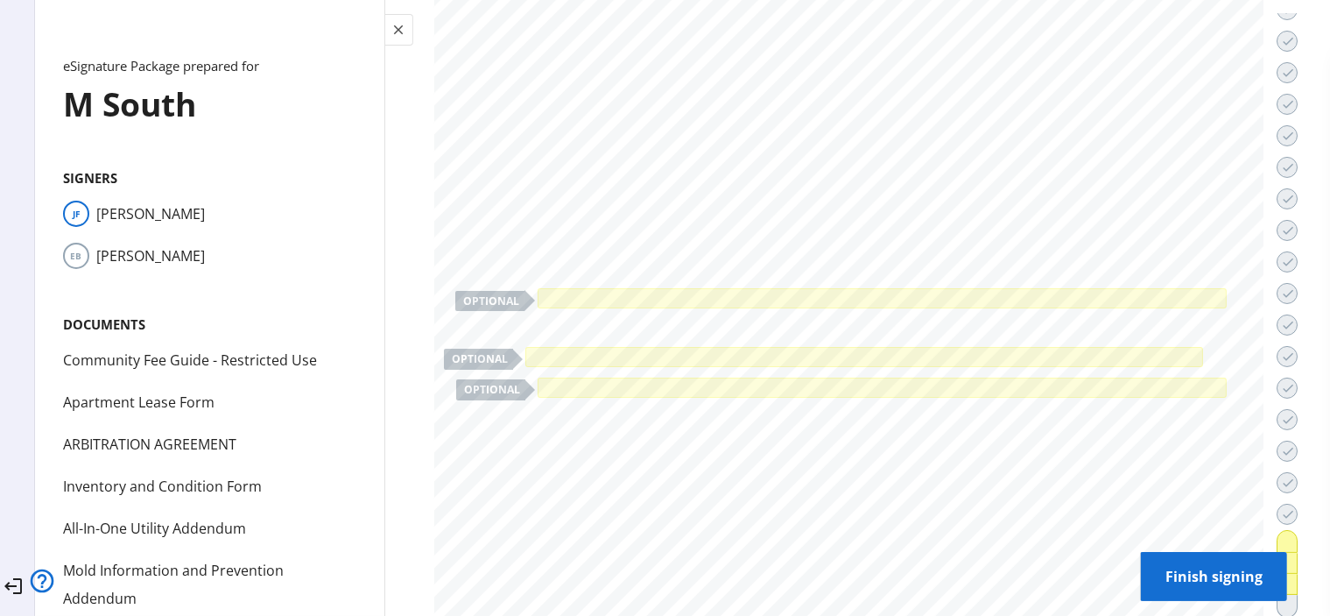
scroll to position [152, 0]
click at [1277, 531] on span at bounding box center [1286, 552] width 19 height 42
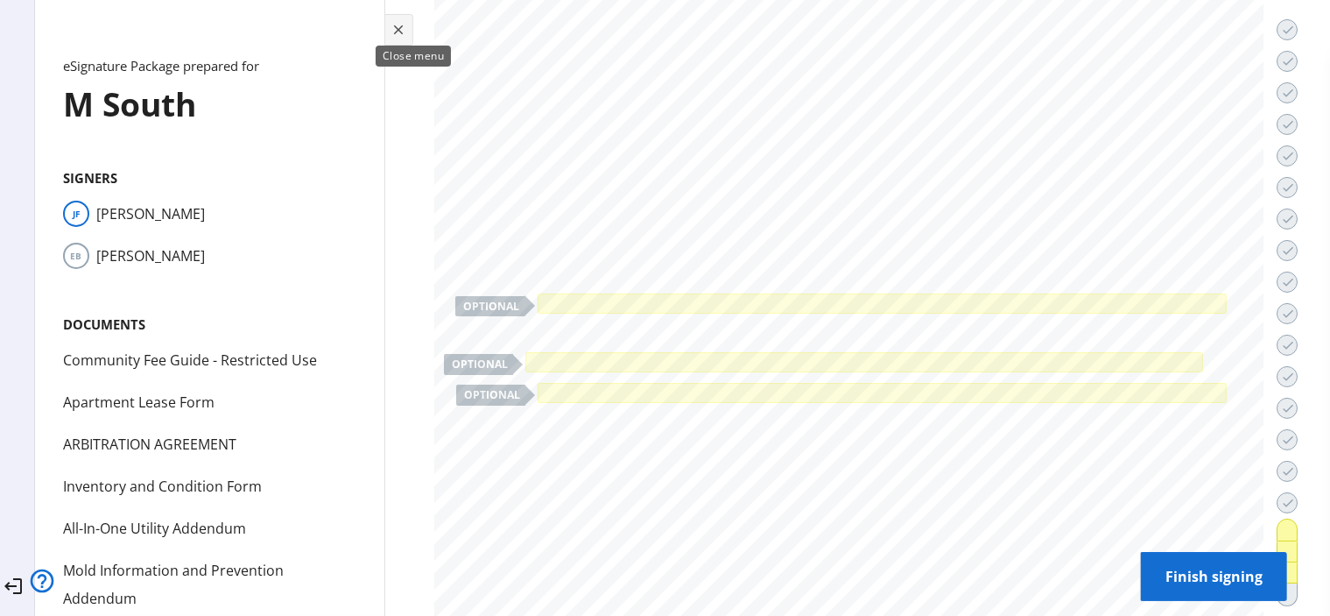
click at [407, 29] on mat-icon "close" at bounding box center [399, 30] width 16 height 16
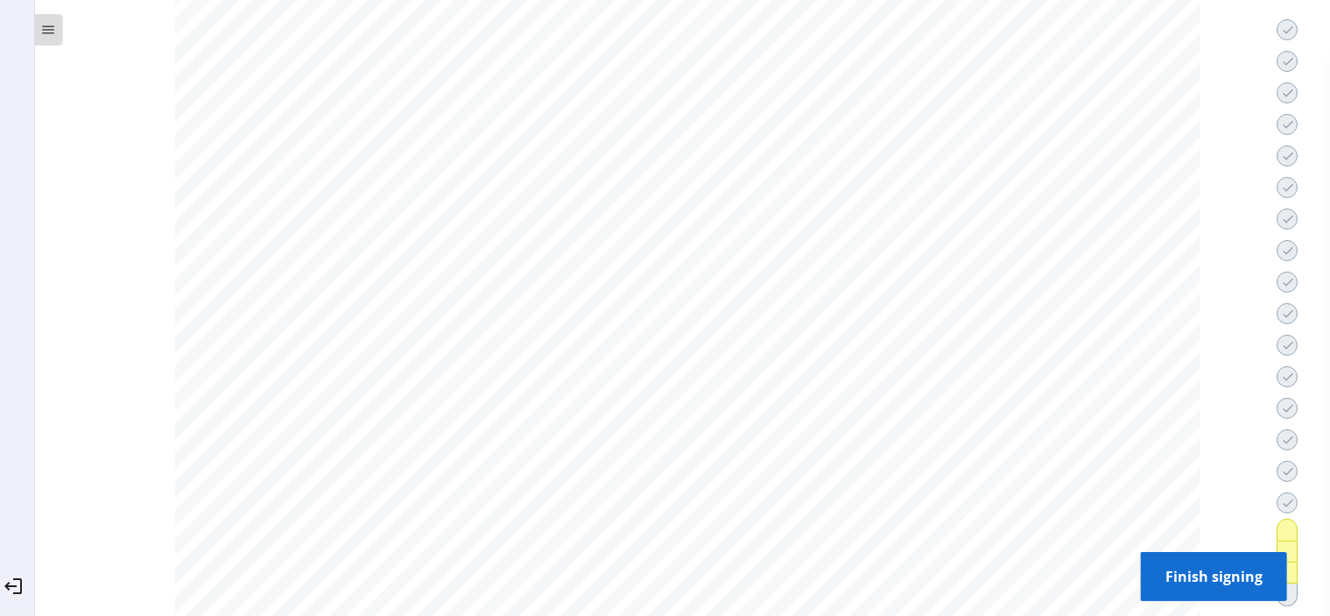
scroll to position [73119, 0]
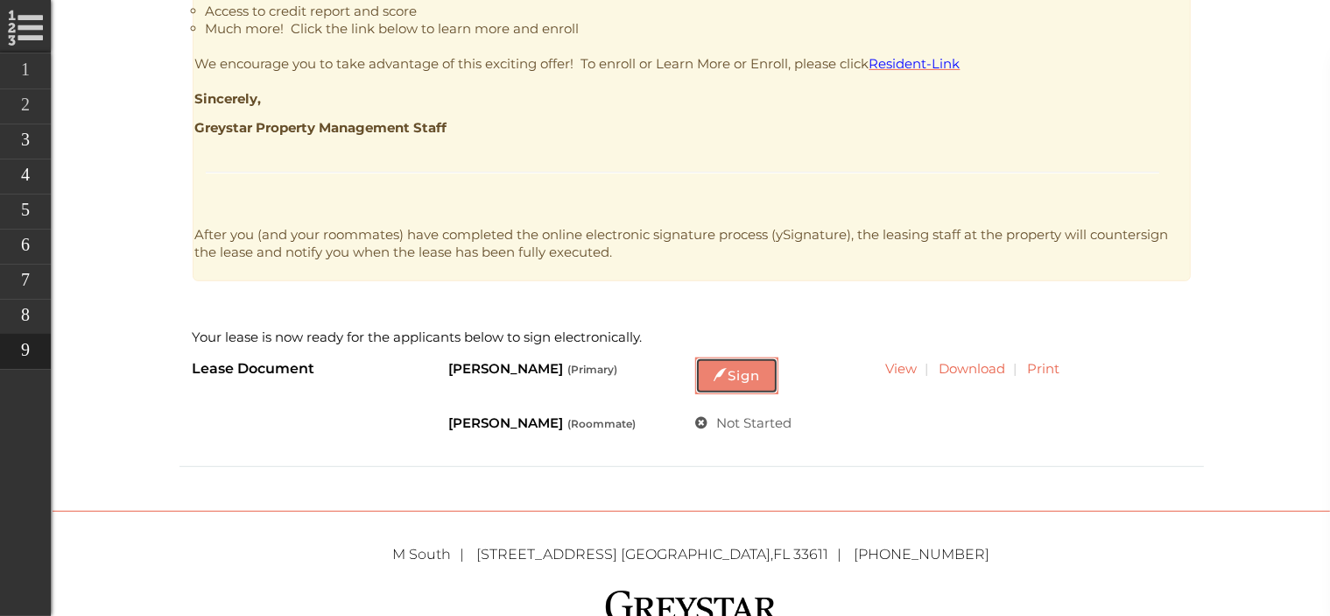
click at [730, 388] on link "Sign" at bounding box center [736, 375] width 83 height 37
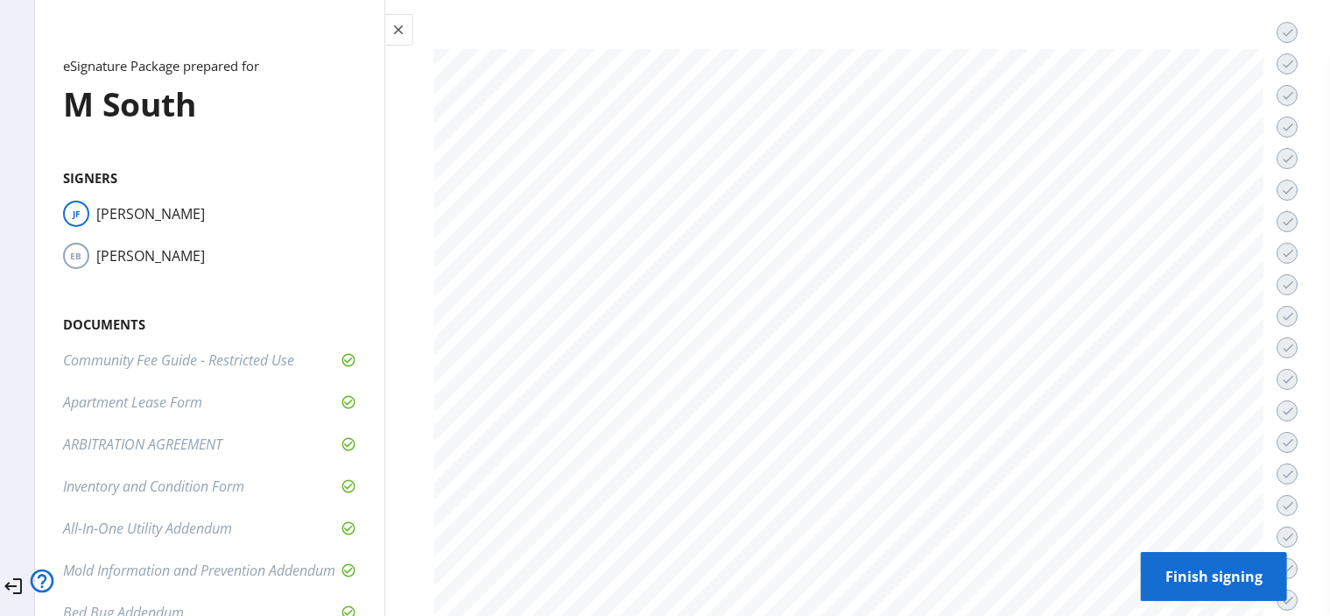
scroll to position [107, 0]
drag, startPoint x: 1278, startPoint y: 264, endPoint x: 1344, endPoint y: 538, distance: 282.7
click at [358, 461] on div "close eSignature Package prepared for M South Signers JF [PERSON_NAME] [PERSON_…" at bounding box center [209, 308] width 349 height 616
click at [349, 445] on li "ARBITRATION AGREEMENT" at bounding box center [209, 444] width 293 height 28
